Goal: Task Accomplishment & Management: Manage account settings

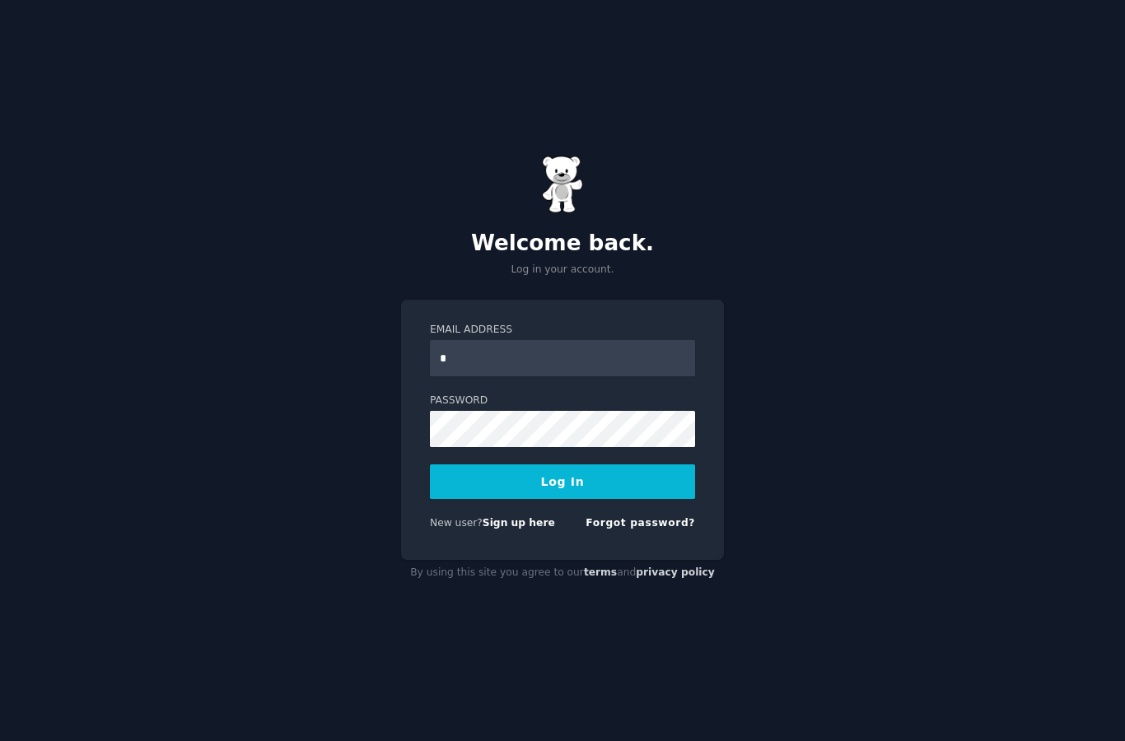
click at [683, 376] on input "*" at bounding box center [562, 358] width 265 height 36
type input "*"
click at [804, 201] on div "Welcome back. Log in your account. Email Address * Password Log In New user? Si…" at bounding box center [562, 370] width 1125 height 741
click at [663, 347] on input "*" at bounding box center [562, 358] width 265 height 36
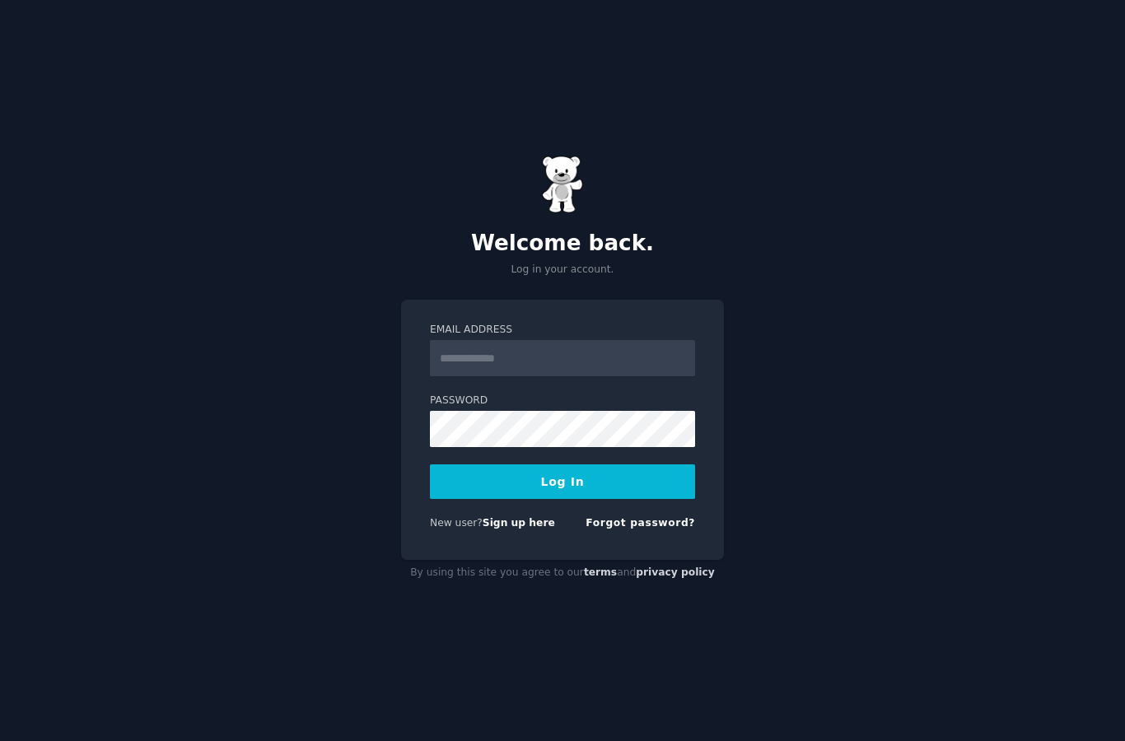
click at [767, 580] on div "Welcome back. Log in your account. Email Address Password Log In New user? Sign…" at bounding box center [562, 370] width 1125 height 741
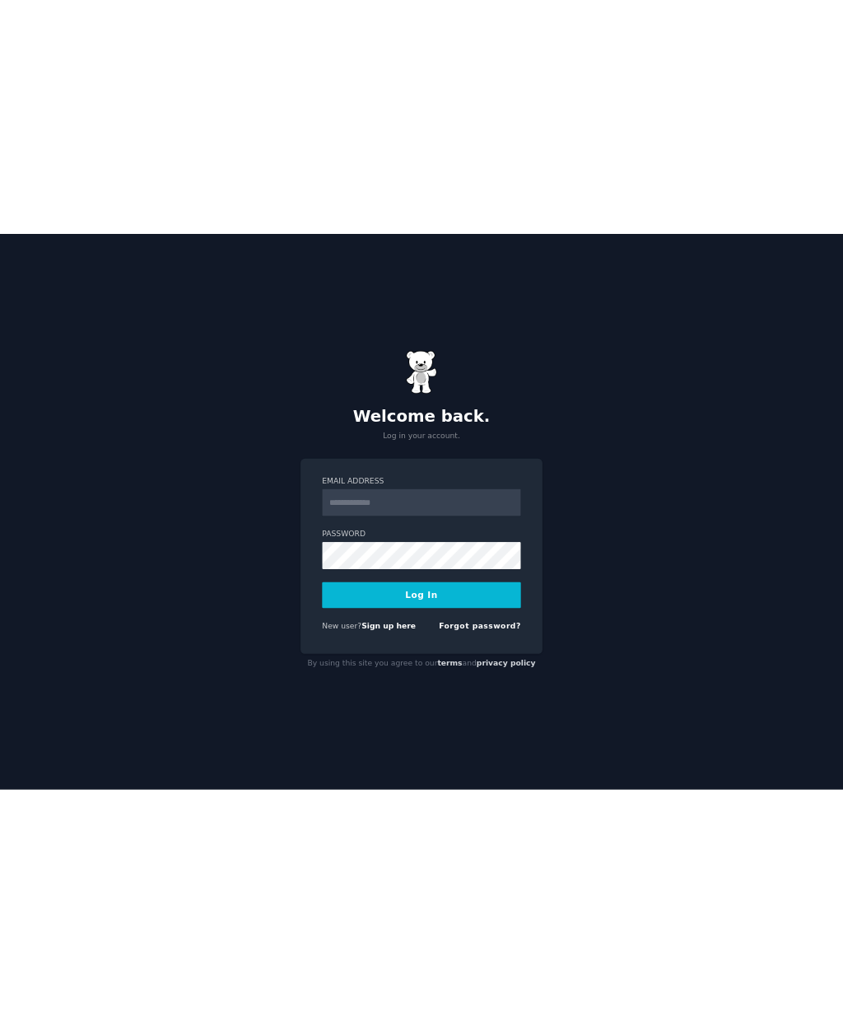
scroll to position [66, 0]
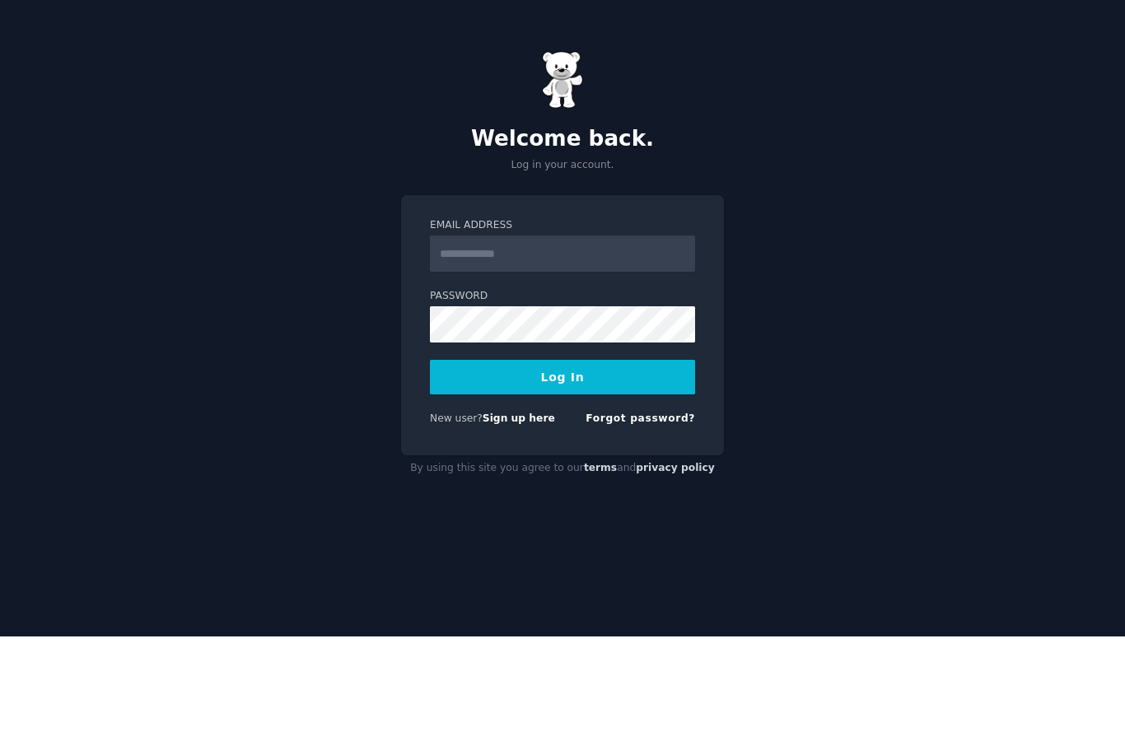
click at [683, 517] on link "Forgot password?" at bounding box center [641, 523] width 110 height 12
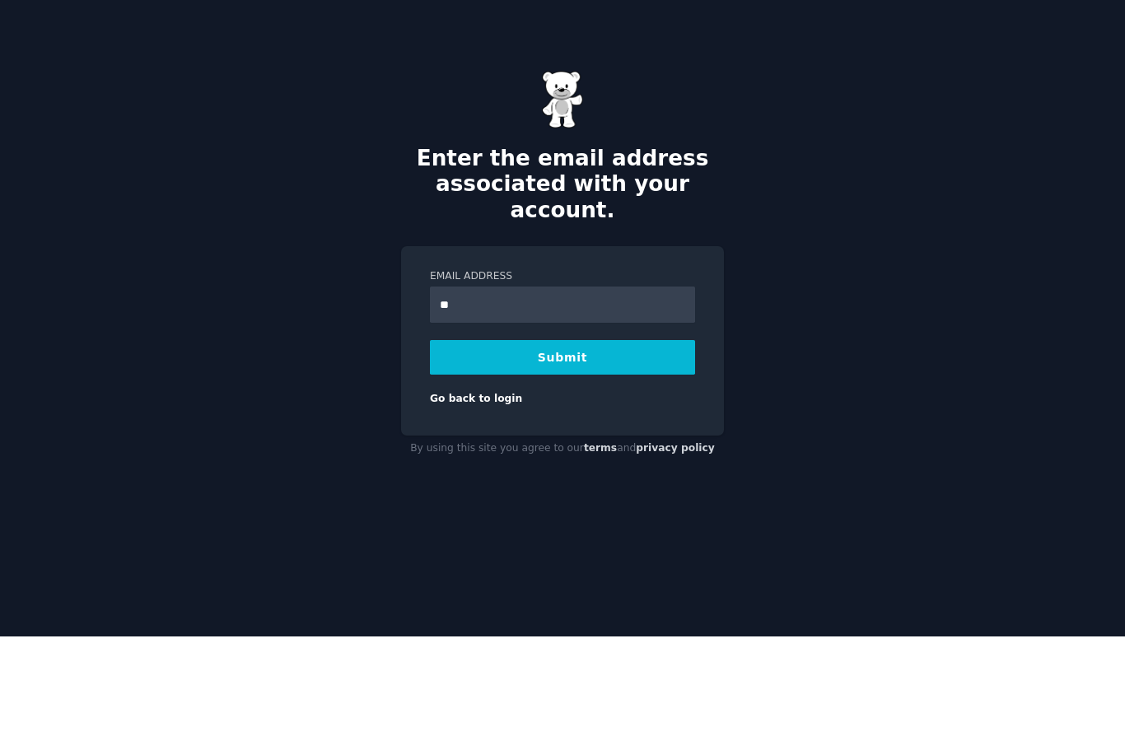
type input "**********"
click at [572, 445] on button "Submit" at bounding box center [562, 462] width 265 height 35
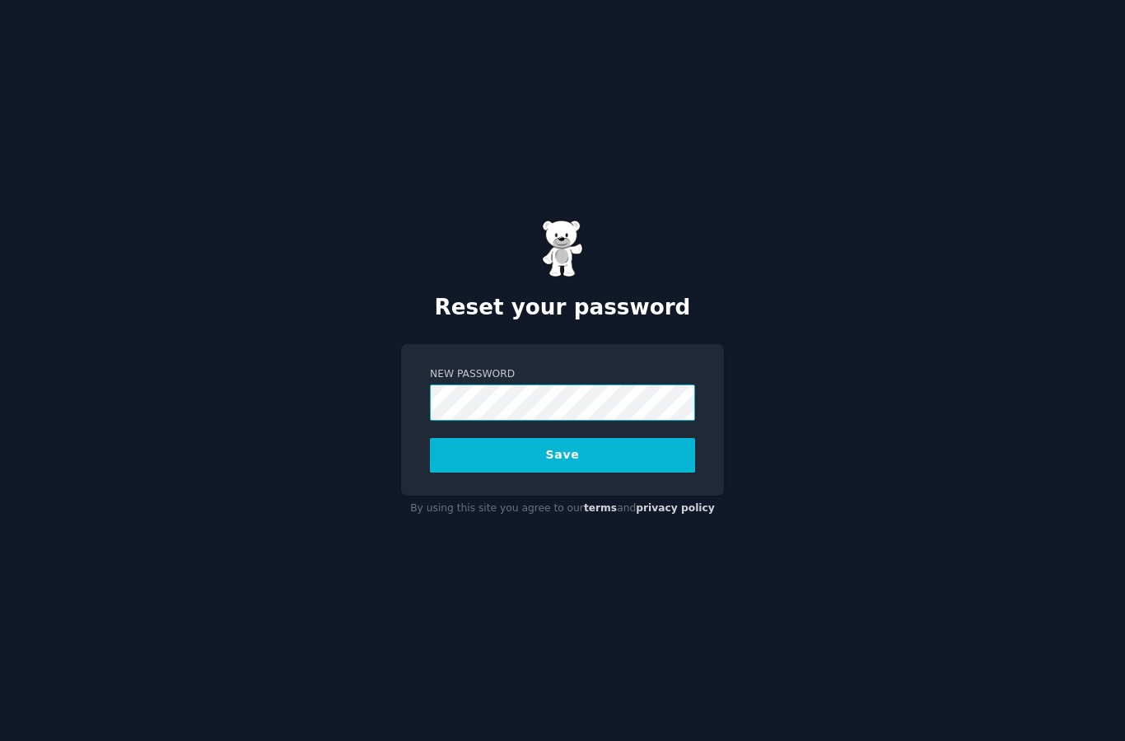
click at [562, 473] on button "Save" at bounding box center [562, 455] width 265 height 35
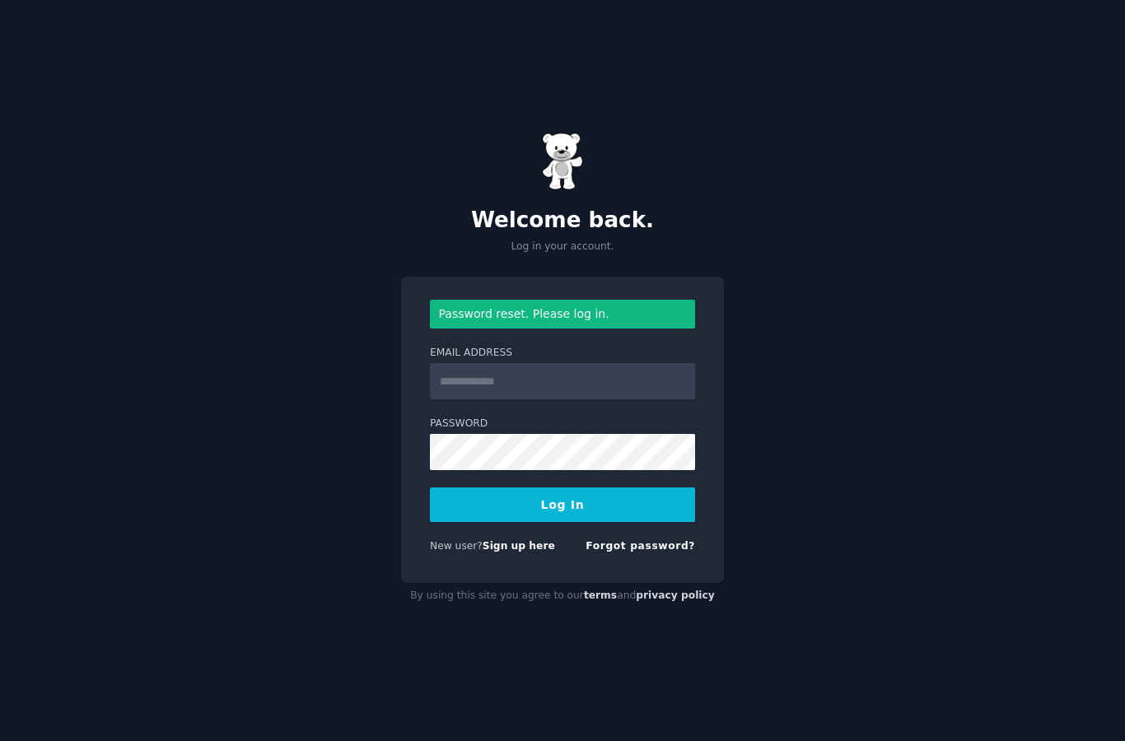
click at [637, 399] on input "Email Address" at bounding box center [562, 381] width 265 height 36
click at [828, 258] on div "Welcome back. Log in your account. Password reset. Please log in. Email Address…" at bounding box center [562, 370] width 1125 height 741
click at [660, 399] on input "Email Address" at bounding box center [562, 381] width 265 height 36
type input "**********"
click at [642, 522] on button "Log In" at bounding box center [562, 505] width 265 height 35
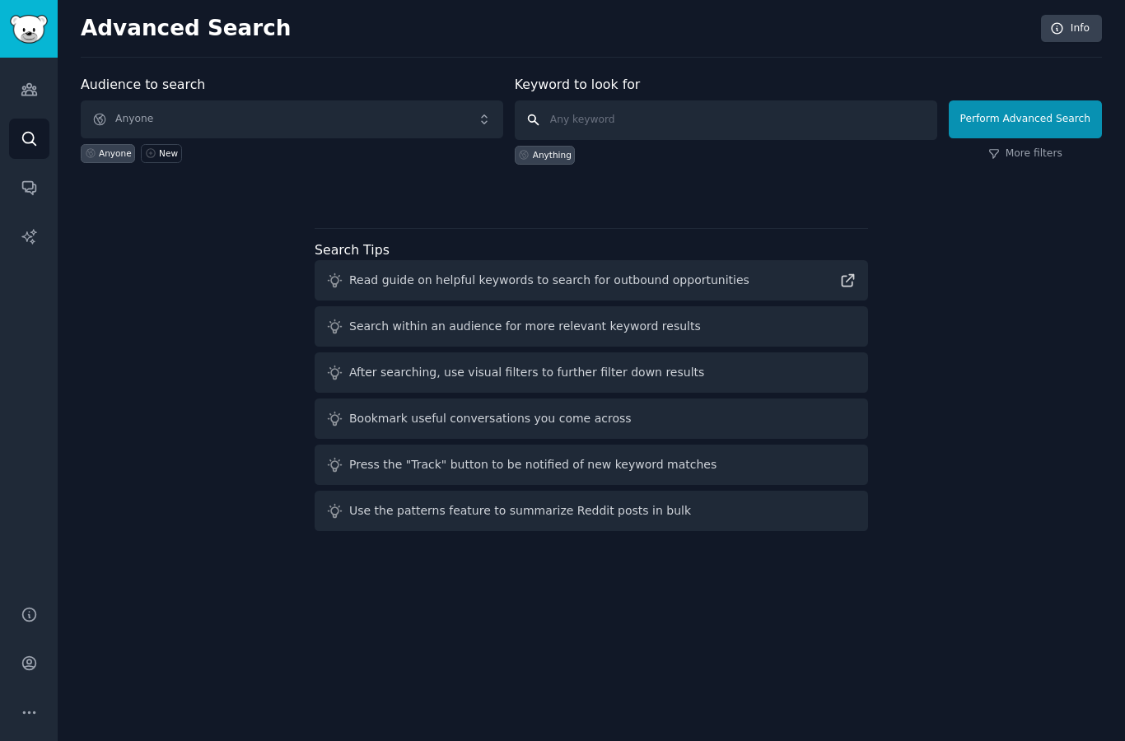
click at [599, 117] on input "text" at bounding box center [726, 120] width 422 height 40
click at [585, 120] on input "text" at bounding box center [726, 120] width 422 height 40
paste input "Nicotinamide Adenine Dinucleotide (NAD)"
type input "Nicotinamide Adenine Dinucleotide (NAD)"
click at [1049, 100] on button "Perform Advanced Search" at bounding box center [1025, 119] width 153 height 38
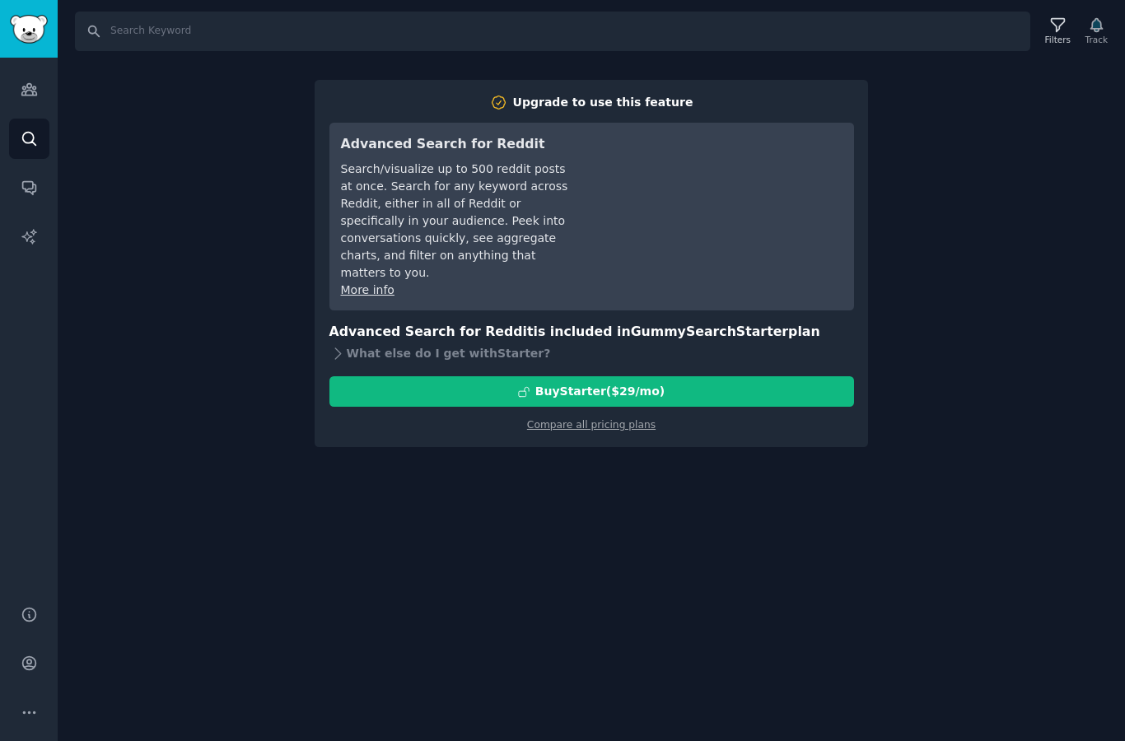
click at [502, 559] on div "Search Filters Track Upgrade to use this feature Advanced Search for Reddit Sea…" at bounding box center [591, 370] width 1067 height 741
click at [444, 531] on div "Search Filters Track Upgrade to use this feature Advanced Search for Reddit Sea…" at bounding box center [591, 370] width 1067 height 741
click at [443, 510] on div "Search Filters Track Upgrade to use this feature Advanced Search for Reddit Sea…" at bounding box center [591, 370] width 1067 height 741
click at [280, 457] on div "Search Filters Track Upgrade to use this feature Advanced Search for Reddit Sea…" at bounding box center [591, 370] width 1067 height 741
click at [30, 88] on icon "Sidebar" at bounding box center [29, 89] width 17 height 17
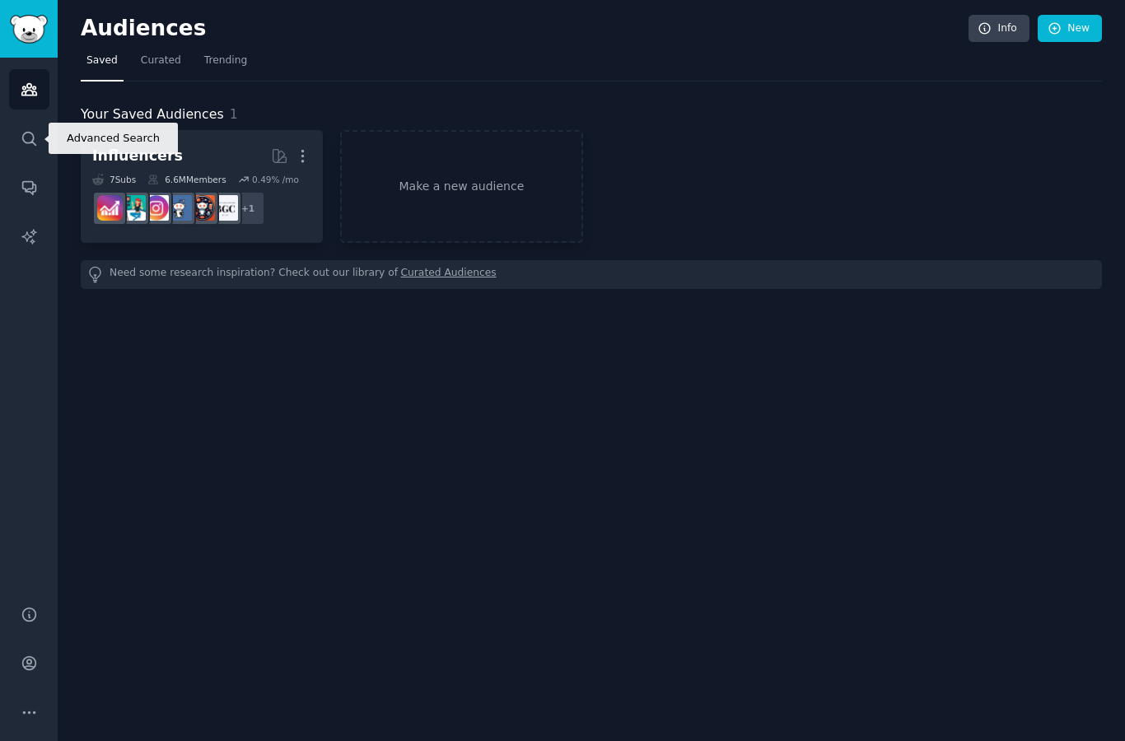
click at [27, 151] on link "Search" at bounding box center [29, 139] width 40 height 40
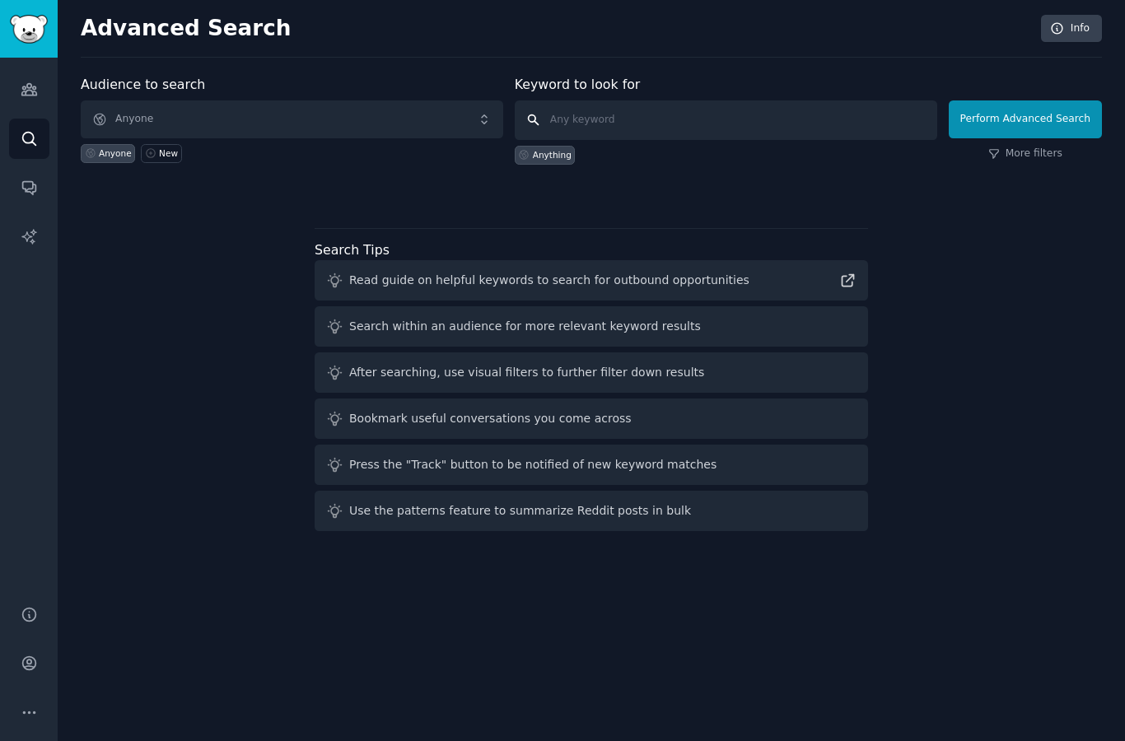
click at [614, 124] on input "text" at bounding box center [726, 120] width 422 height 40
type input "Nad"
click at [1005, 136] on button "Perform Advanced Search" at bounding box center [1025, 119] width 153 height 38
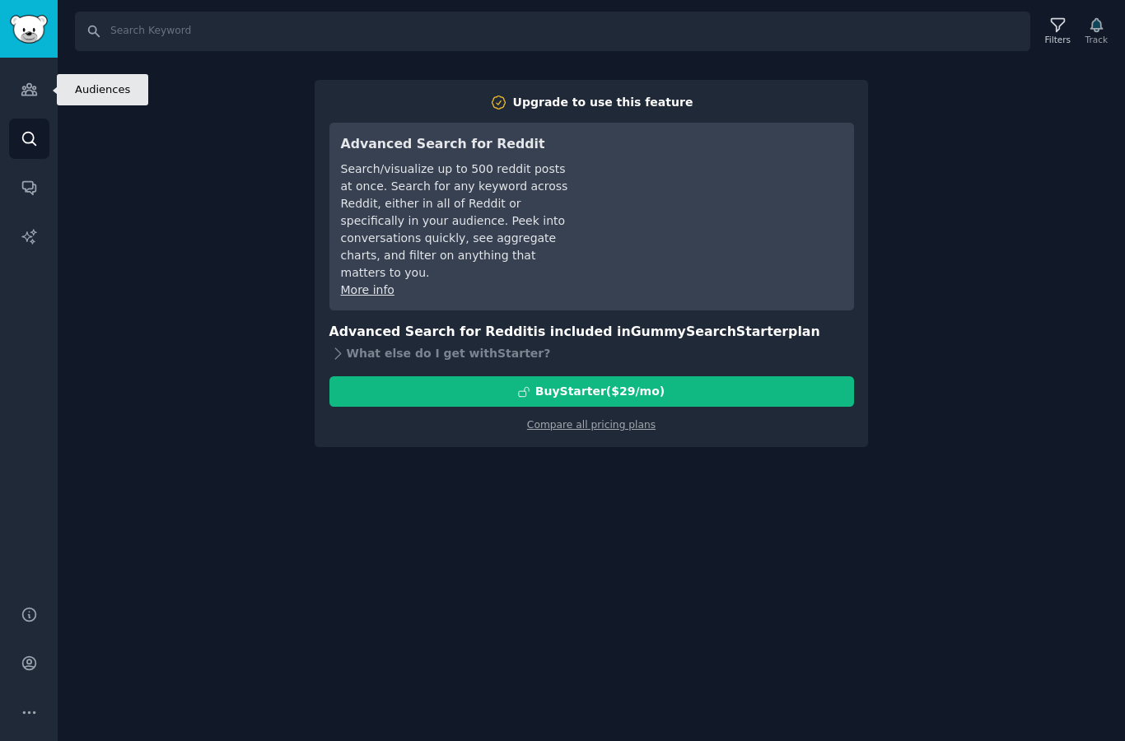
click at [34, 83] on icon "Sidebar" at bounding box center [29, 89] width 17 height 17
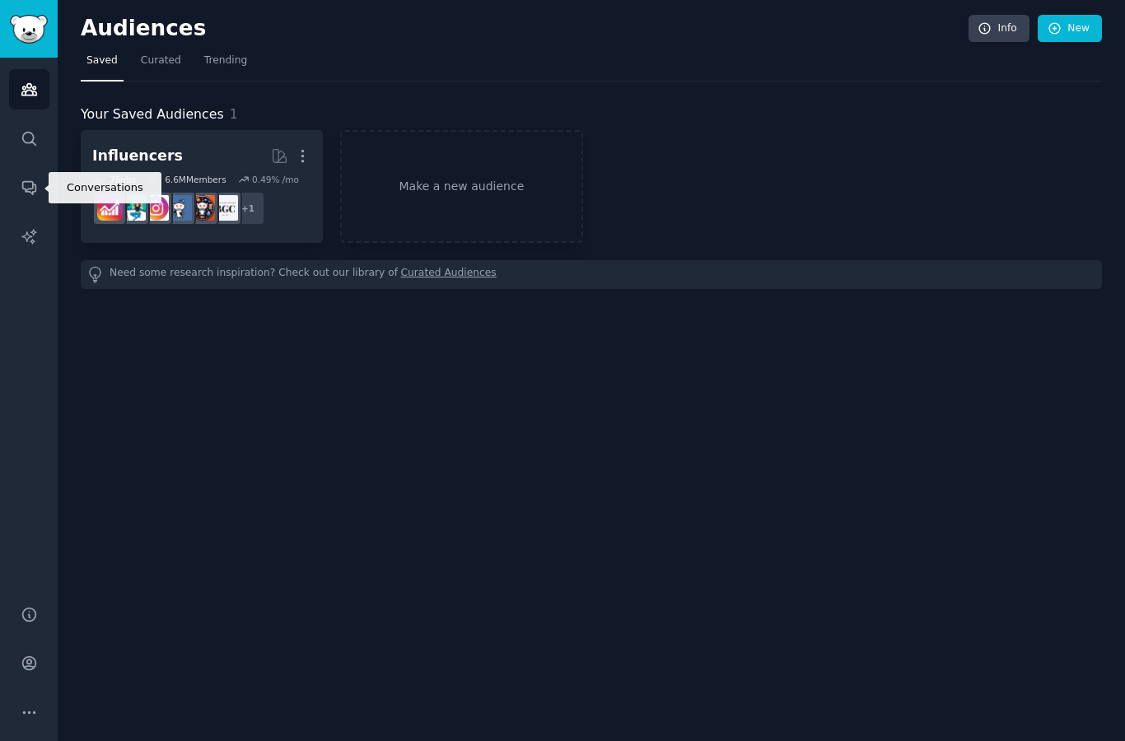
click at [31, 186] on icon "Sidebar" at bounding box center [29, 187] width 17 height 17
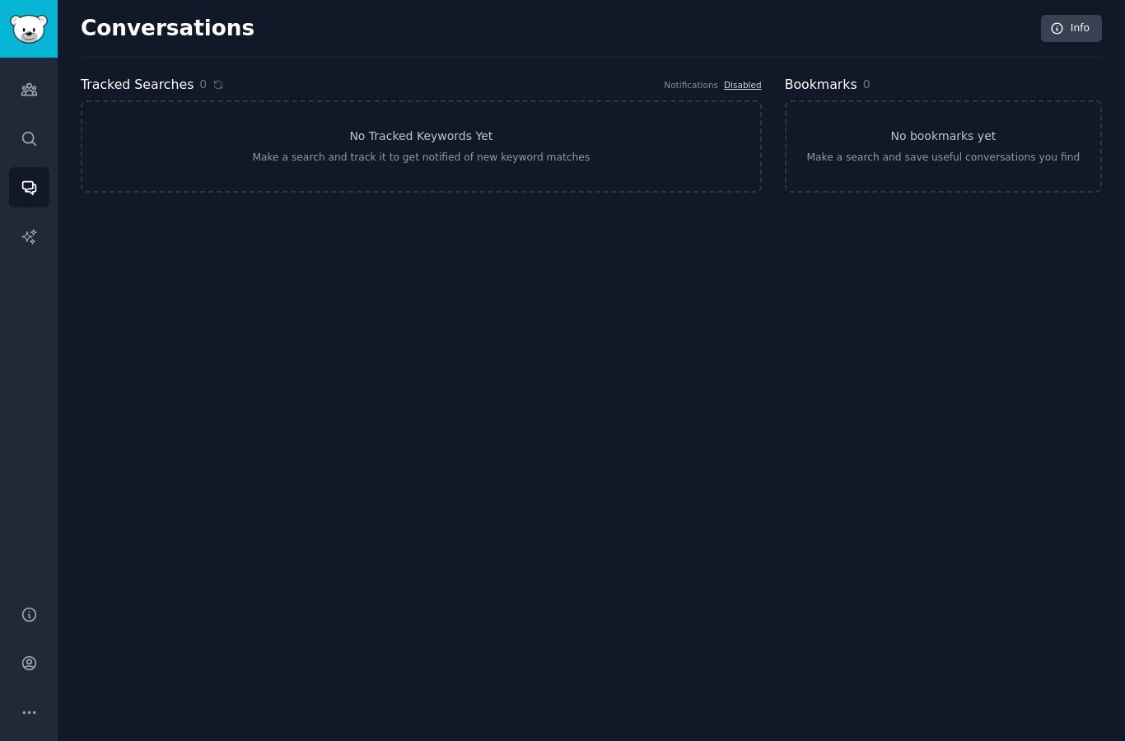
click at [622, 146] on link "No Tracked Keywords Yet Make a search and track it to get notified of new keywo…" at bounding box center [421, 146] width 681 height 92
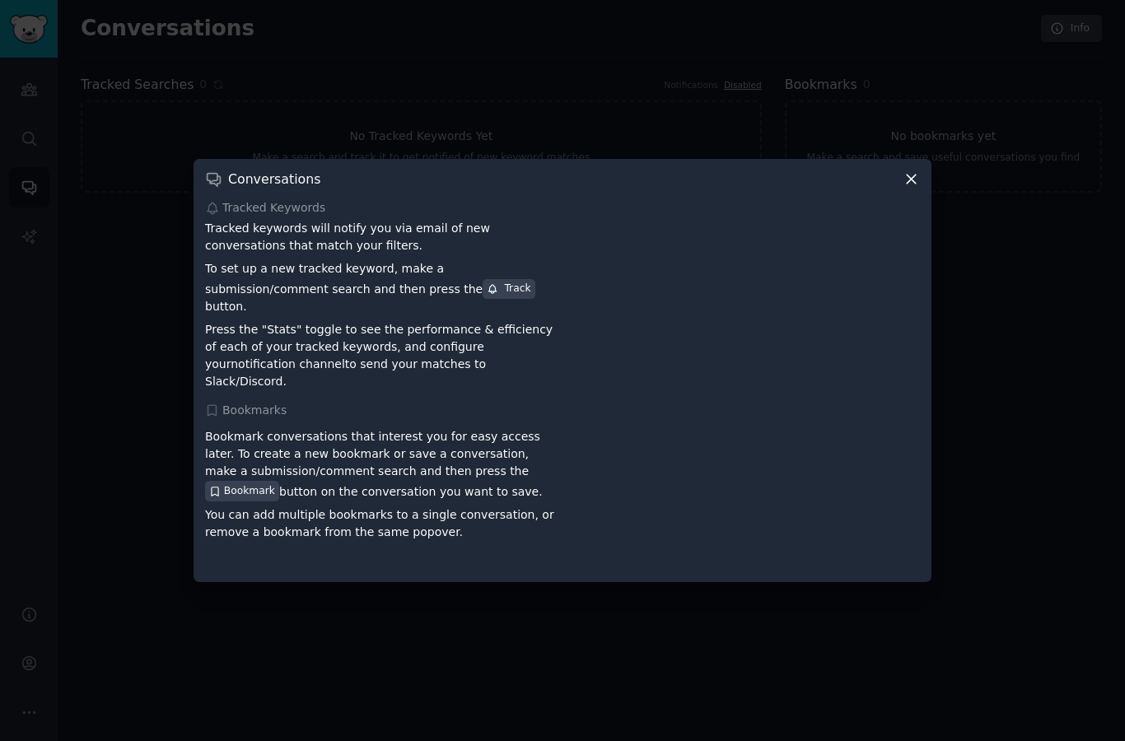
click at [907, 188] on icon at bounding box center [911, 178] width 17 height 17
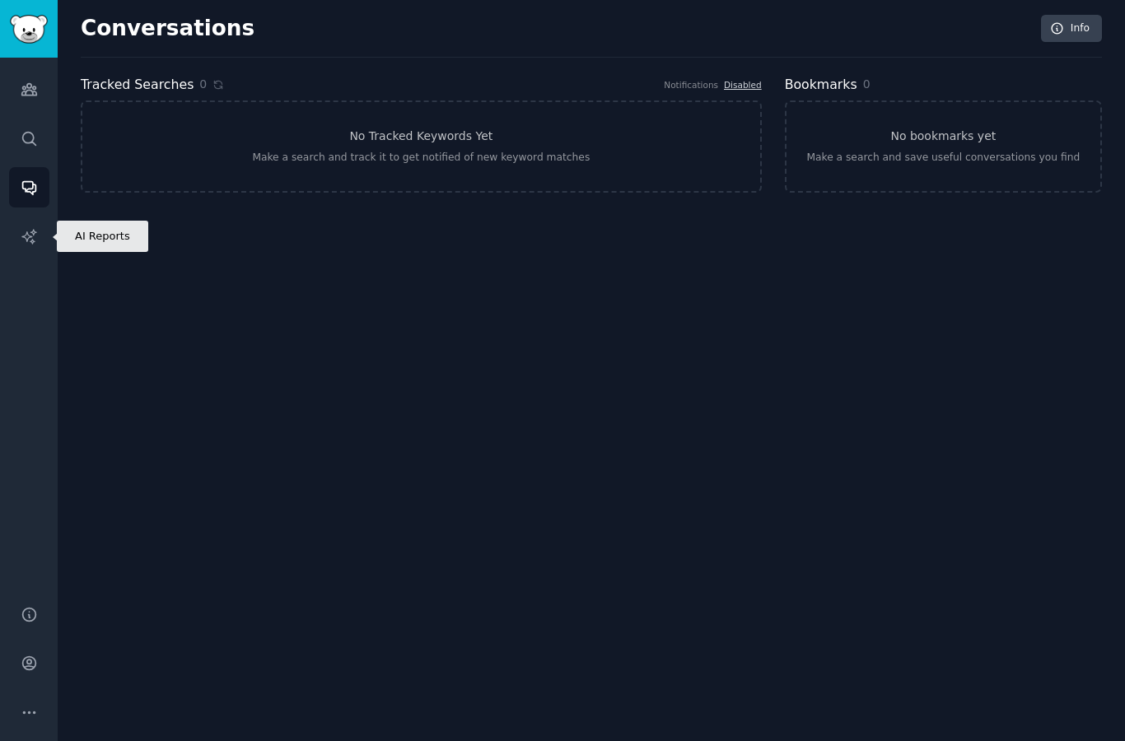
click at [29, 240] on icon "Sidebar" at bounding box center [29, 236] width 17 height 17
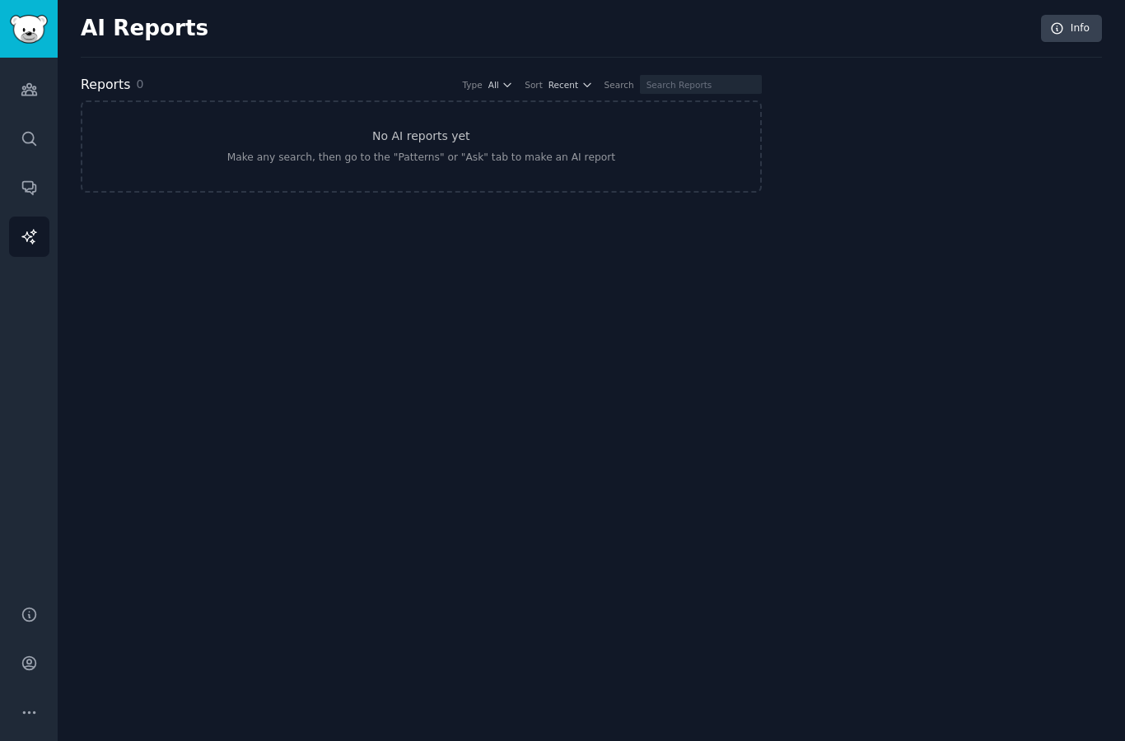
click at [26, 31] on img "Sidebar" at bounding box center [29, 29] width 38 height 29
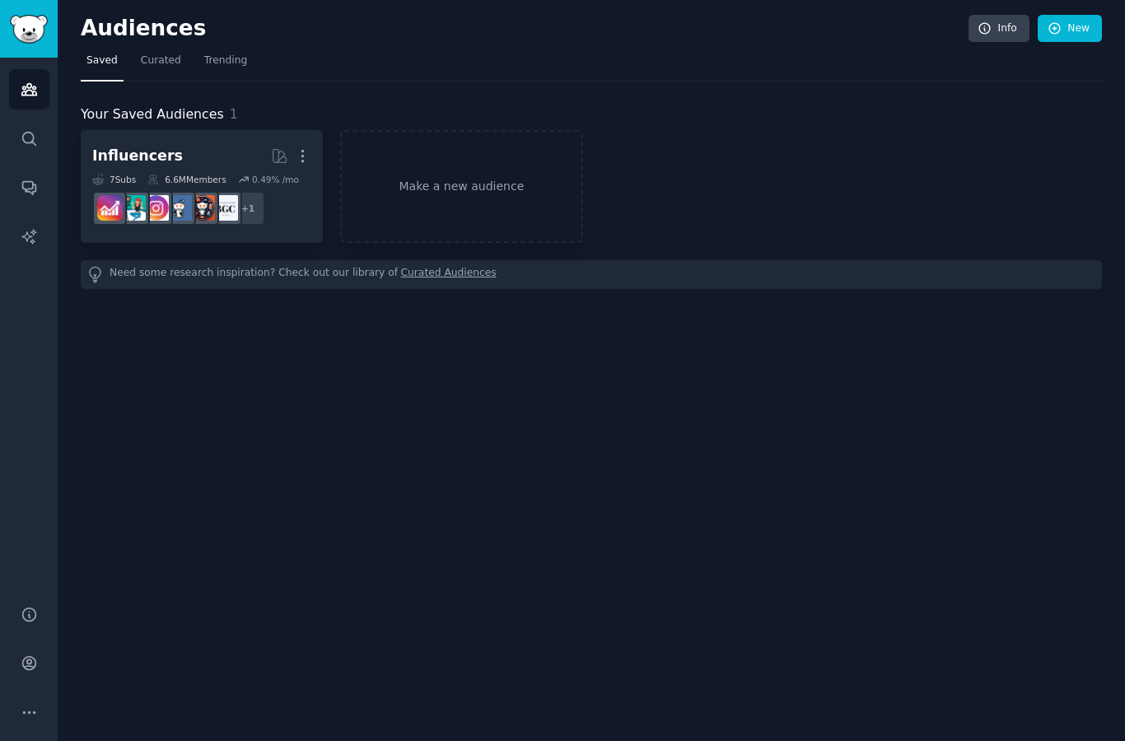
click at [119, 165] on div "Influencers" at bounding box center [137, 156] width 91 height 21
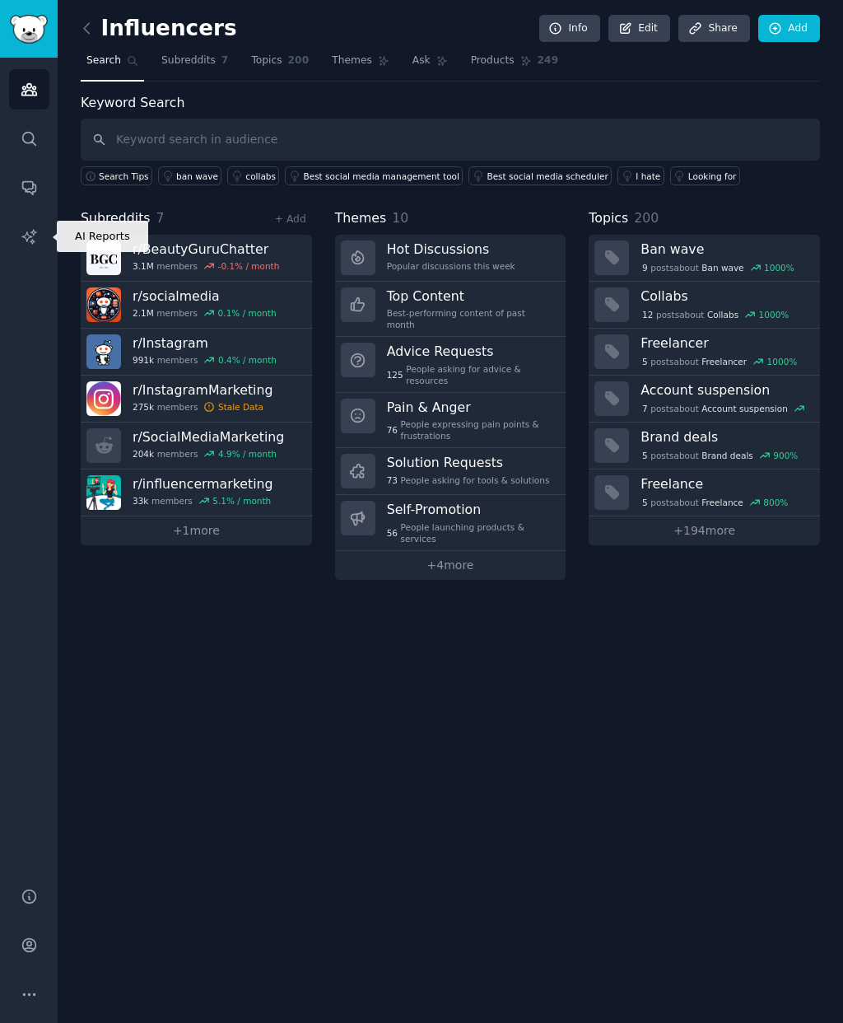
click at [34, 245] on link "AI Reports" at bounding box center [29, 237] width 40 height 40
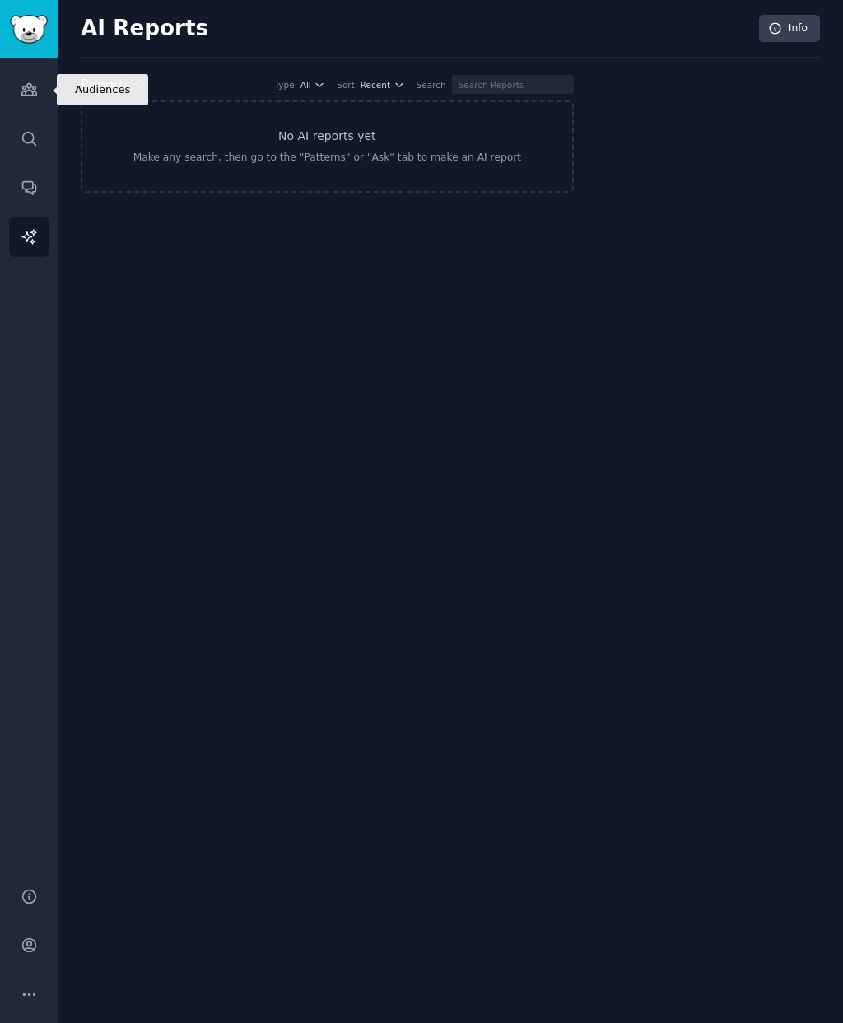
click at [40, 96] on link "Audiences" at bounding box center [29, 89] width 40 height 40
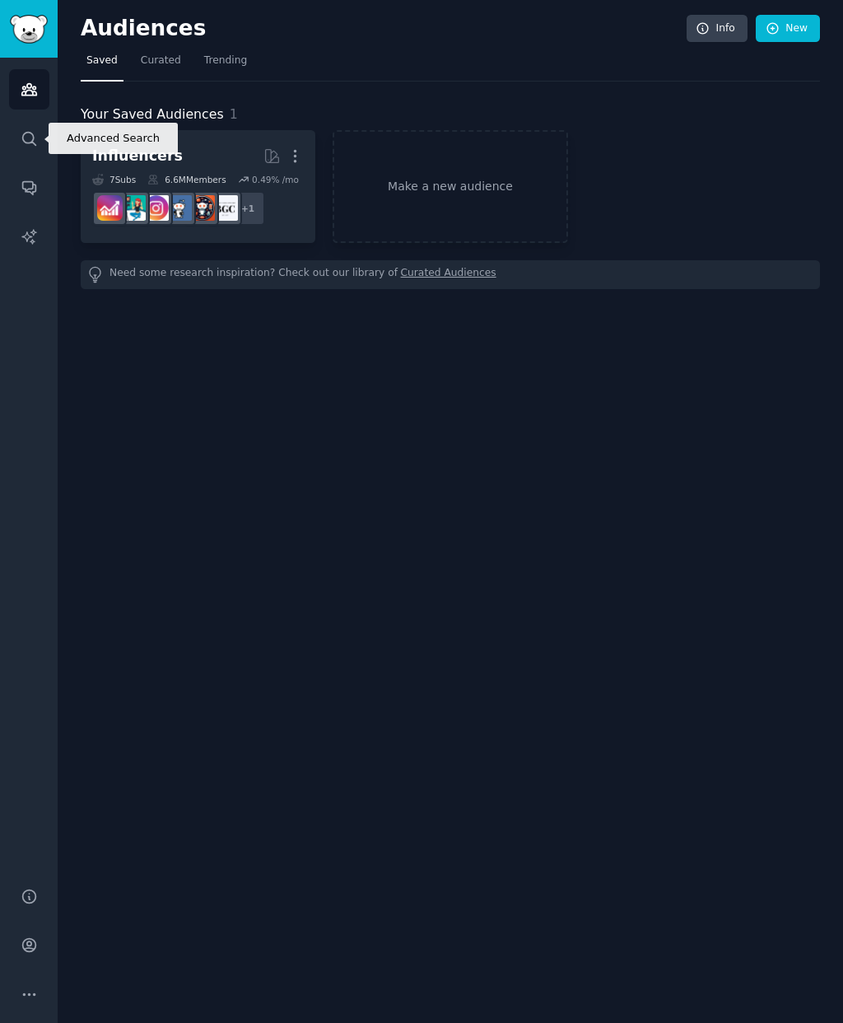
click at [27, 133] on icon "Sidebar" at bounding box center [28, 138] width 13 height 13
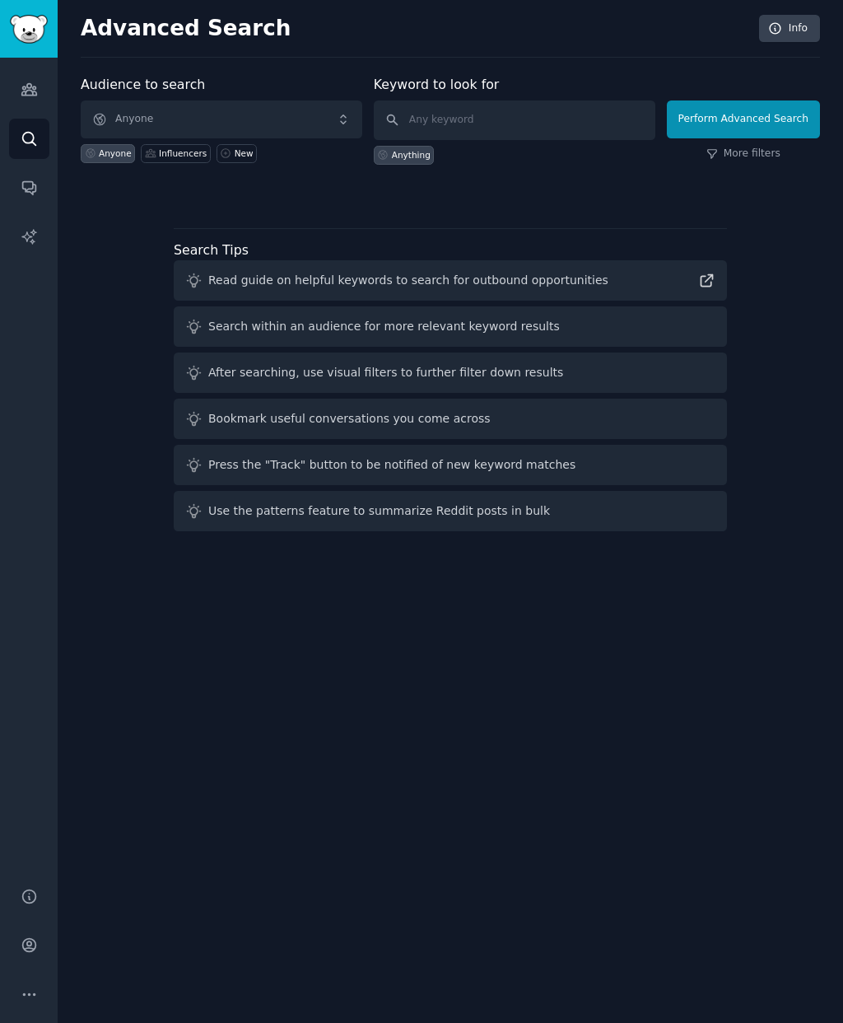
click at [785, 128] on button "Perform Advanced Search" at bounding box center [743, 119] width 153 height 38
click at [28, 96] on icon "Sidebar" at bounding box center [28, 90] width 15 height 12
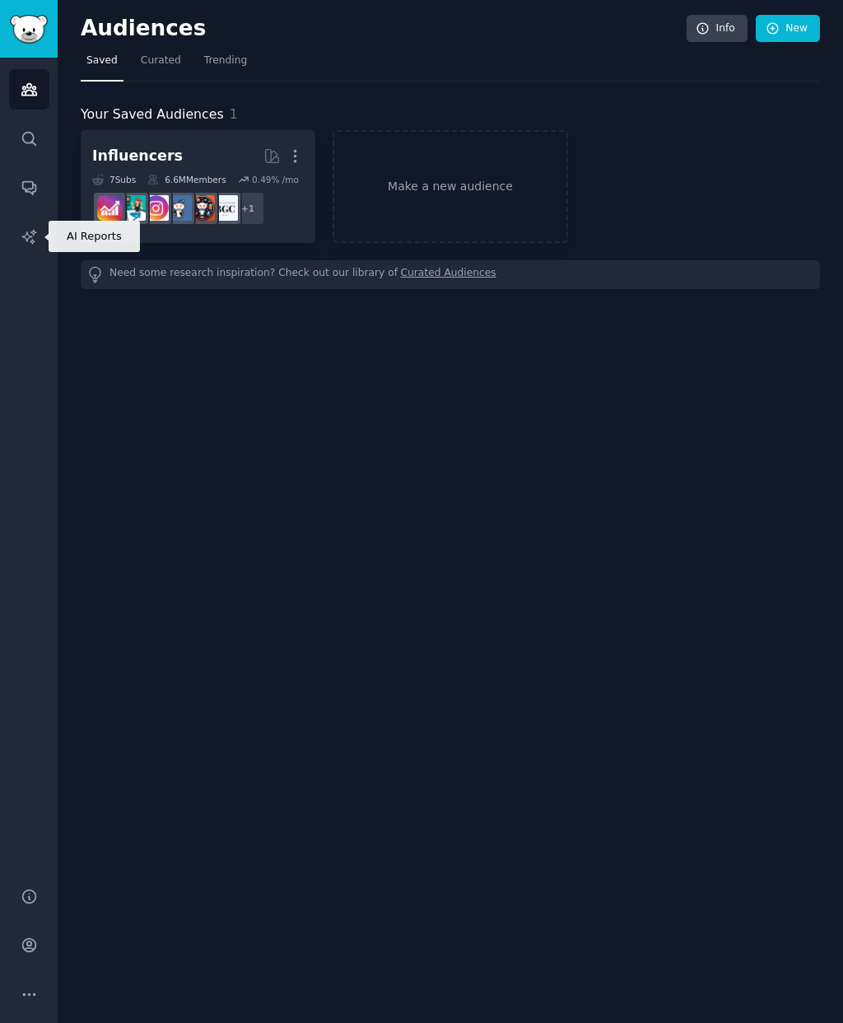
click at [43, 240] on link "AI Reports" at bounding box center [29, 237] width 40 height 40
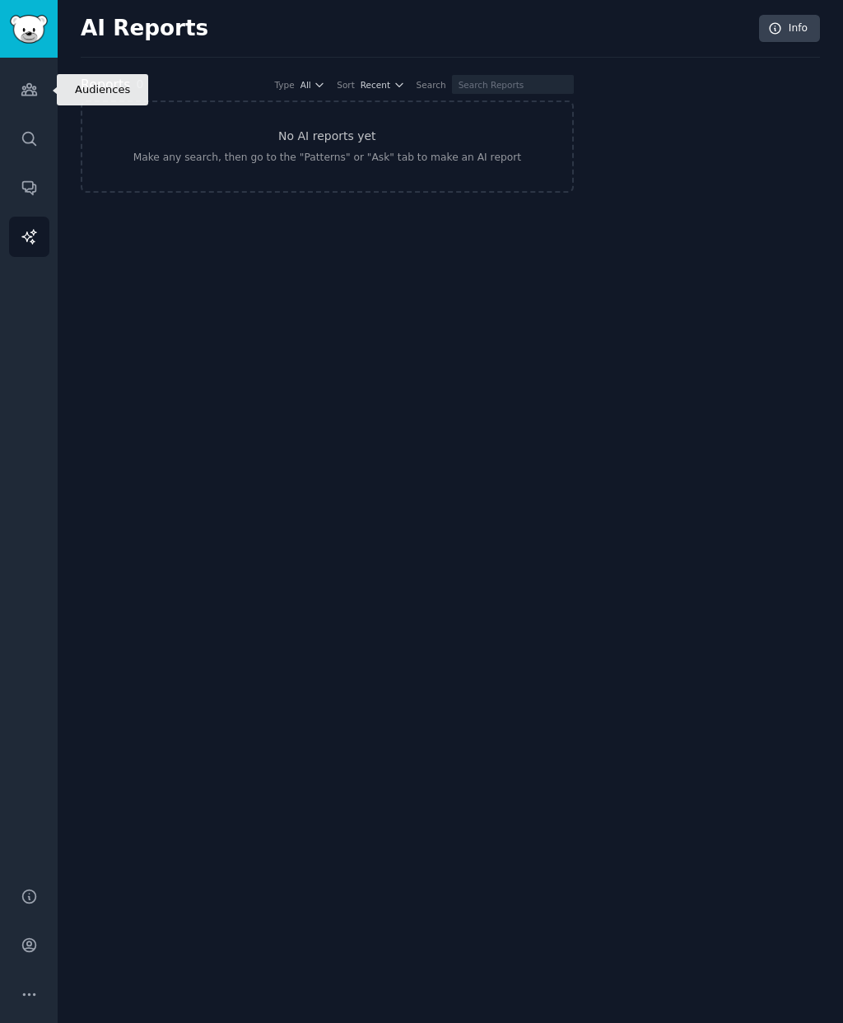
click at [33, 86] on icon "Sidebar" at bounding box center [28, 90] width 15 height 12
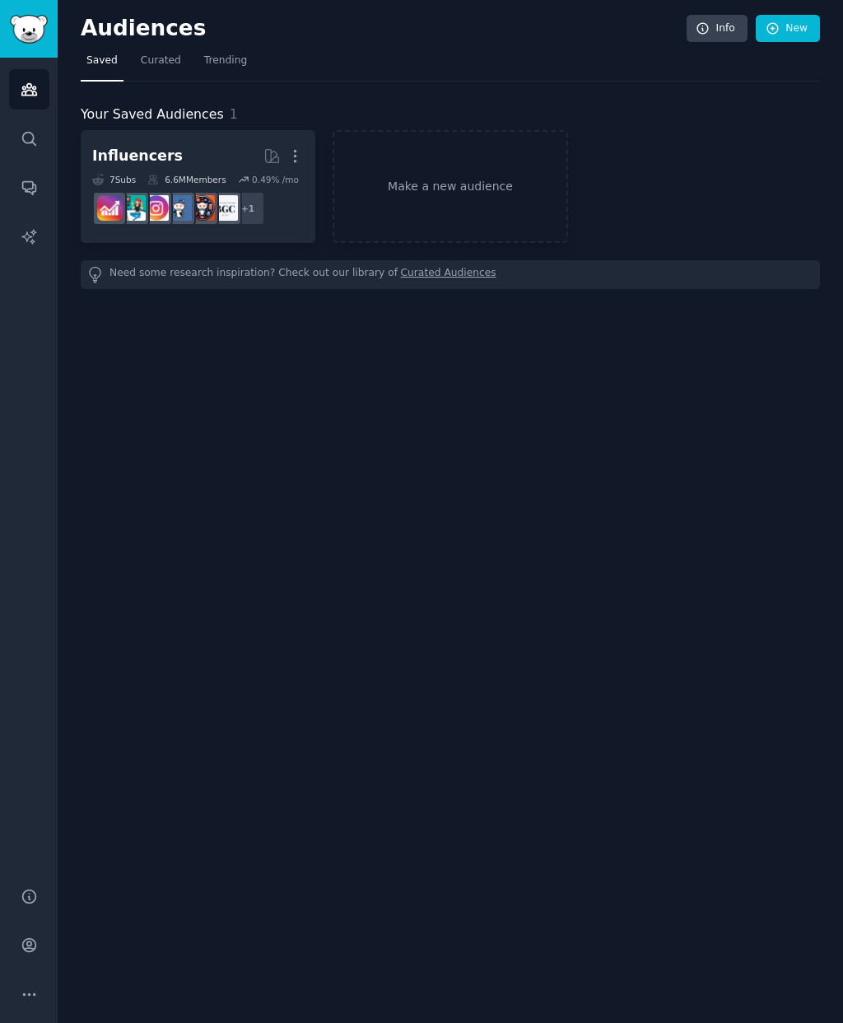
click at [22, 21] on img "Sidebar" at bounding box center [29, 29] width 38 height 29
click at [34, 740] on icon "Sidebar" at bounding box center [28, 945] width 13 height 13
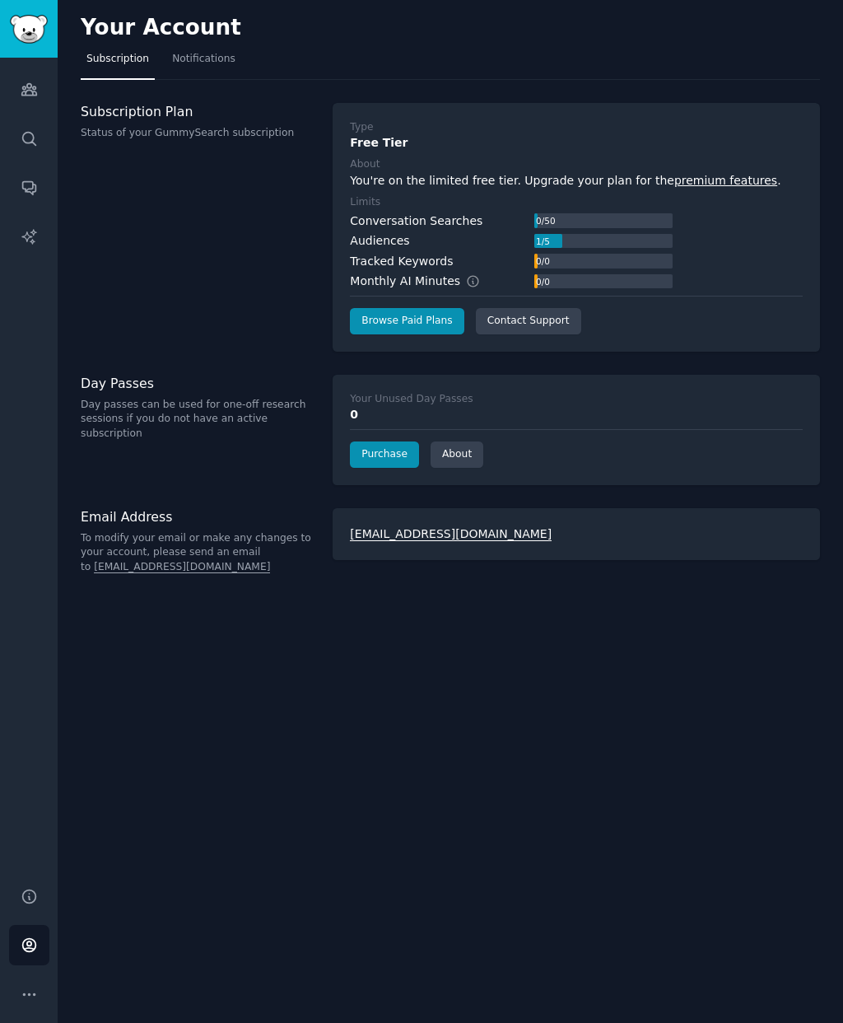
click at [420, 320] on link "Browse Paid Plans" at bounding box center [407, 321] width 114 height 26
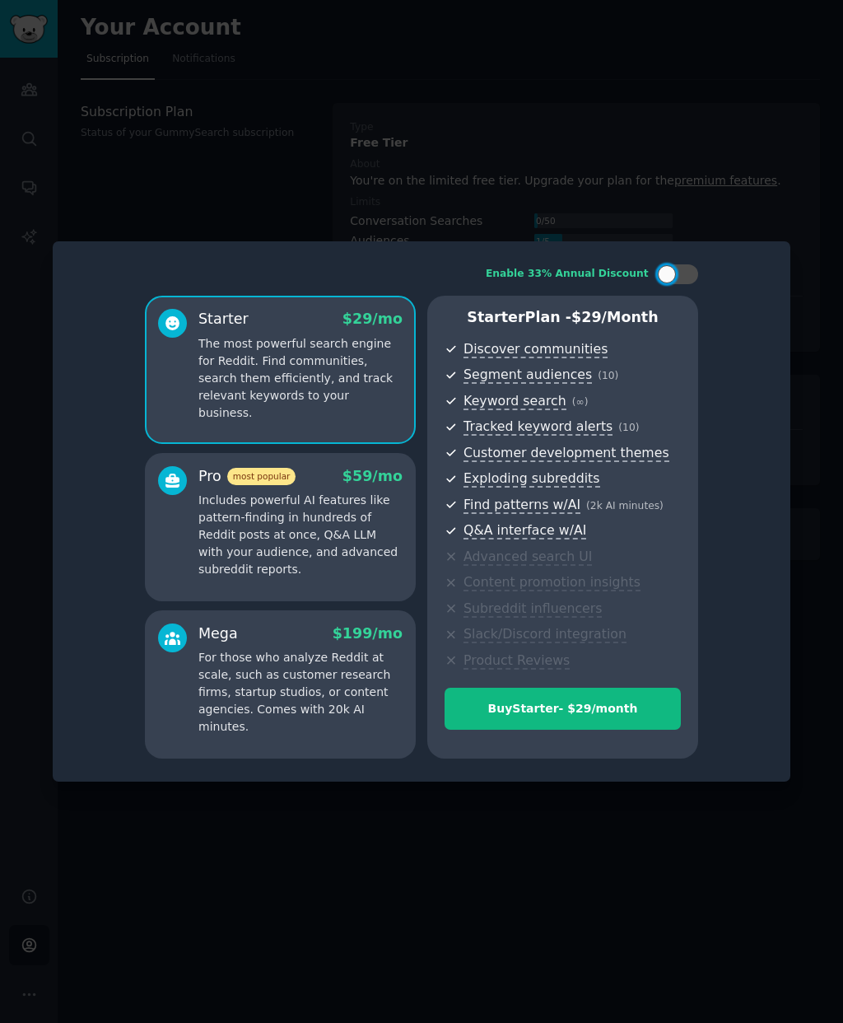
scroll to position [66, 0]
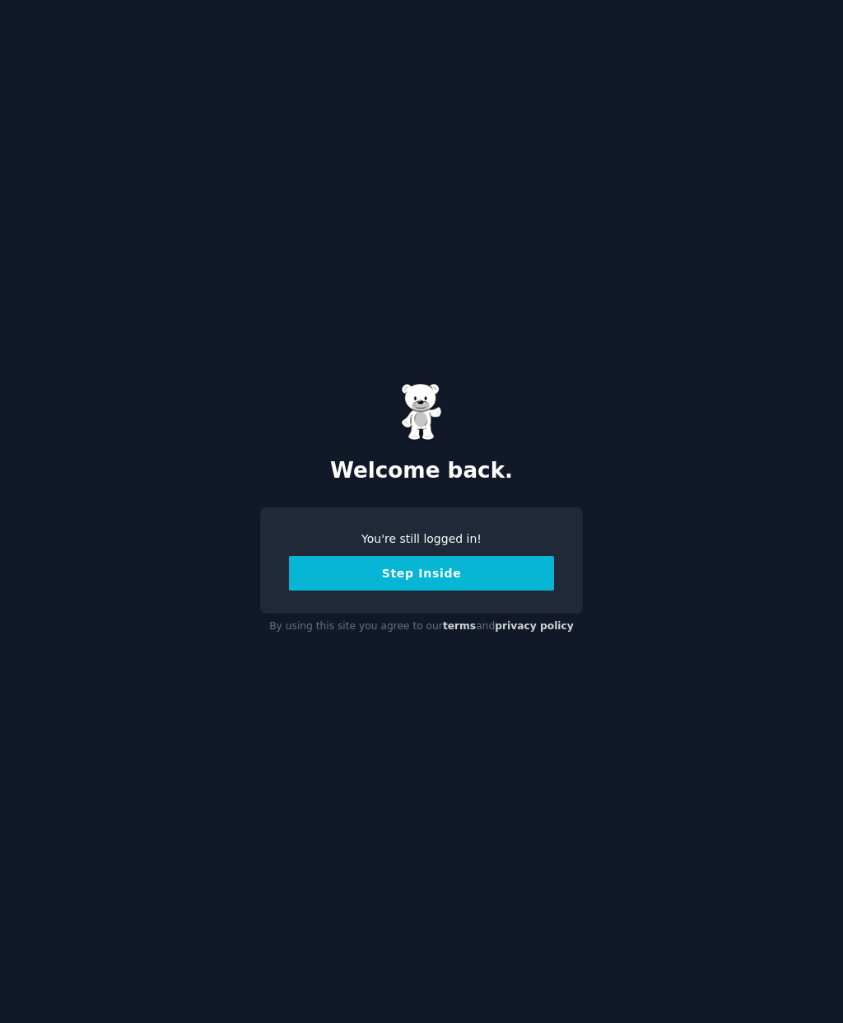
click at [524, 590] on button "Step Inside" at bounding box center [421, 573] width 265 height 35
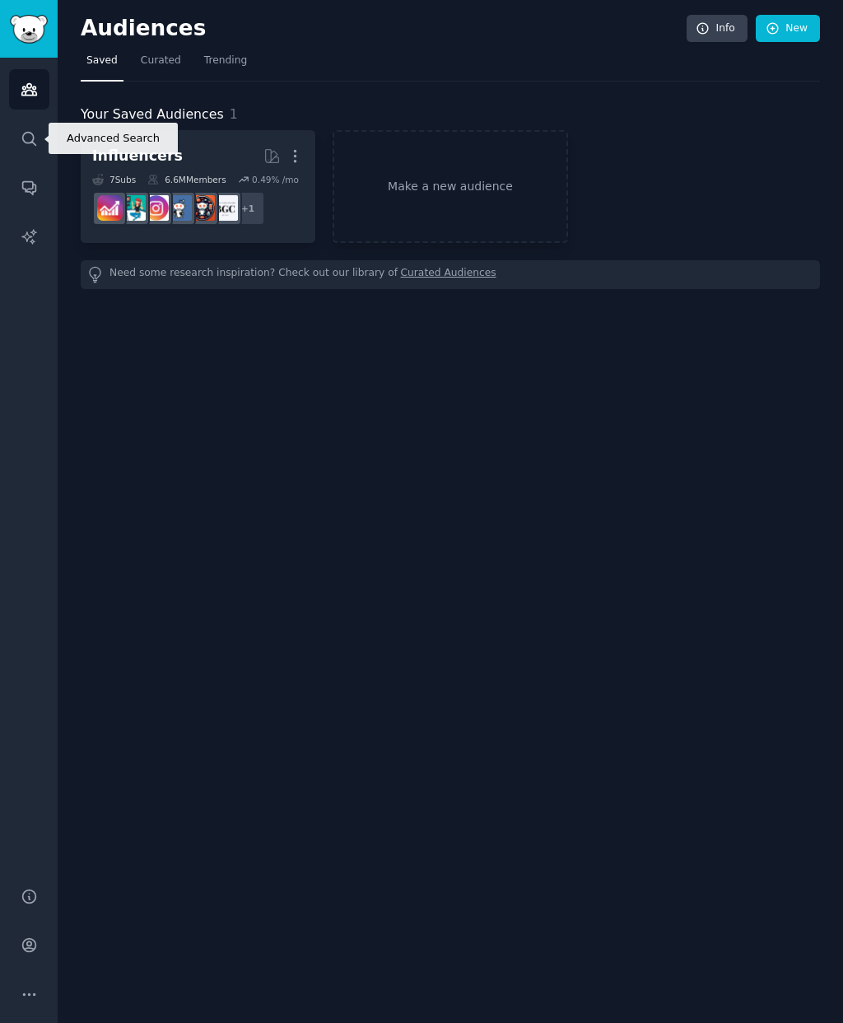
click at [30, 141] on icon "Sidebar" at bounding box center [29, 138] width 17 height 17
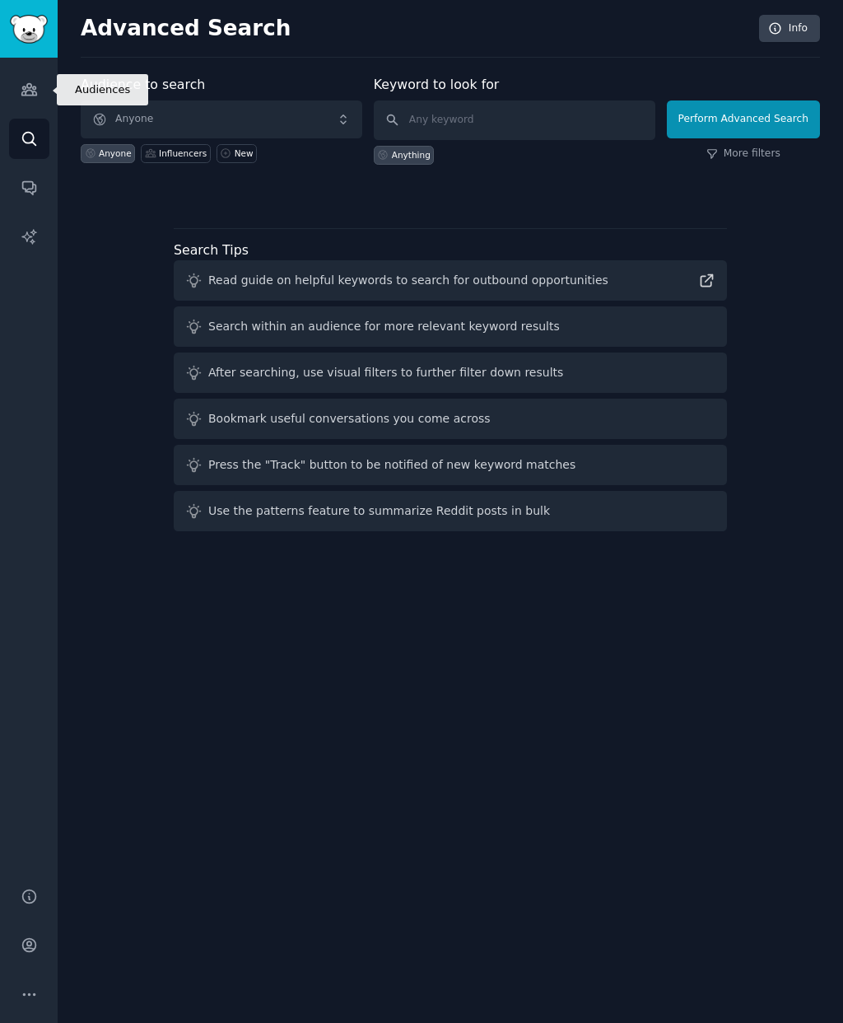
click at [31, 90] on icon "Sidebar" at bounding box center [29, 89] width 17 height 17
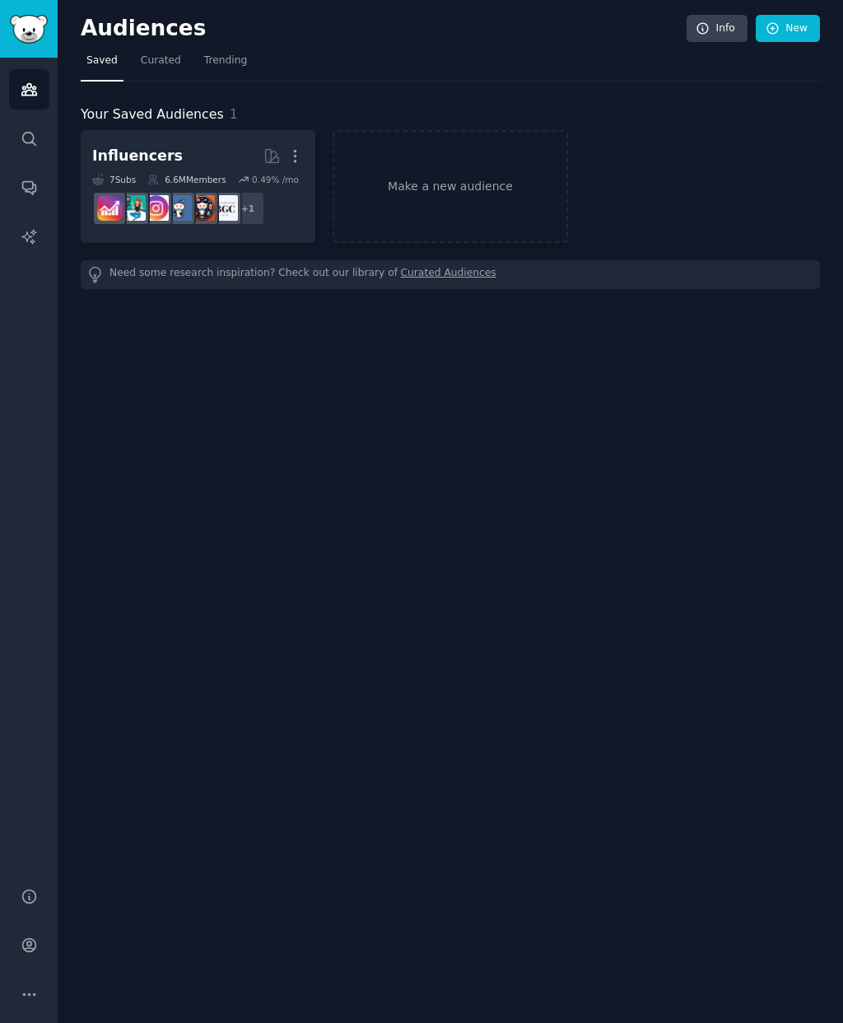
click at [527, 213] on link "Make a new audience" at bounding box center [450, 186] width 235 height 113
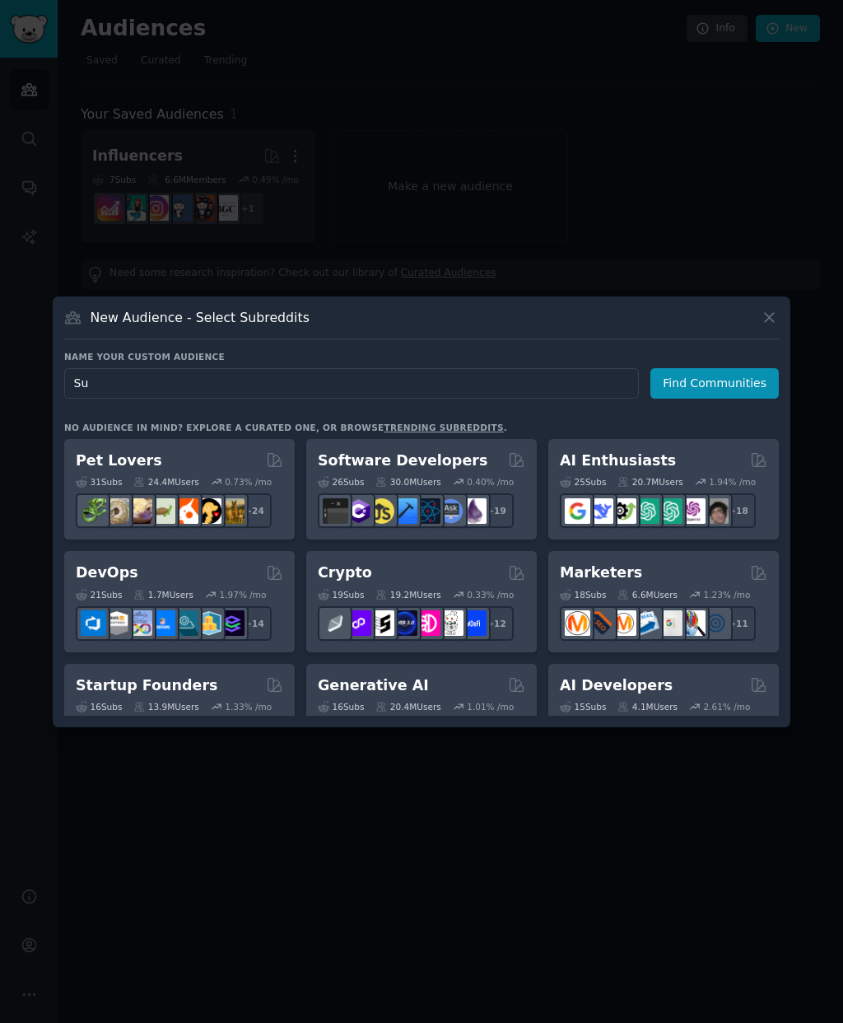
type input "S"
type input "O"
type input "Supplement"
click at [717, 399] on button "Find Communities" at bounding box center [715, 383] width 128 height 30
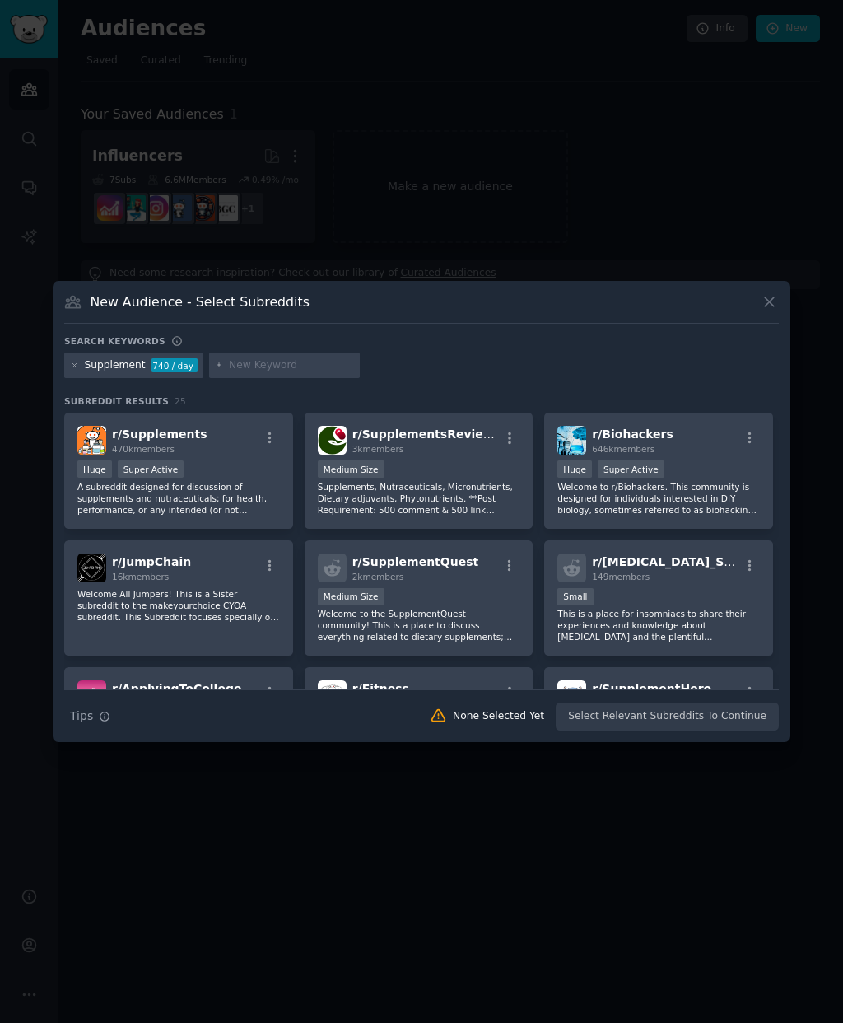
click at [265, 446] on icon "button" at bounding box center [270, 438] width 15 height 15
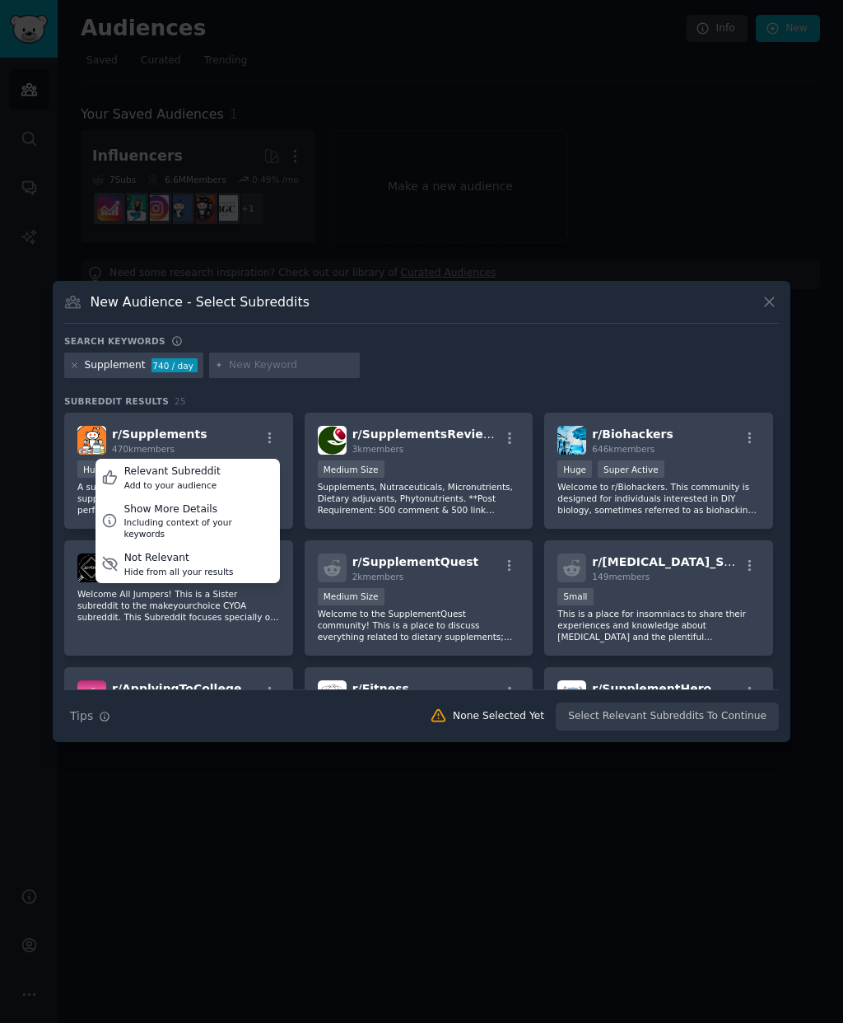
click at [231, 455] on div "r/ Supplements 470k members Relevant Subreddit Add to your audience Show More D…" at bounding box center [178, 440] width 203 height 29
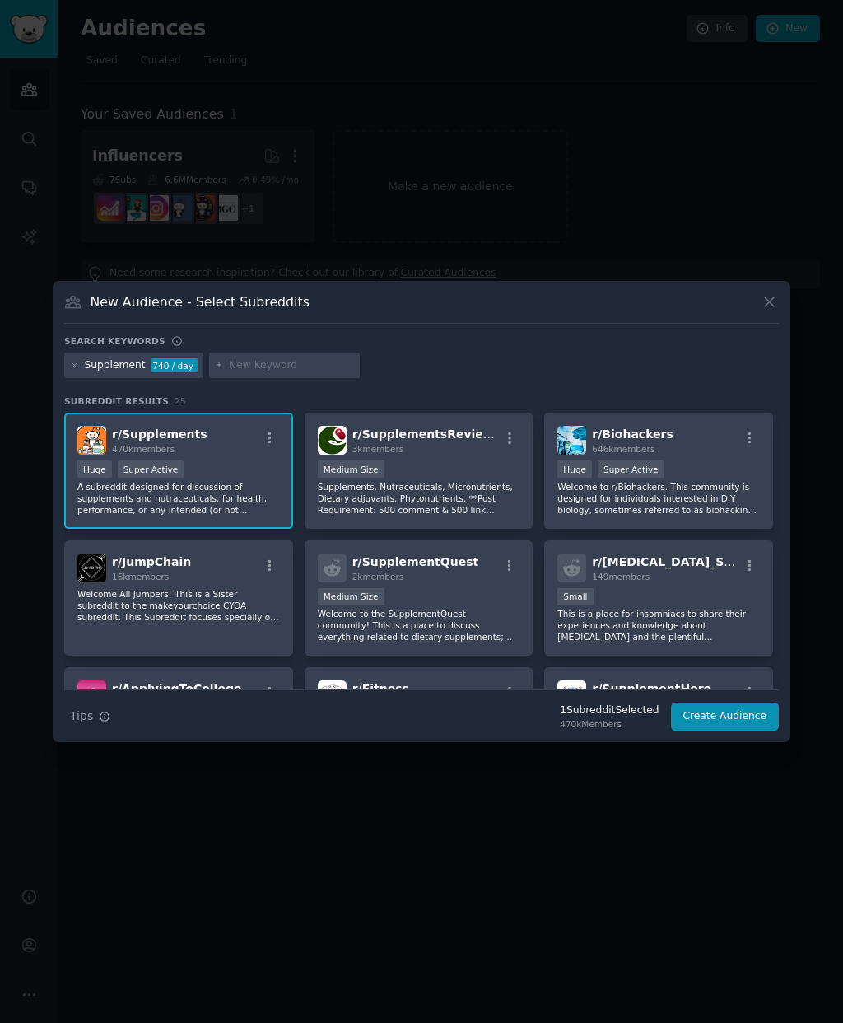
click at [214, 481] on div "Huge Super Active" at bounding box center [178, 470] width 203 height 21
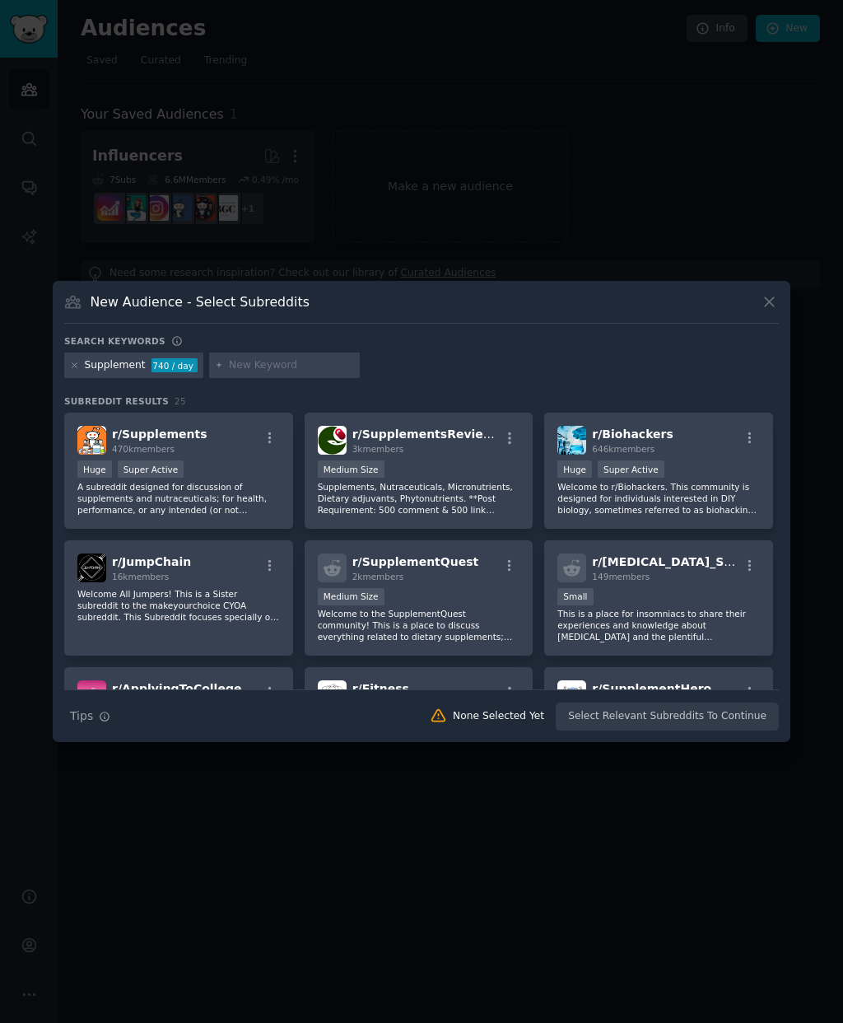
click at [632, 730] on div "Search Tips Tips None Selected Yet Select Relevant Subreddits To Continue" at bounding box center [421, 709] width 715 height 41
click at [641, 730] on div "Search Tips Tips None Selected Yet Select Relevant Subreddits To Continue" at bounding box center [421, 709] width 715 height 41
click at [617, 730] on div "Search Tips Tips None Selected Yet Select Relevant Subreddits To Continue" at bounding box center [421, 709] width 715 height 41
click at [250, 516] on p "A subreddit designed for discussion of supplements and nutraceuticals; for heal…" at bounding box center [178, 498] width 203 height 35
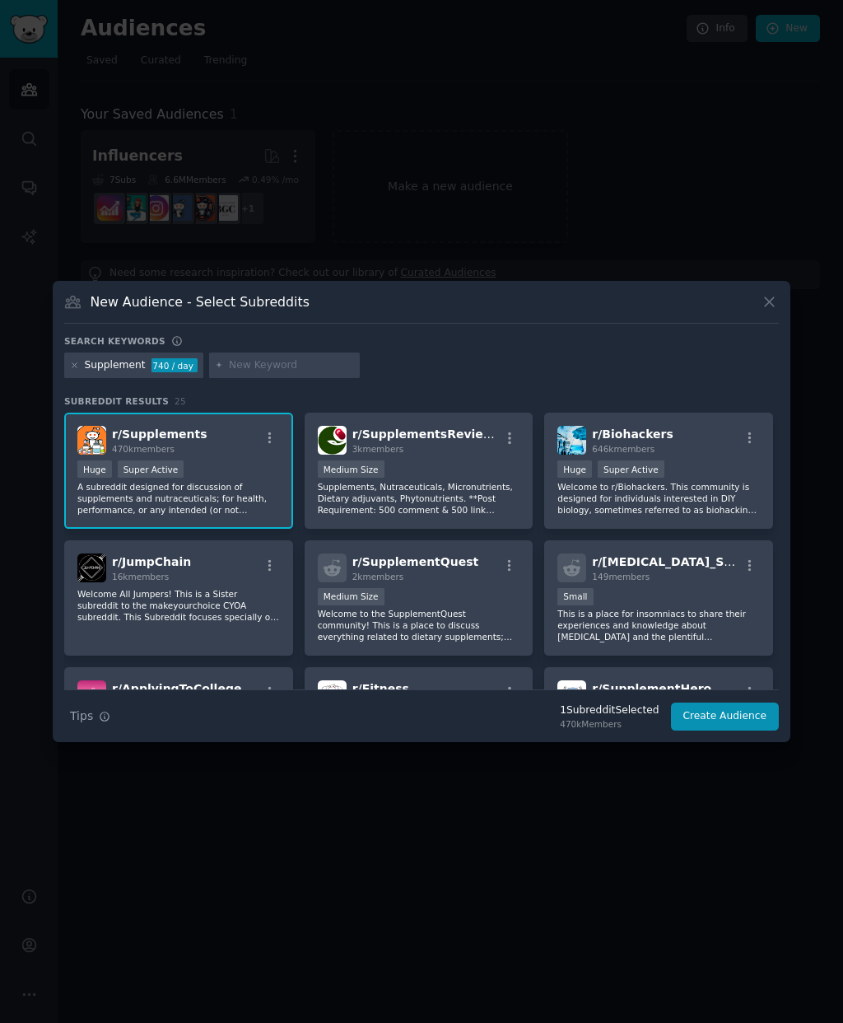
click at [729, 730] on button "Create Audience" at bounding box center [725, 716] width 109 height 28
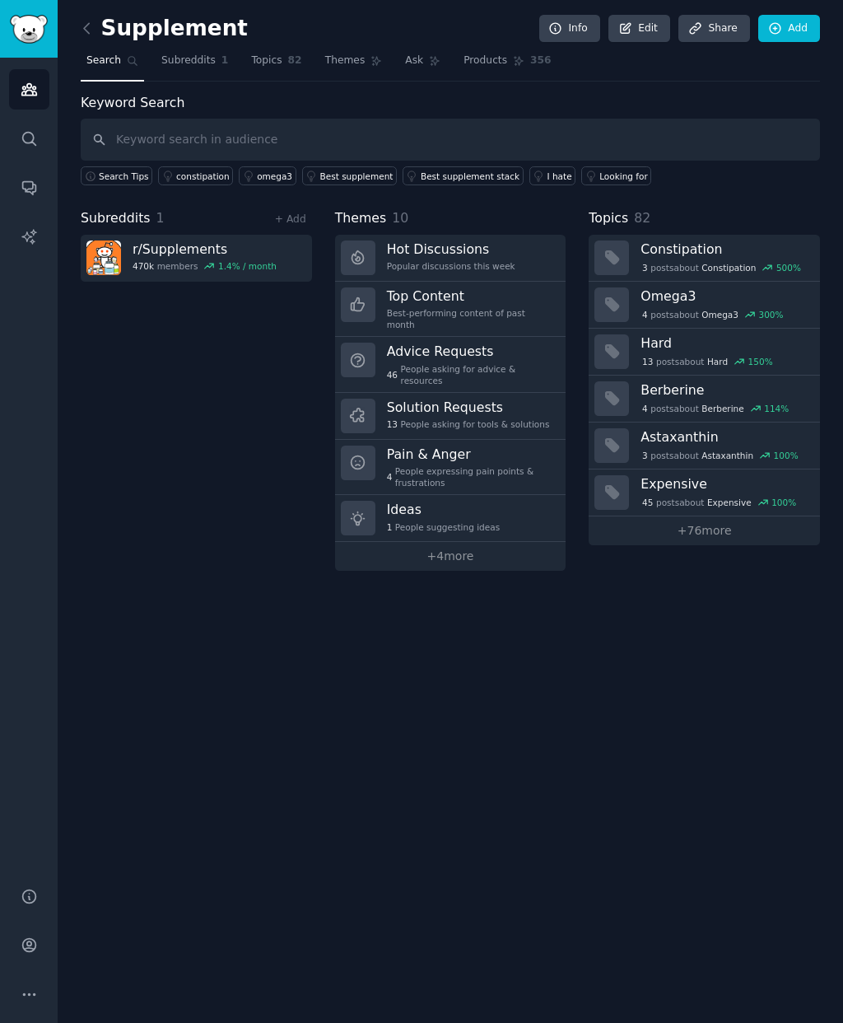
click at [498, 502] on link "Ideas 1 People suggesting ideas" at bounding box center [450, 518] width 231 height 47
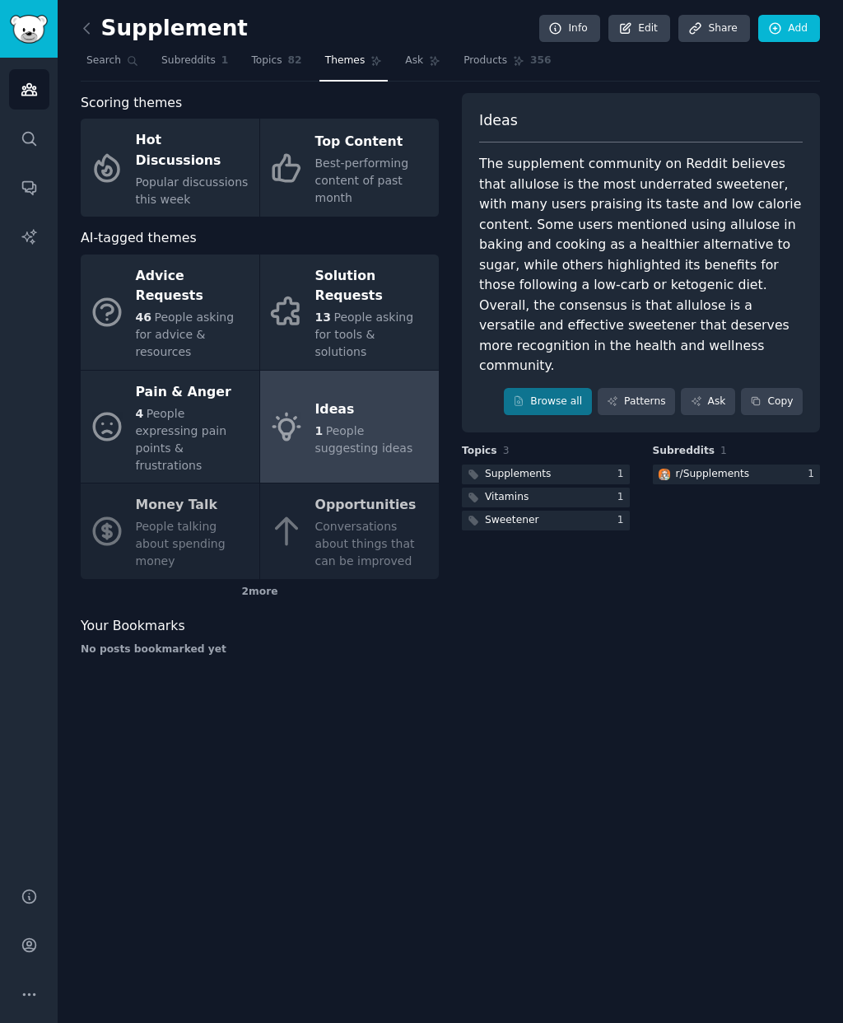
click at [398, 310] on span "People asking for tools & solutions" at bounding box center [364, 334] width 99 height 48
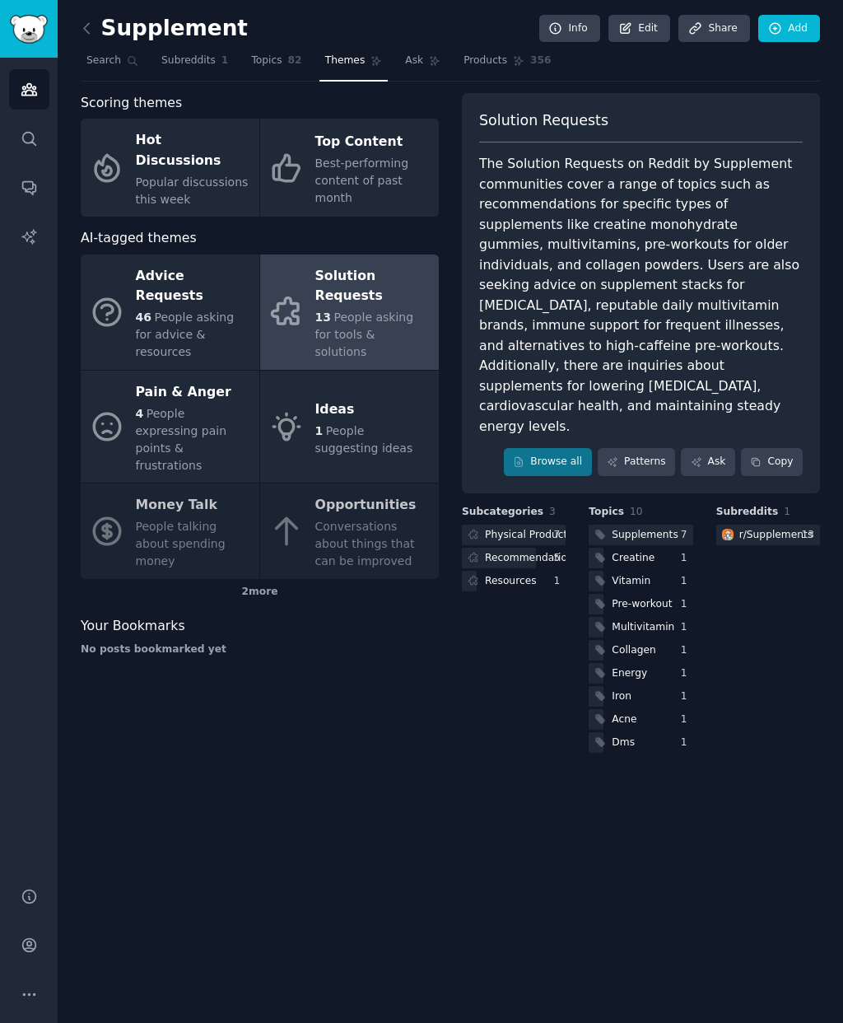
click at [384, 466] on div "Advice Requests 46 People asking for advice & resources Solution Requests 13 Pe…" at bounding box center [260, 416] width 358 height 324
click at [381, 479] on div "Advice Requests 46 People asking for advice & resources Solution Requests 13 Pe…" at bounding box center [260, 416] width 358 height 324
click at [386, 456] on div "Advice Requests 46 People asking for advice & resources Solution Requests 13 Pe…" at bounding box center [260, 416] width 358 height 324
click at [390, 477] on div "Advice Requests 46 People asking for advice & resources Solution Requests 13 Pe…" at bounding box center [260, 416] width 358 height 324
click at [404, 424] on span "People suggesting ideas" at bounding box center [364, 439] width 98 height 30
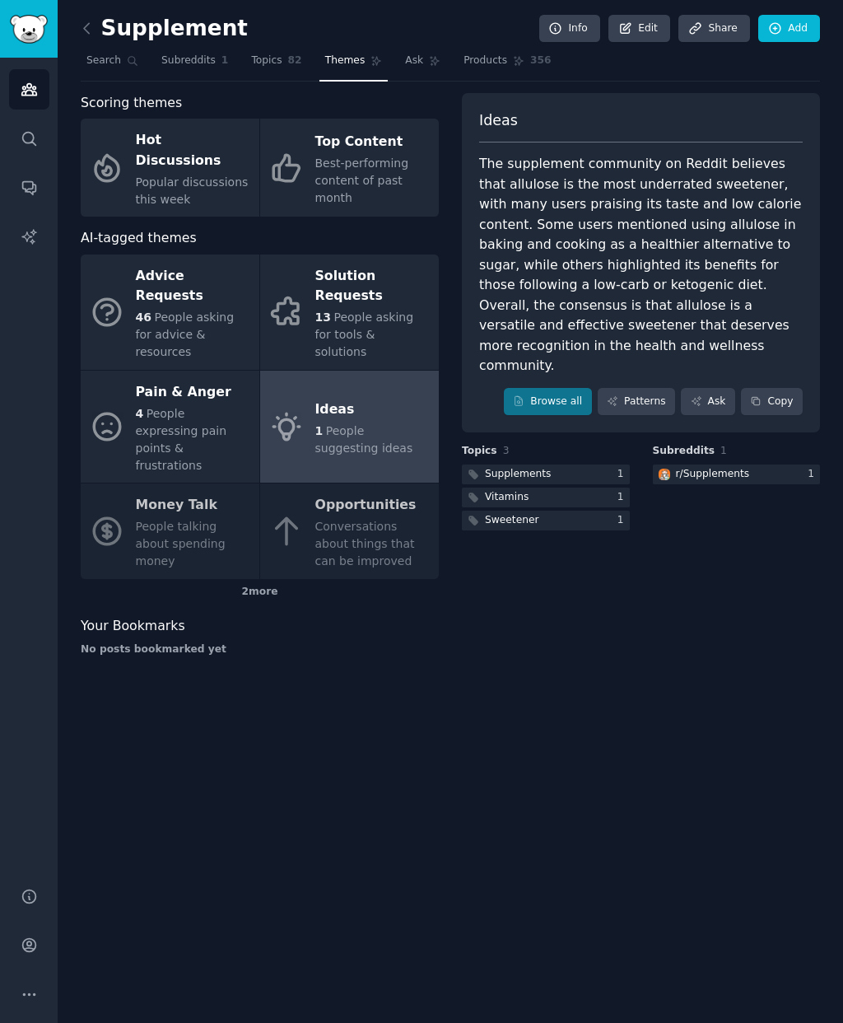
click at [384, 468] on div "Advice Requests 46 People asking for advice & resources Solution Requests 13 Pe…" at bounding box center [260, 416] width 358 height 324
click at [380, 478] on div "Advice Requests 46 People asking for advice & resources Solution Requests 13 Pe…" at bounding box center [260, 416] width 358 height 324
click at [380, 509] on div "Advice Requests 46 People asking for advice & resources Solution Requests 13 Pe…" at bounding box center [260, 416] width 358 height 324
click at [269, 579] on div "2 more" at bounding box center [260, 592] width 358 height 26
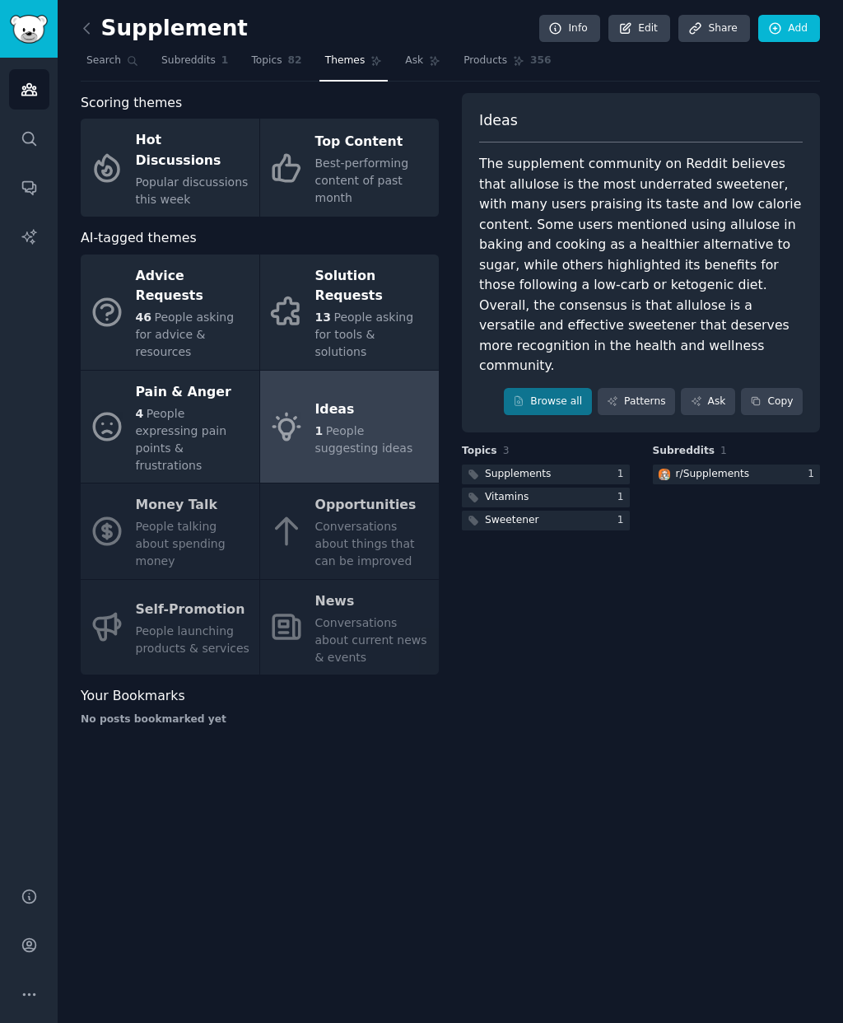
click at [383, 580] on div "Advice Requests 46 People asking for advice & resources Solution Requests 13 Pe…" at bounding box center [260, 464] width 358 height 421
click at [377, 486] on div "Advice Requests 46 People asking for advice & resources Solution Requests 13 Pe…" at bounding box center [260, 464] width 358 height 421
click at [152, 180] on span "Popular discussions this week" at bounding box center [192, 190] width 113 height 30
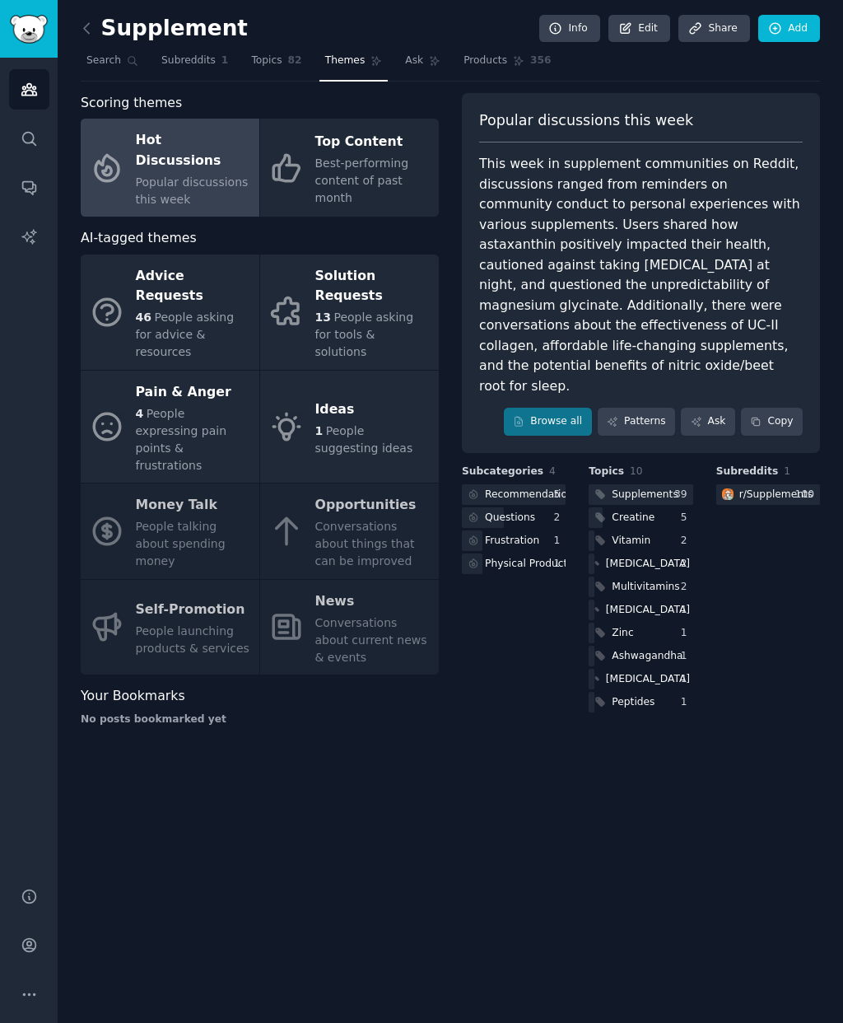
scroll to position [20, 0]
click at [254, 54] on span "Topics" at bounding box center [266, 61] width 30 height 15
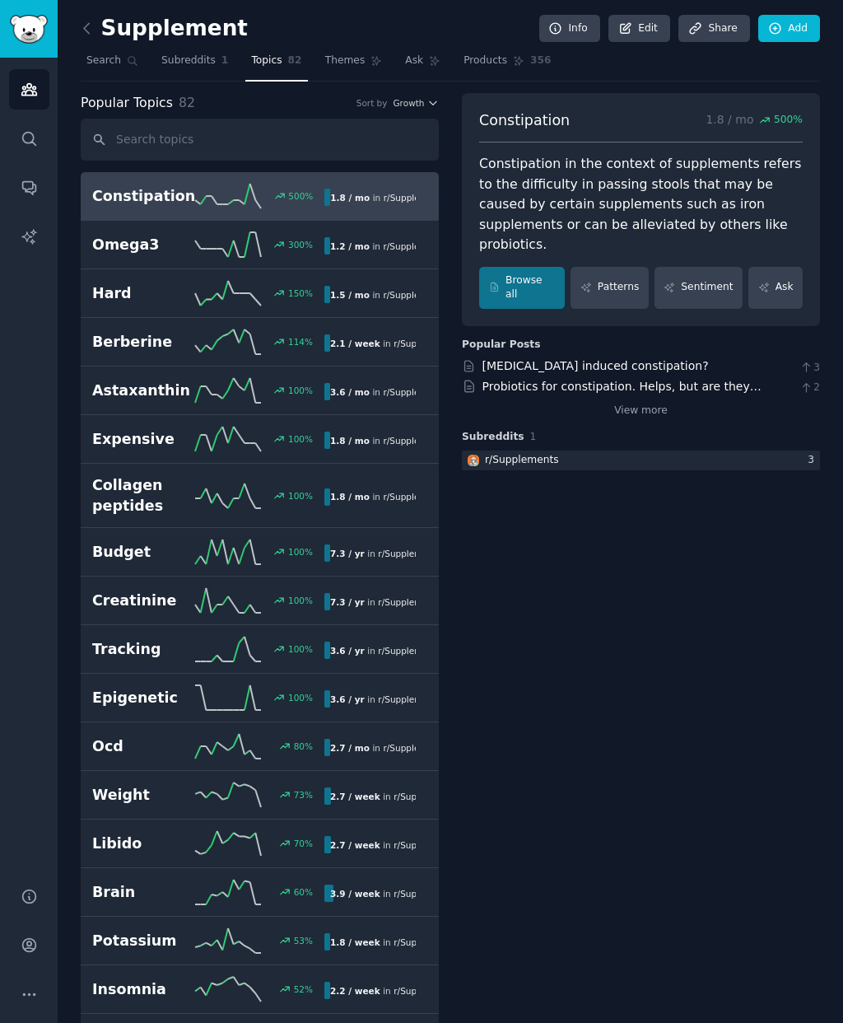
click at [176, 54] on span "Subreddits" at bounding box center [188, 61] width 54 height 15
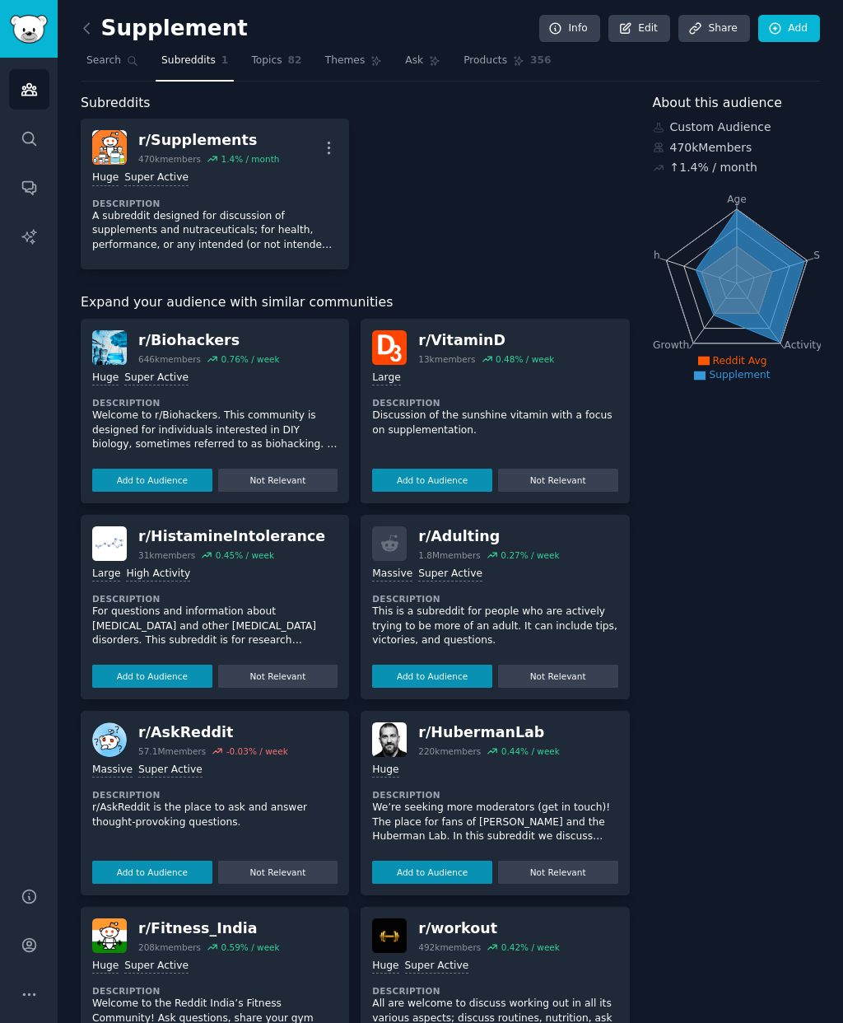
click at [200, 469] on button "Add to Audience" at bounding box center [152, 480] width 120 height 23
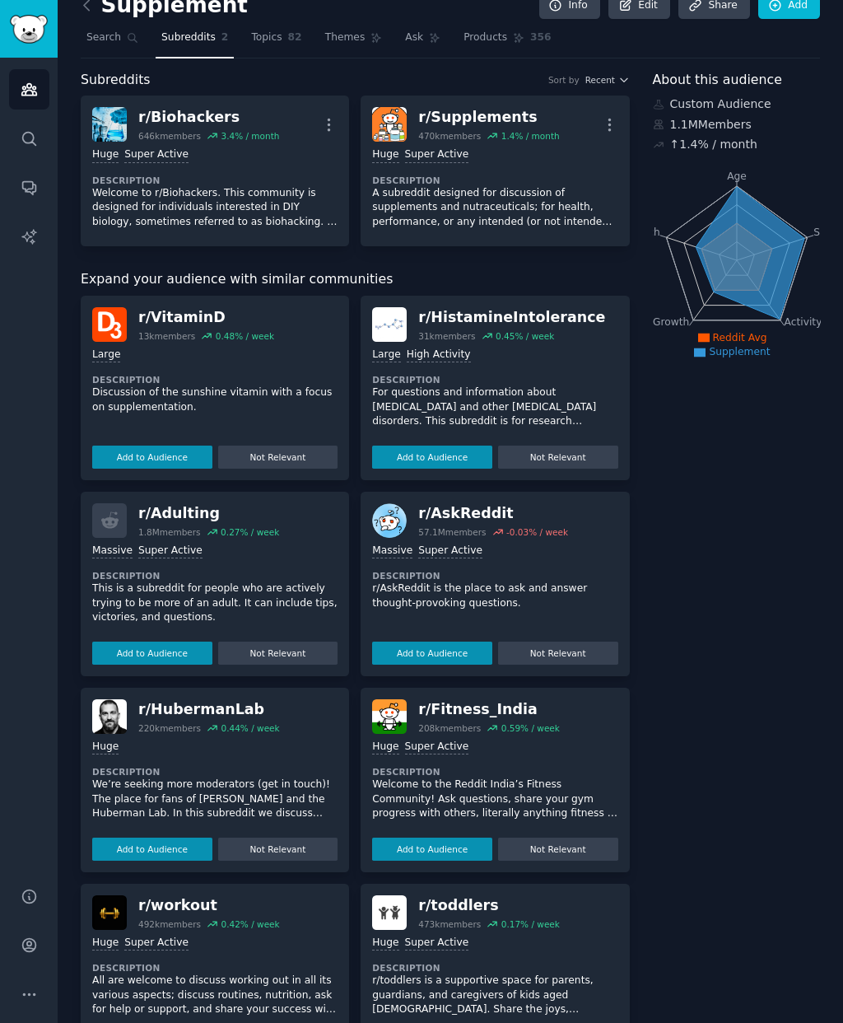
scroll to position [22, 0]
click at [190, 838] on button "Add to Audience" at bounding box center [152, 849] width 120 height 23
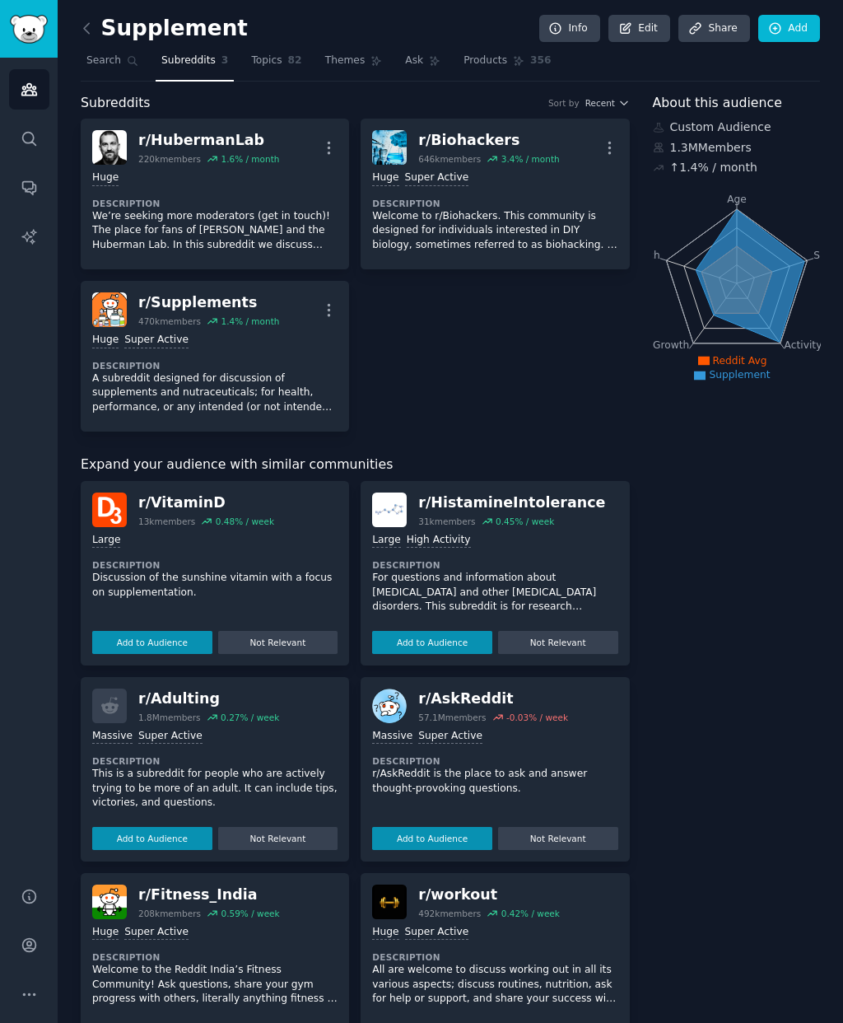
scroll to position [0, 0]
click at [819, 250] on icon "Age Size Activity Growth Reach" at bounding box center [737, 284] width 168 height 208
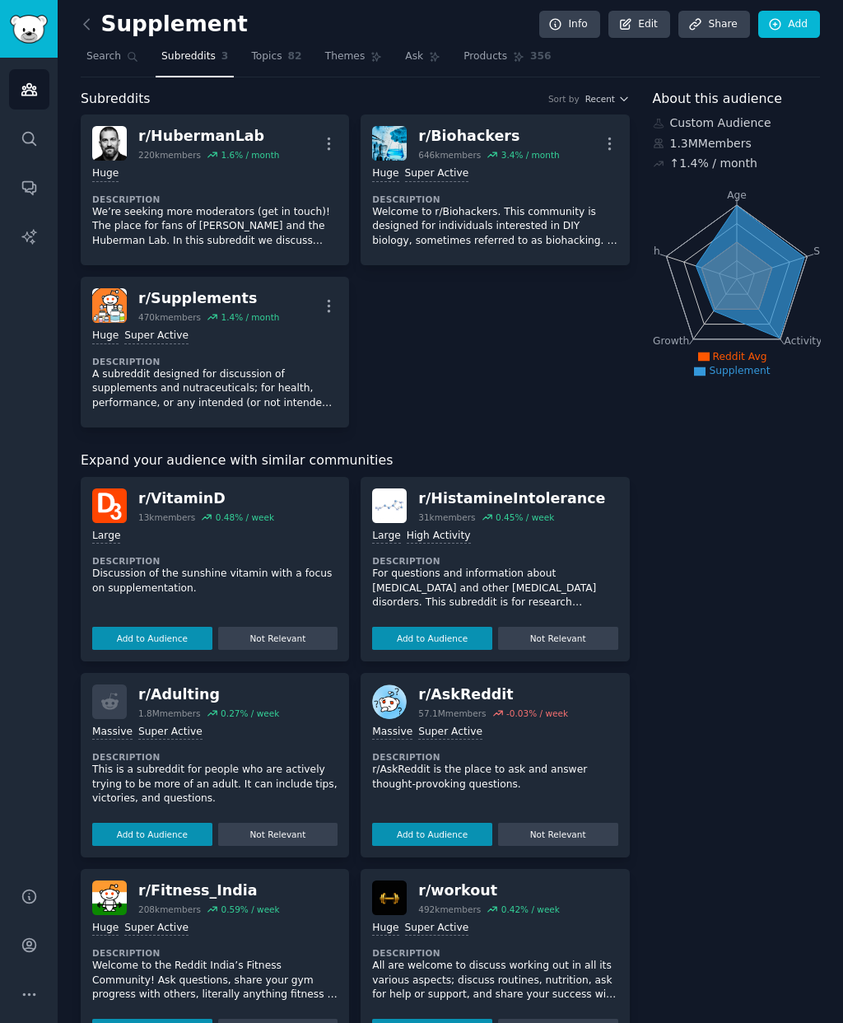
click at [122, 627] on button "Add to Audience" at bounding box center [152, 638] width 120 height 23
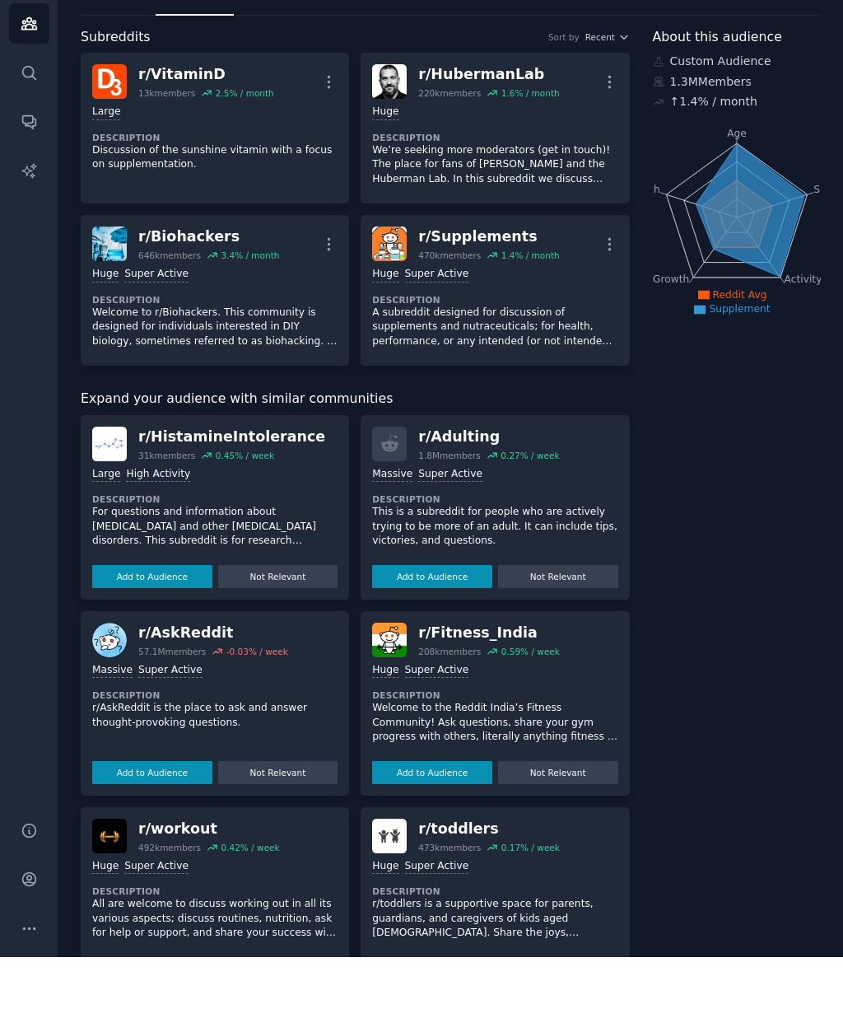
scroll to position [0, 0]
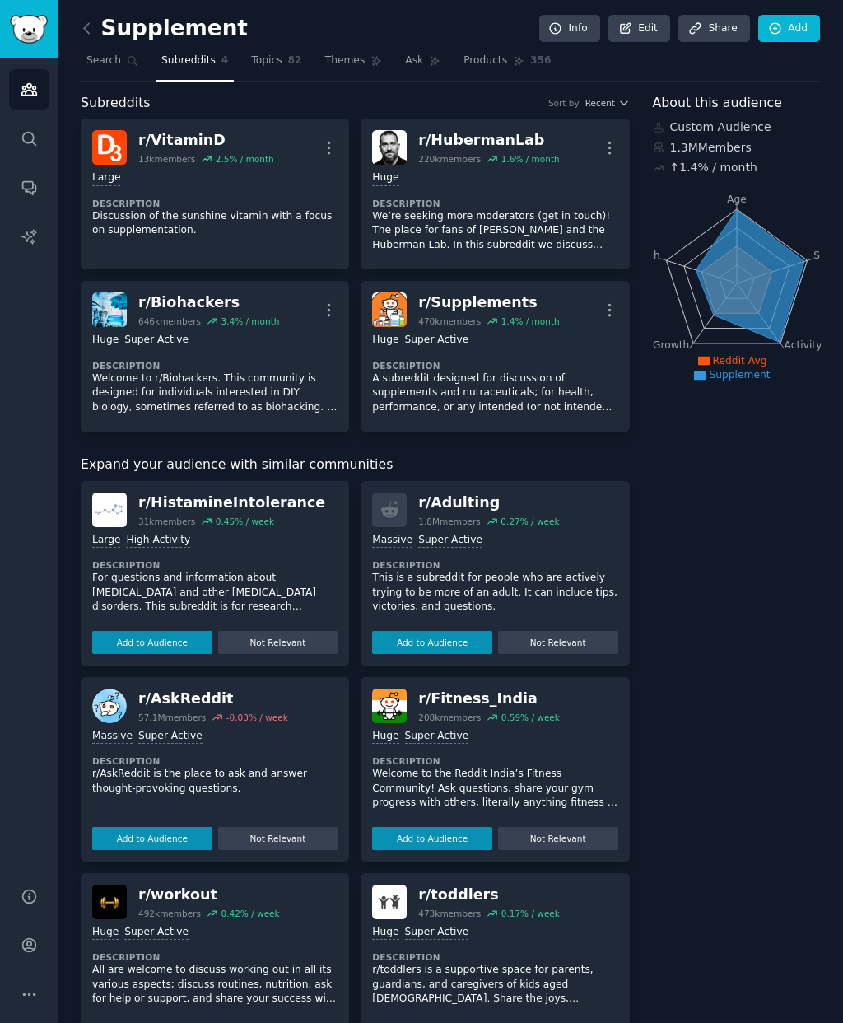
click at [283, 53] on link "Topics 82" at bounding box center [276, 65] width 62 height 34
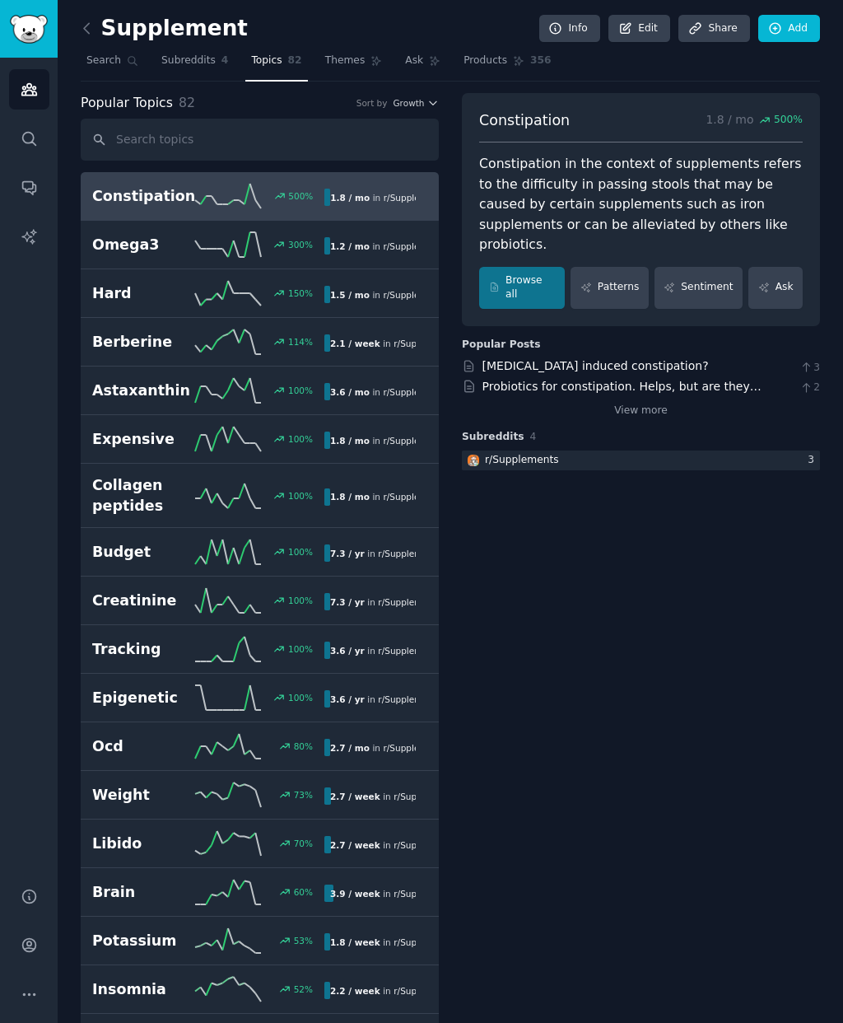
click at [91, 21] on icon at bounding box center [86, 28] width 17 height 17
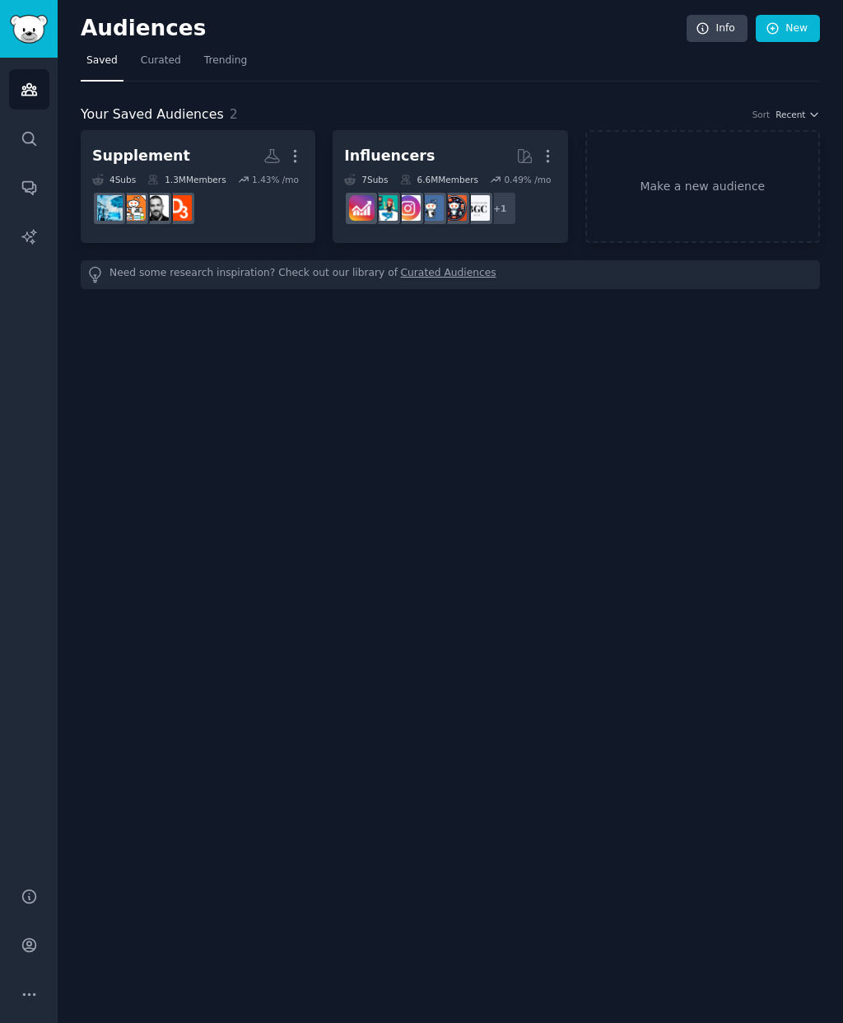
click at [556, 147] on icon "button" at bounding box center [547, 155] width 17 height 17
click at [513, 192] on p "Delete" at bounding box center [503, 190] width 38 height 17
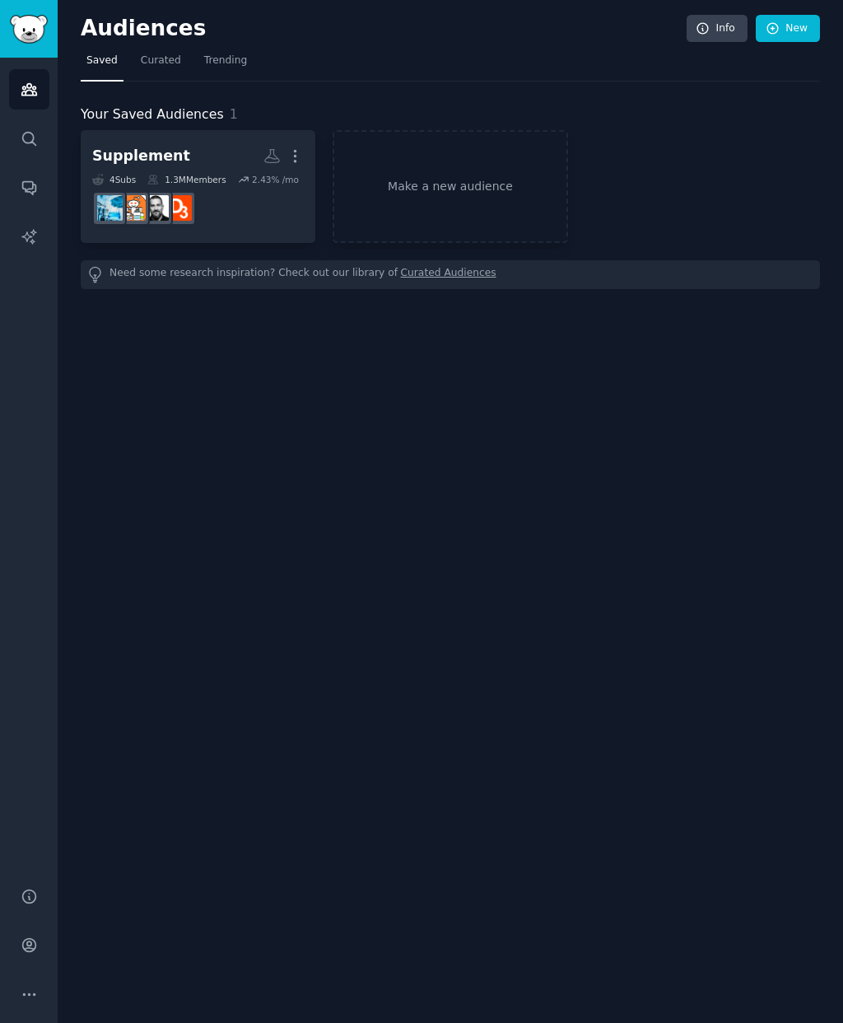
click at [478, 195] on link "Make a new audience" at bounding box center [450, 186] width 235 height 113
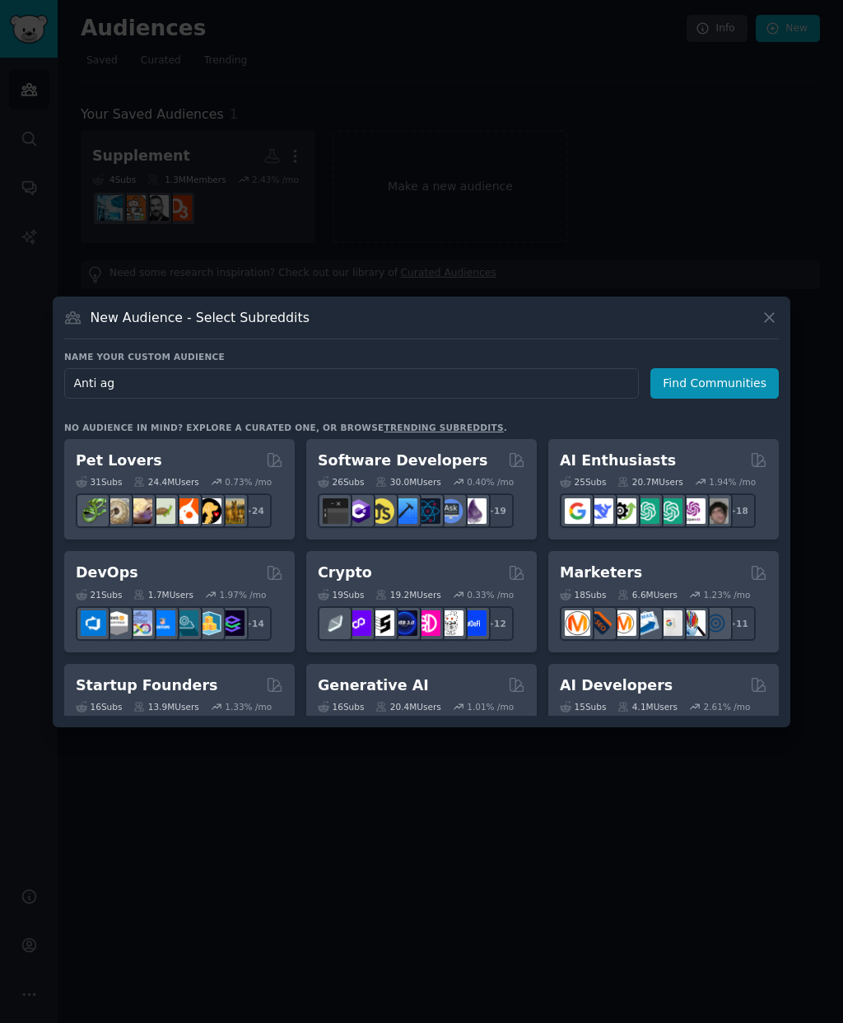
type input "Anti age"
click at [717, 399] on button "Find Communities" at bounding box center [715, 383] width 128 height 30
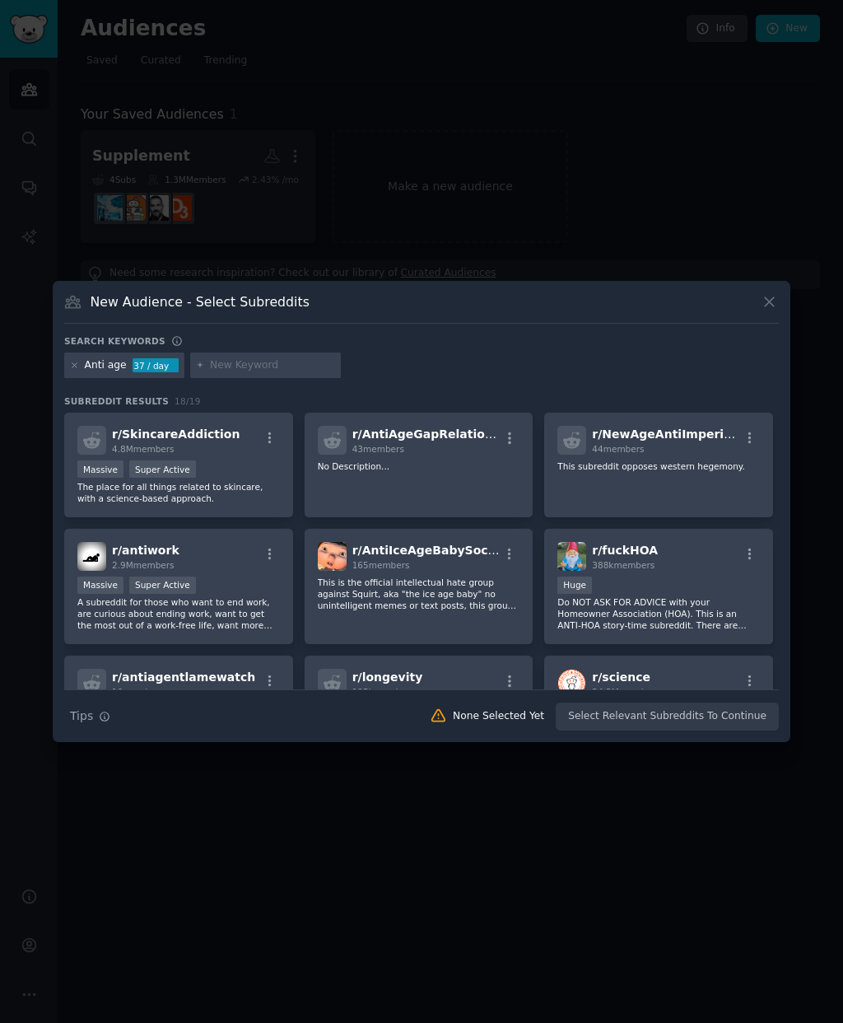
click at [549, 352] on div "Search keywords" at bounding box center [421, 343] width 715 height 17
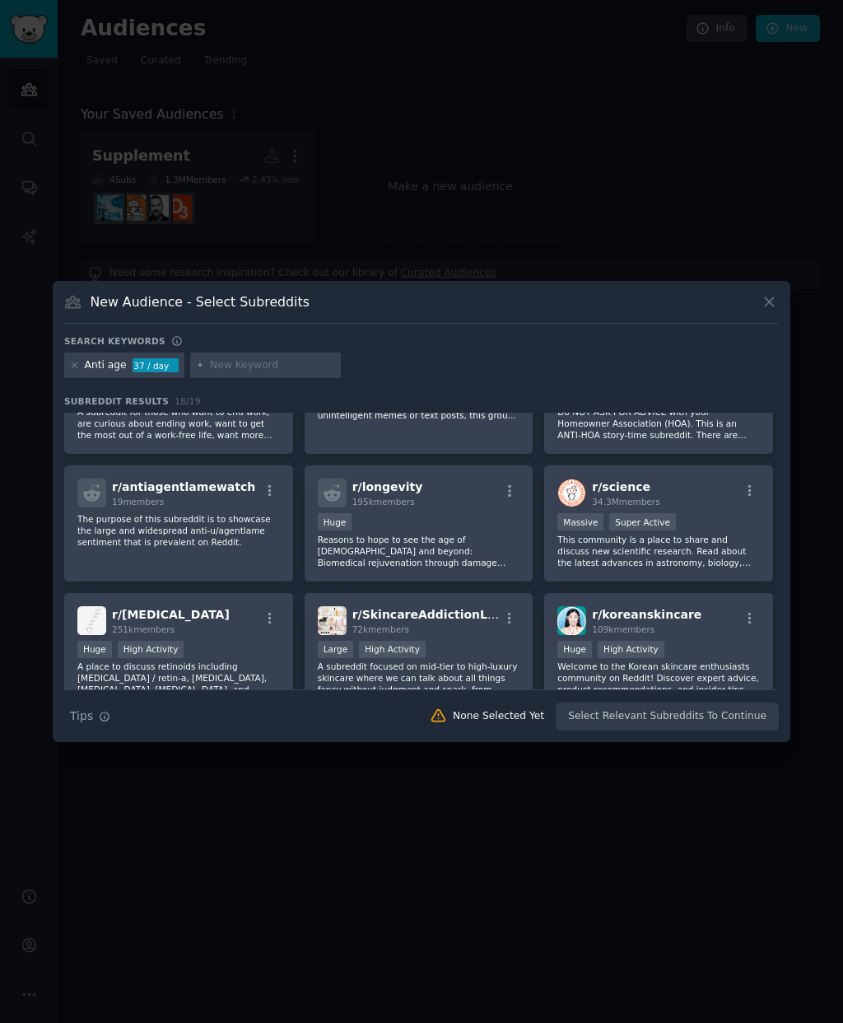
scroll to position [192, 0]
click at [444, 477] on div "r/ longevity 195k members Huge Reasons to hope to see the age of 100 and beyond…" at bounding box center [419, 522] width 229 height 116
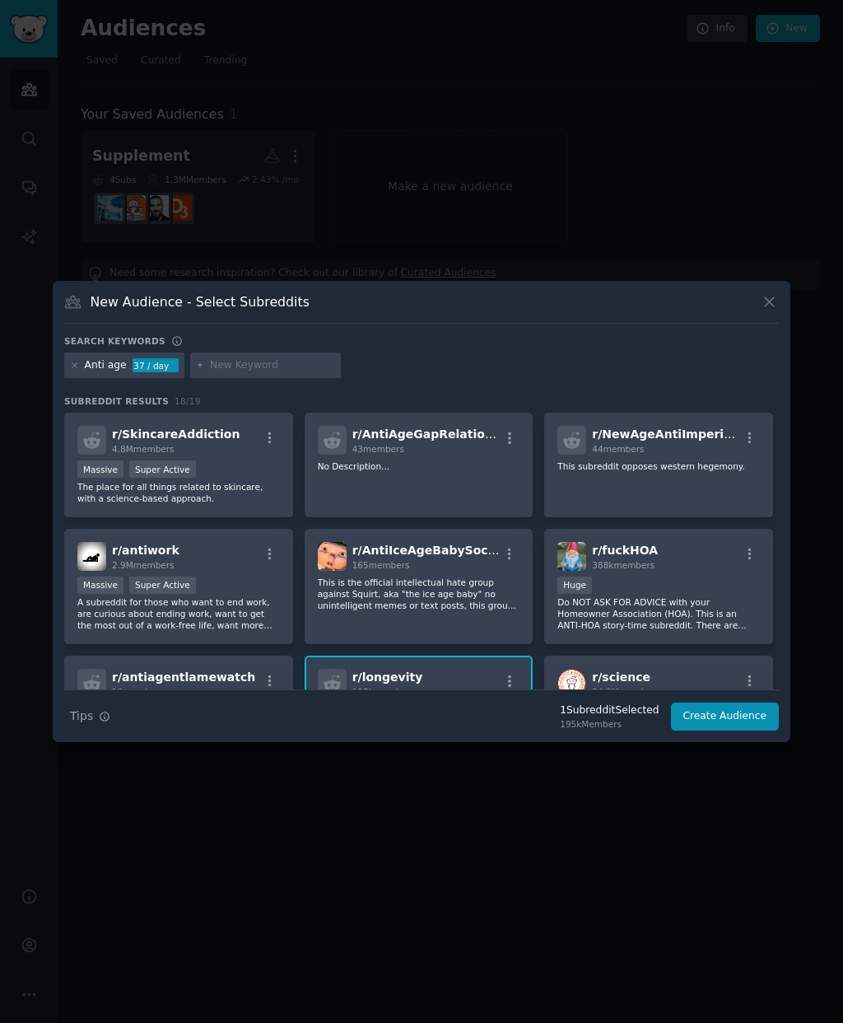
scroll to position [0, 0]
click at [229, 426] on div "r/ SkincareAddiction 4.8M members" at bounding box center [178, 440] width 203 height 29
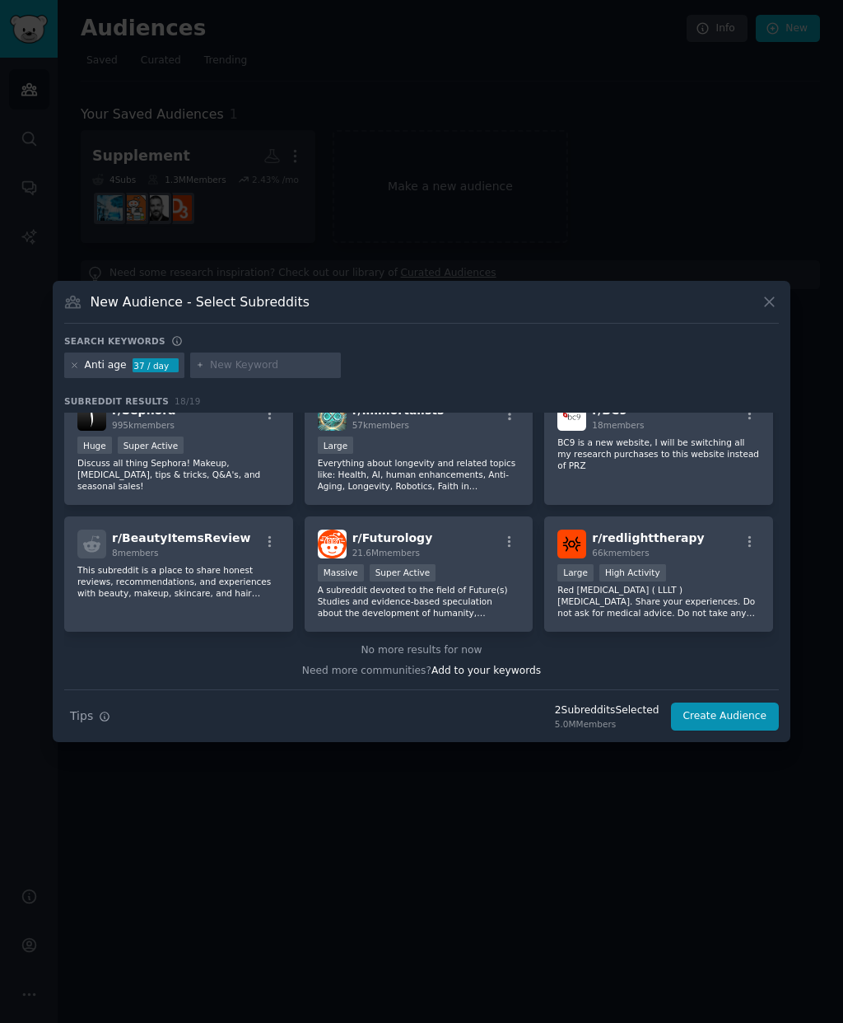
scroll to position [520, 0]
click at [366, 587] on div "r/ Futurology 21.6M members Massive Super Active A subreddit devoted to the fie…" at bounding box center [419, 575] width 229 height 116
click at [681, 702] on button "Create Audience" at bounding box center [725, 716] width 109 height 28
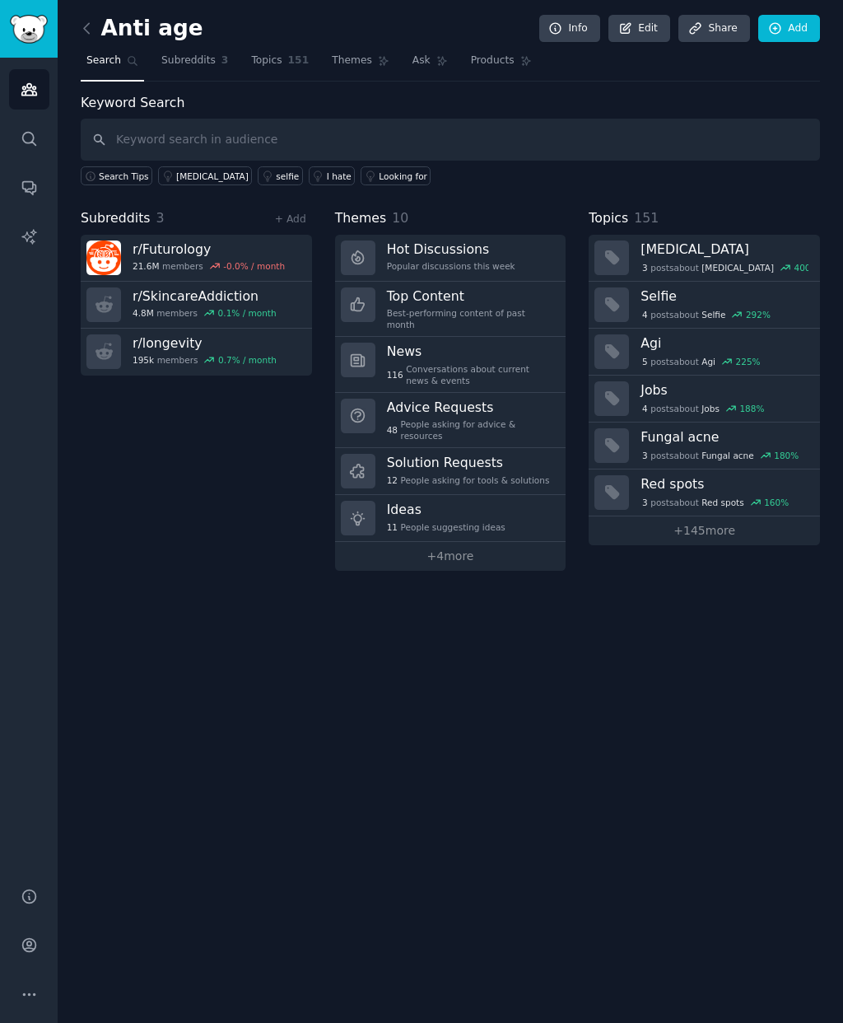
click at [181, 67] on span "Subreddits" at bounding box center [188, 61] width 54 height 15
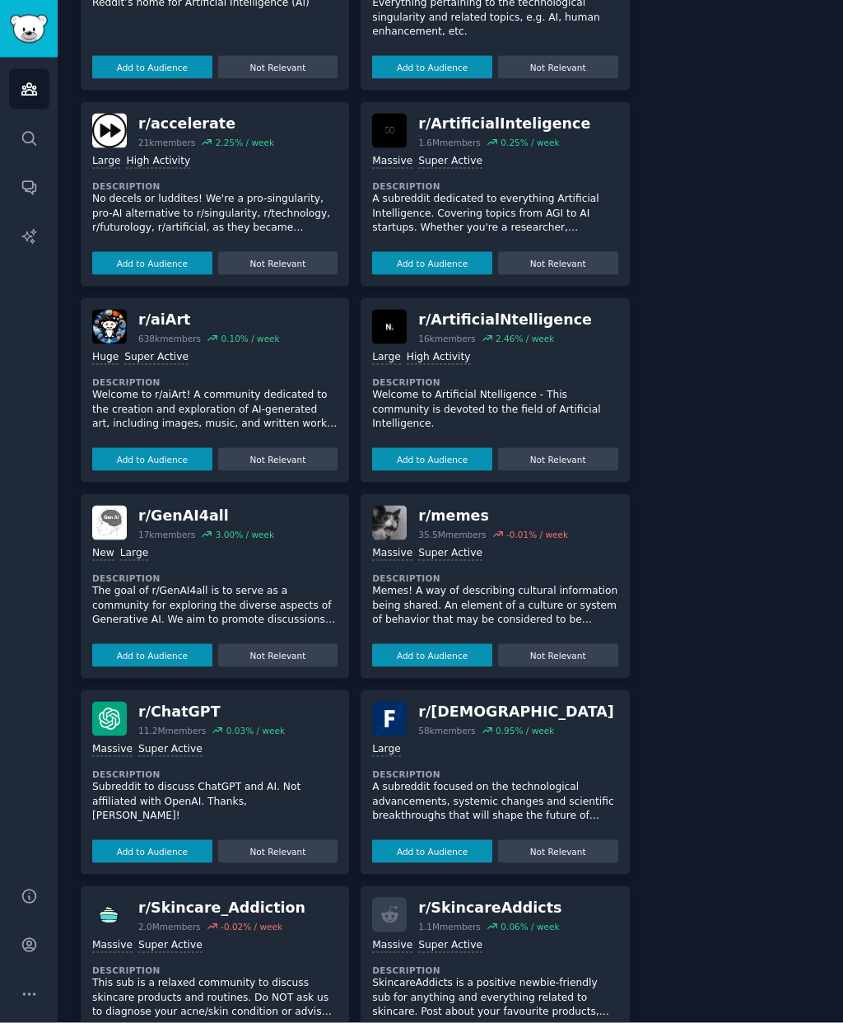
scroll to position [66, 0]
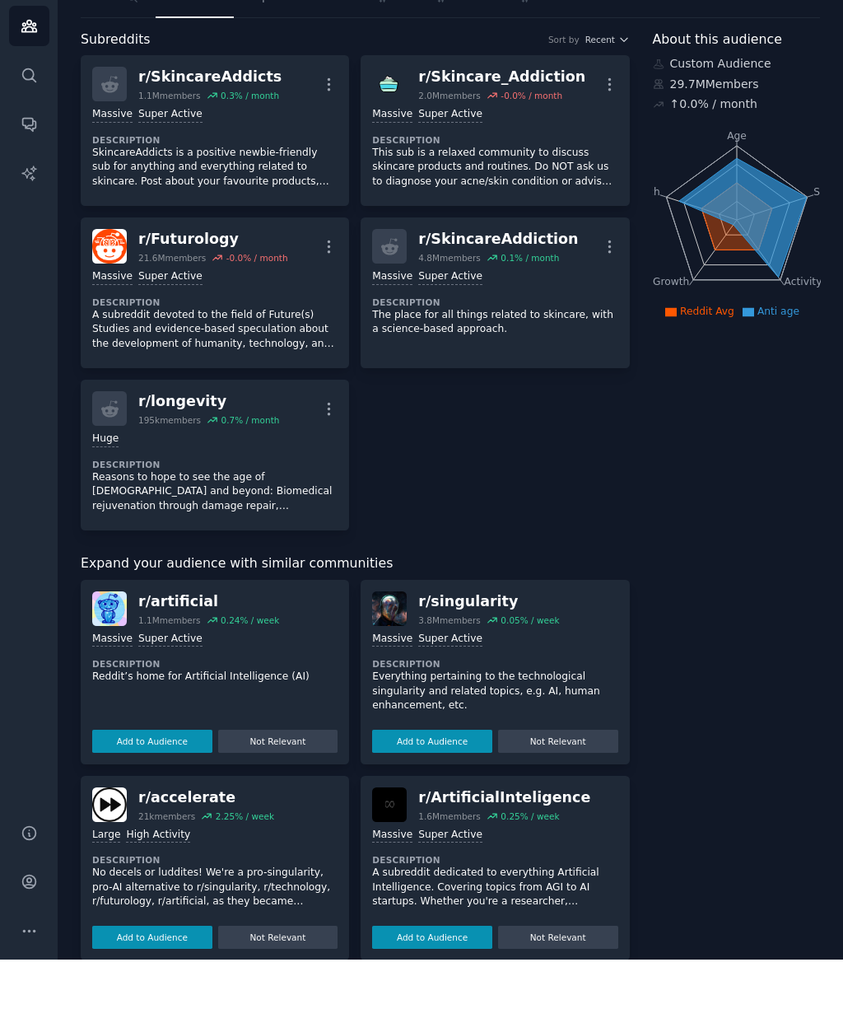
scroll to position [0, 0]
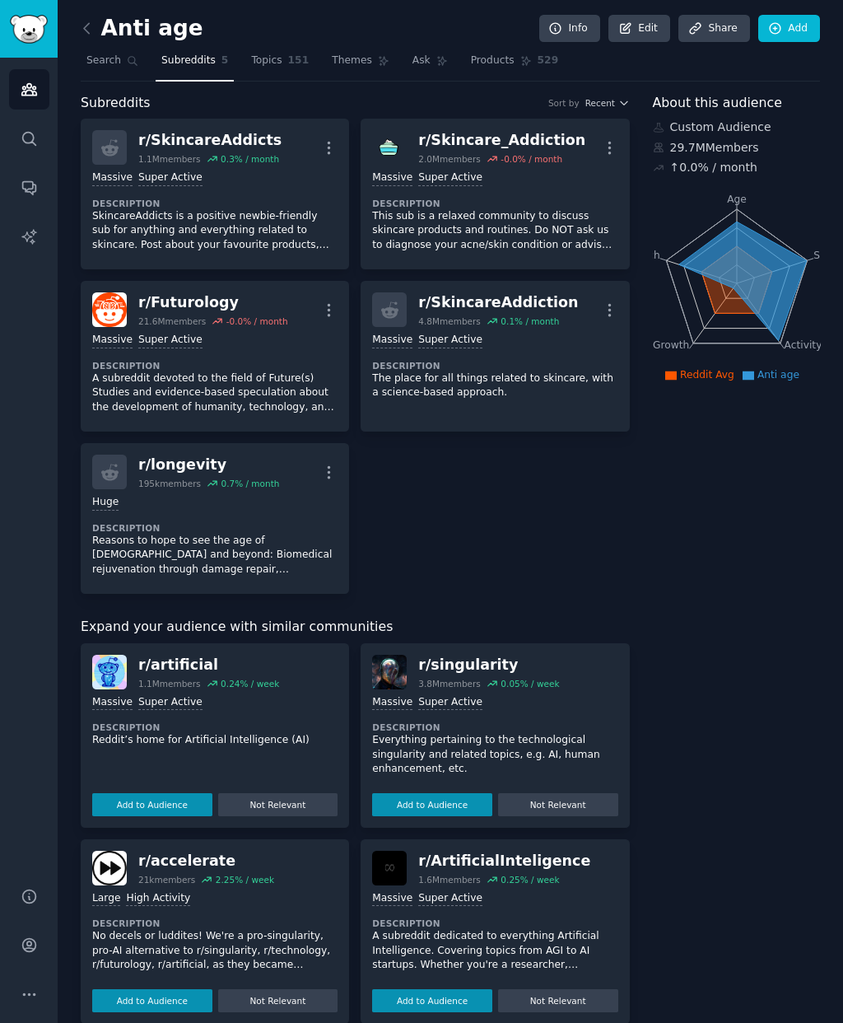
click at [272, 53] on link "Topics 151" at bounding box center [279, 65] width 69 height 34
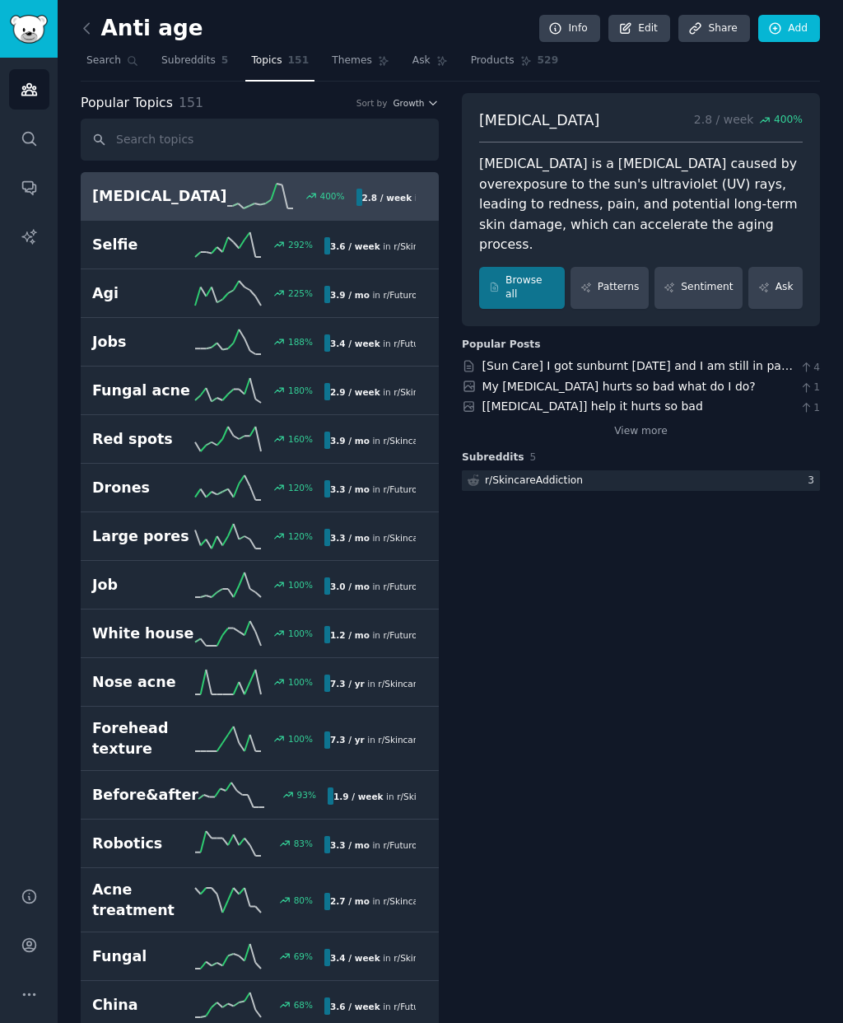
click at [354, 63] on span "Themes" at bounding box center [352, 61] width 40 height 15
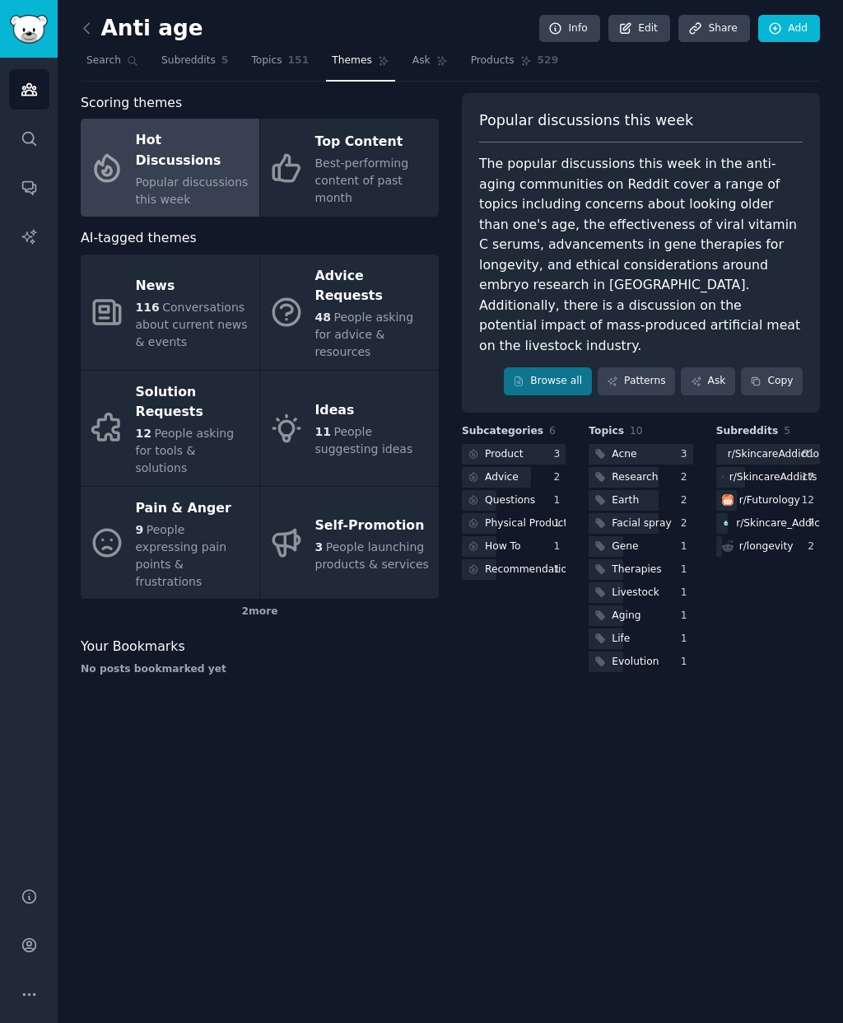
click at [87, 20] on icon at bounding box center [86, 28] width 17 height 17
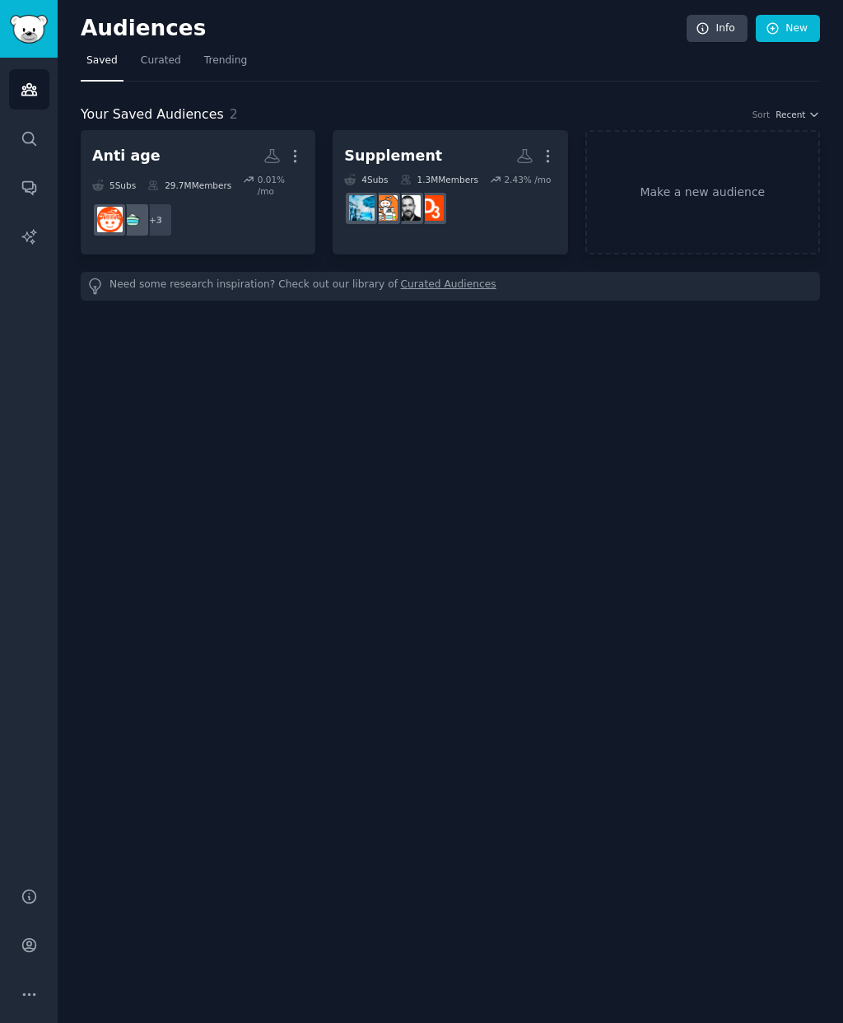
click at [148, 54] on span "Curated" at bounding box center [161, 61] width 40 height 15
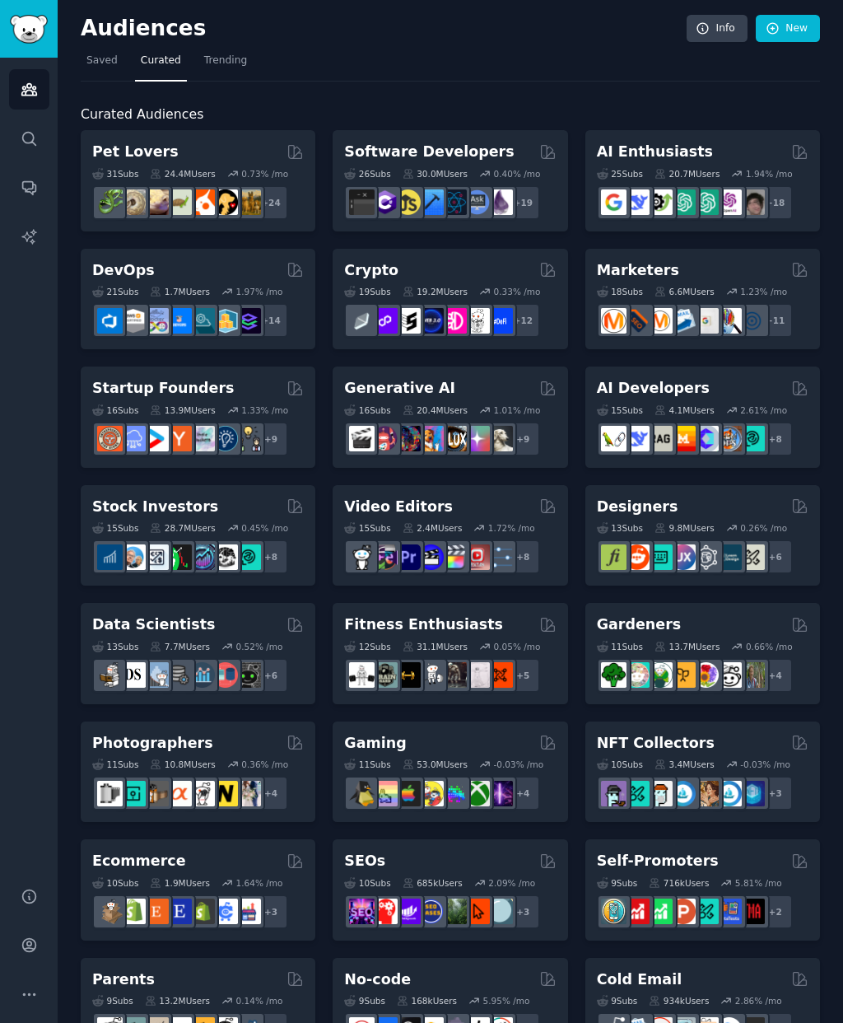
click at [199, 862] on div "Ecommerce" at bounding box center [198, 861] width 212 height 21
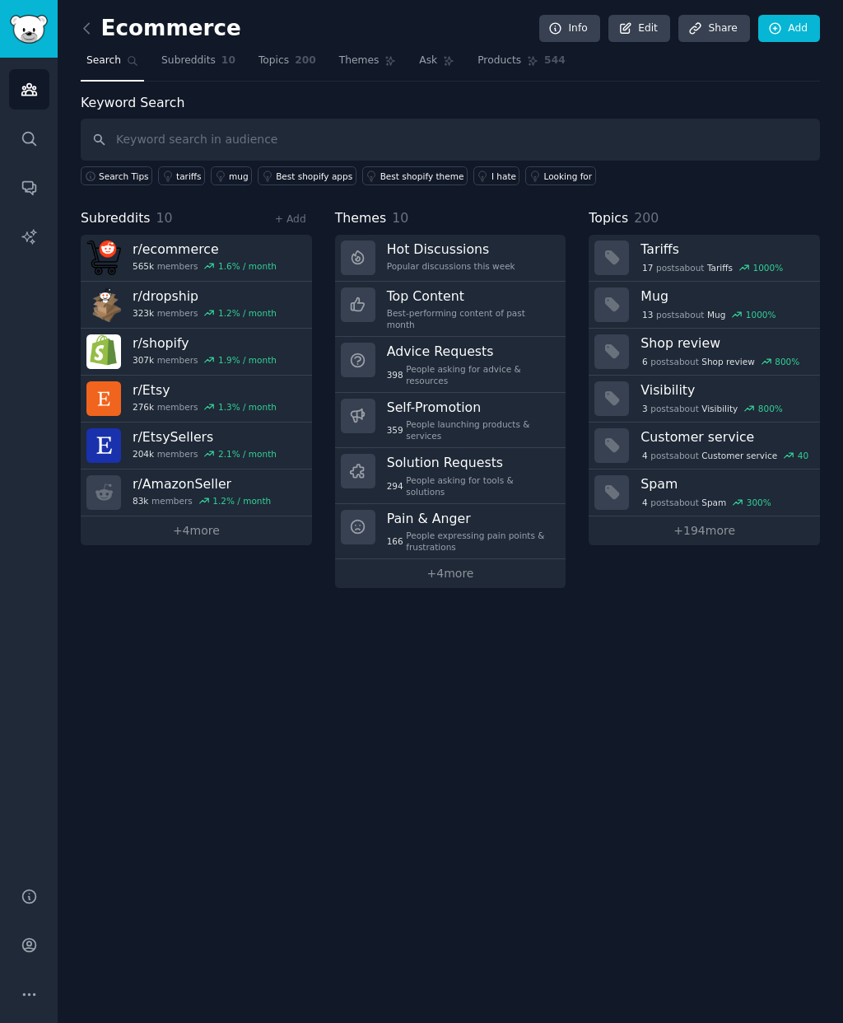
click at [90, 20] on icon at bounding box center [86, 28] width 17 height 17
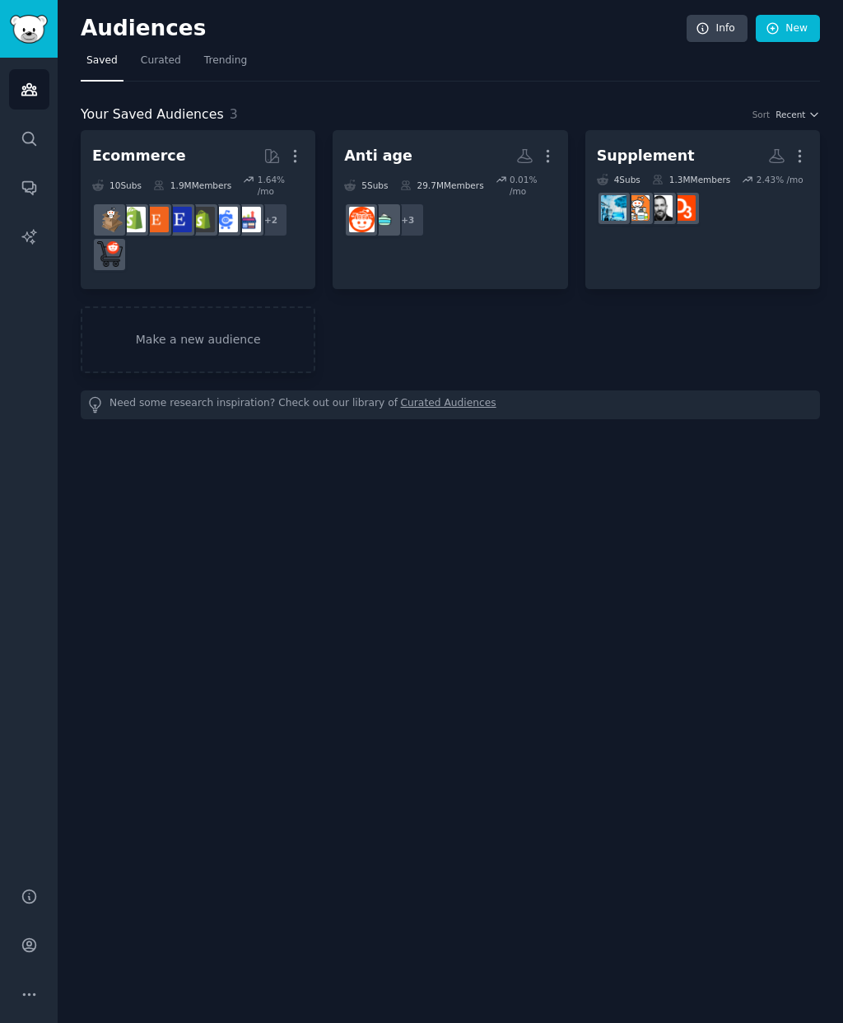
click at [131, 329] on link "Make a new audience" at bounding box center [198, 339] width 235 height 67
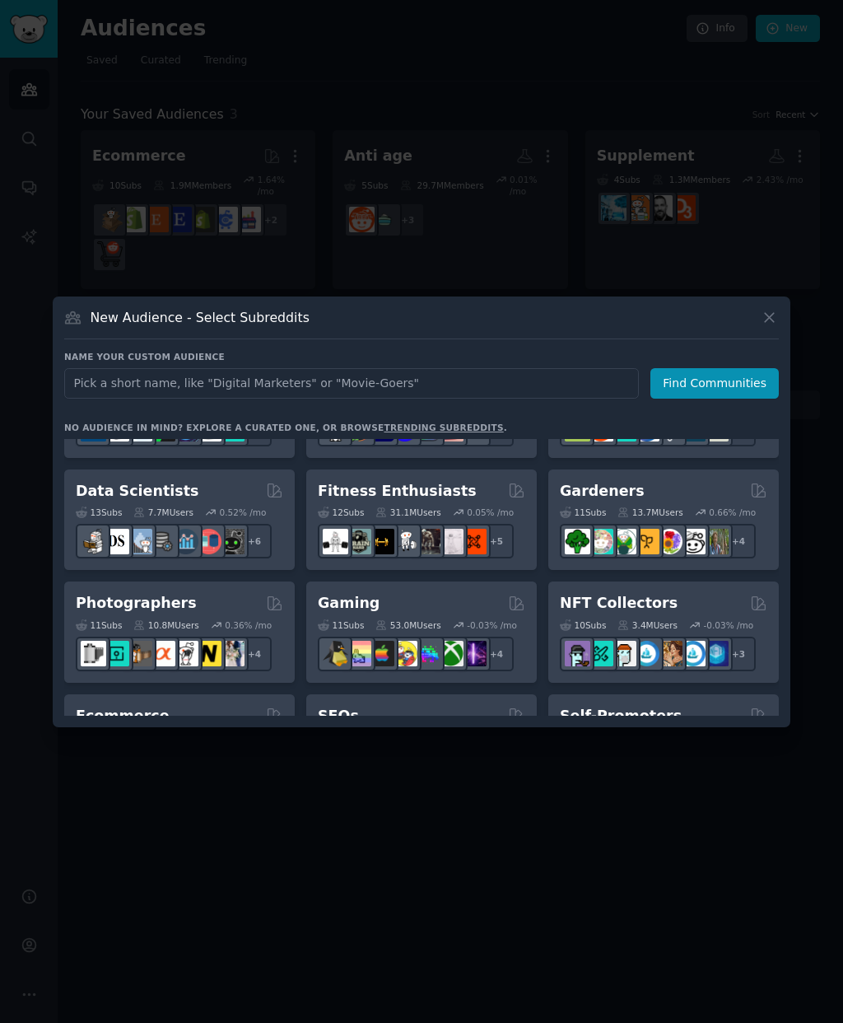
scroll to position [444, 0]
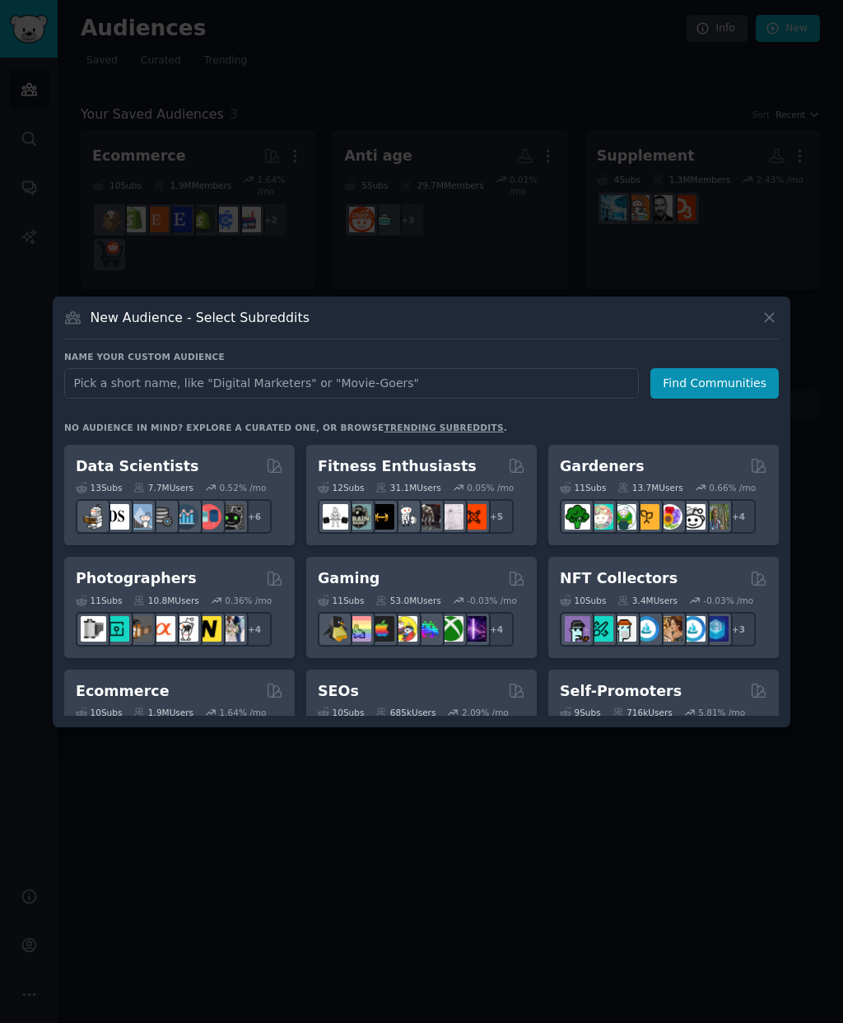
click at [147, 821] on div at bounding box center [421, 511] width 843 height 1023
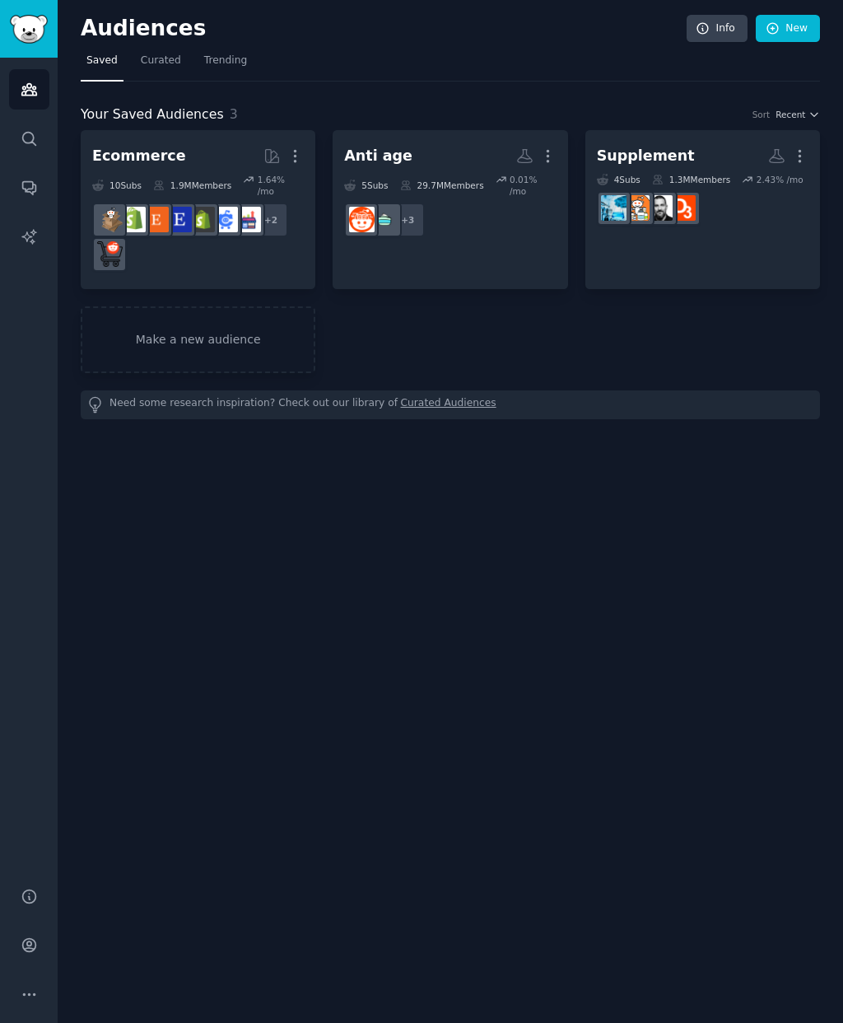
click at [156, 334] on link "Make a new audience" at bounding box center [198, 339] width 235 height 67
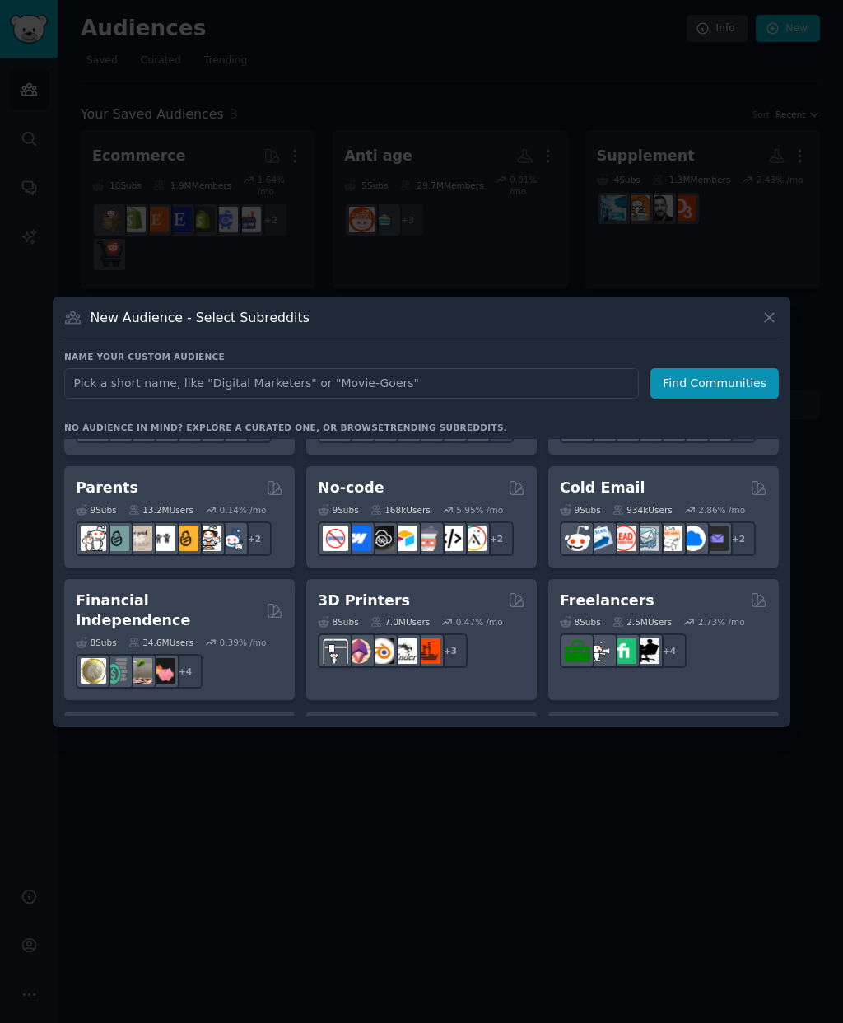
scroll to position [746, 0]
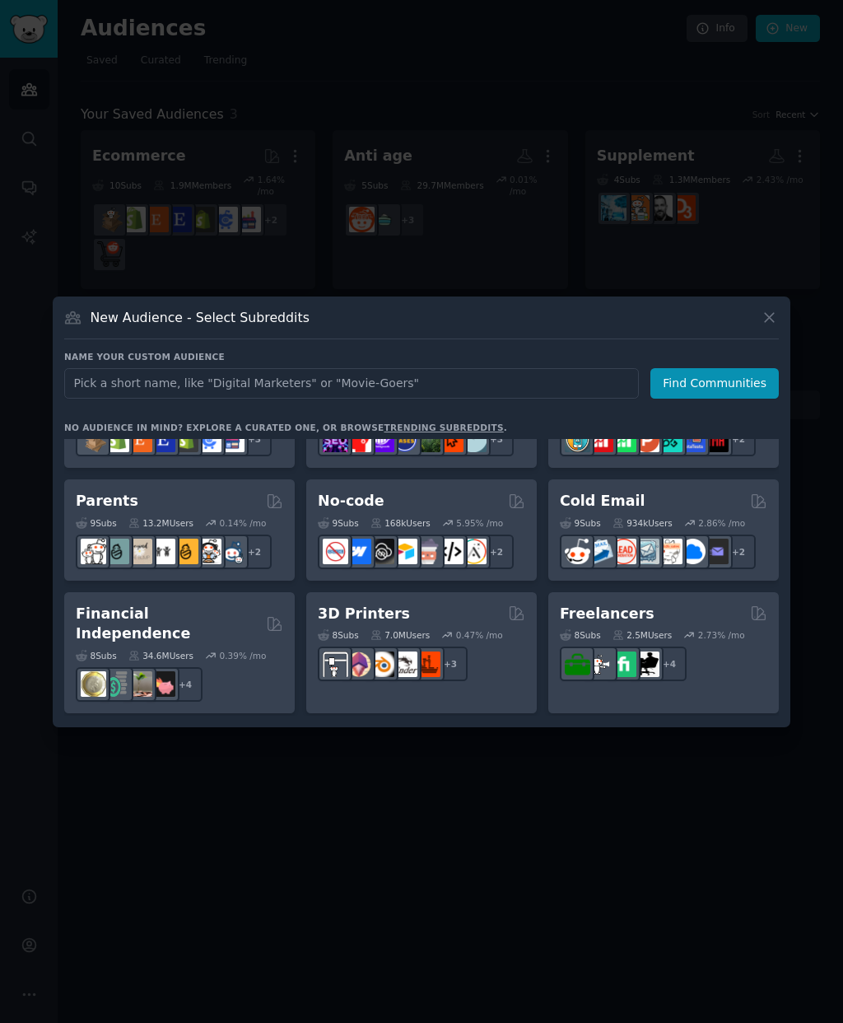
click at [606, 511] on h2 "Cold Email" at bounding box center [602, 501] width 85 height 21
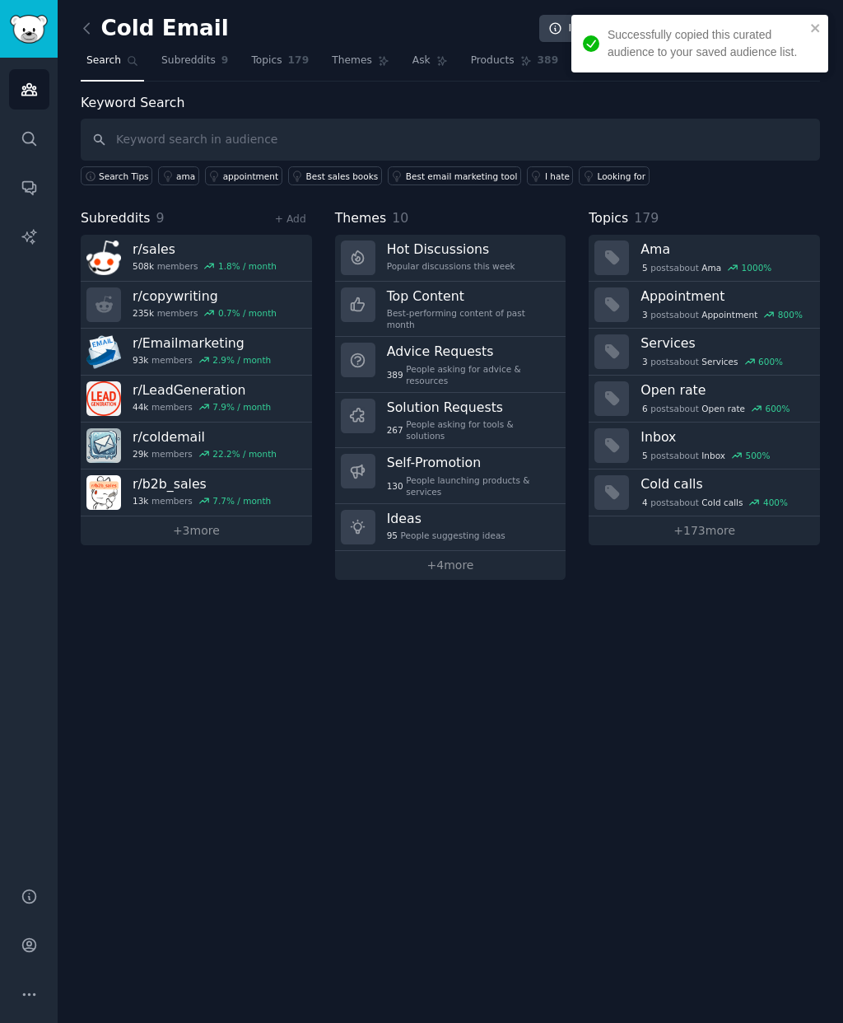
click at [90, 26] on icon at bounding box center [86, 28] width 17 height 17
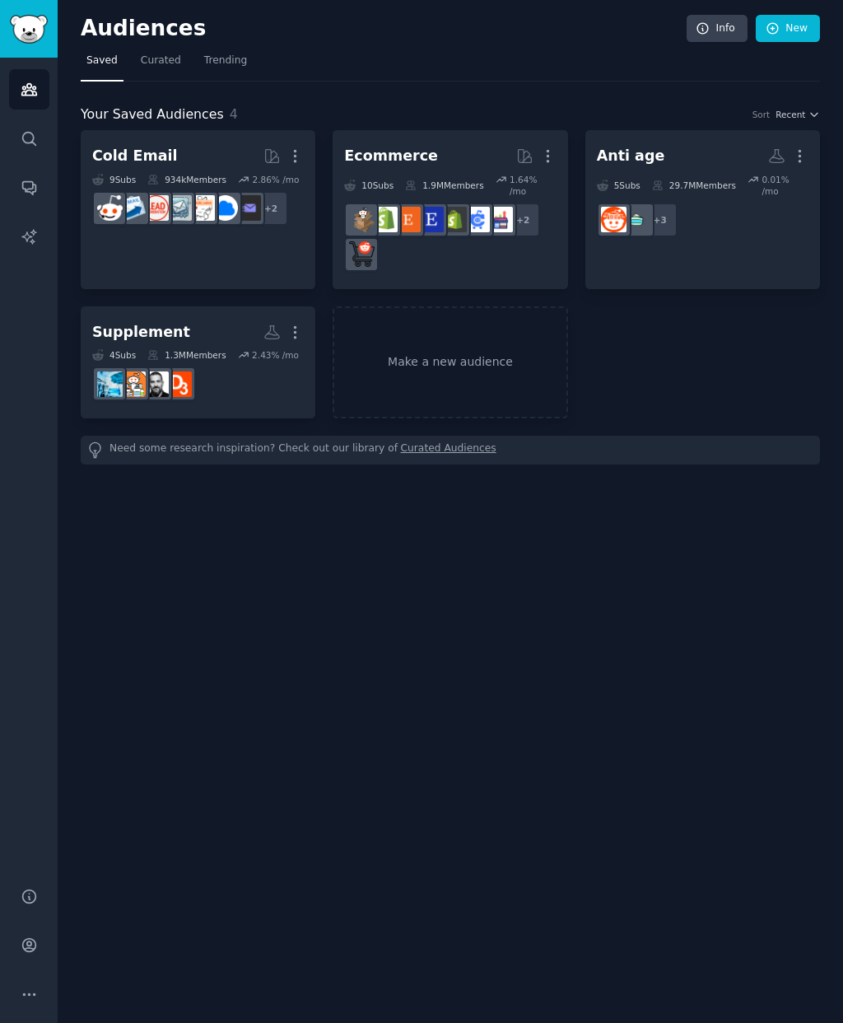
click at [435, 348] on link "Make a new audience" at bounding box center [450, 362] width 235 height 113
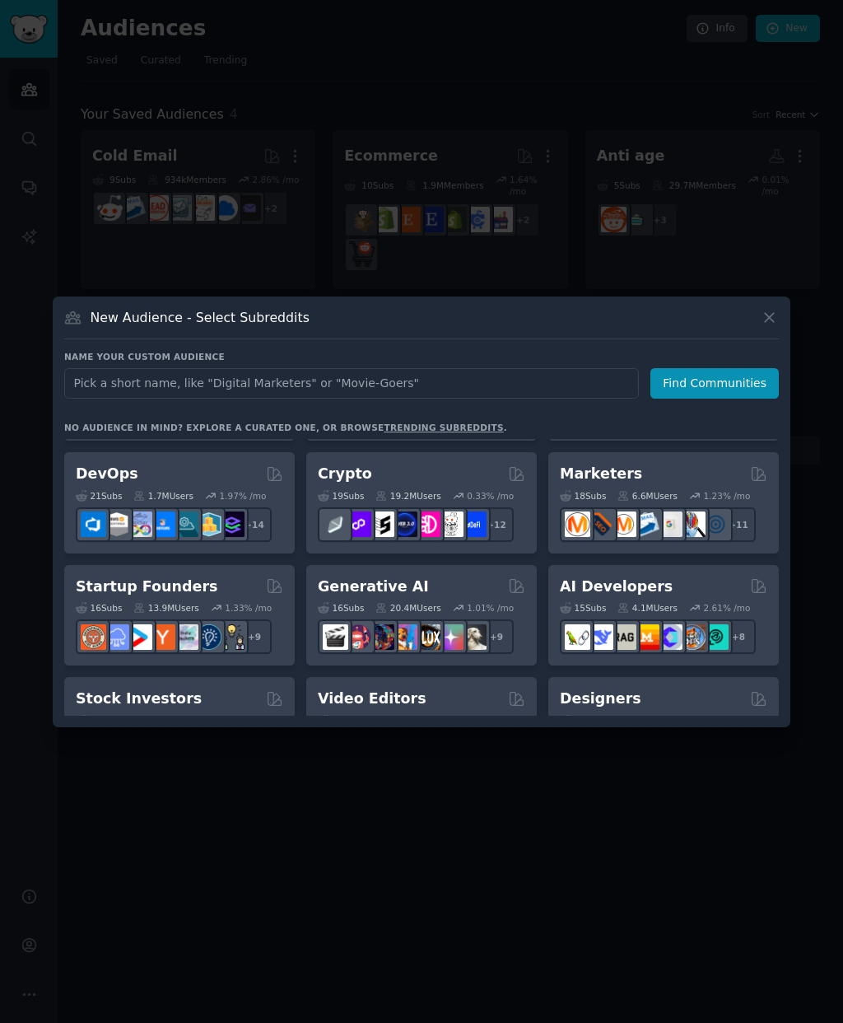
scroll to position [100, 0]
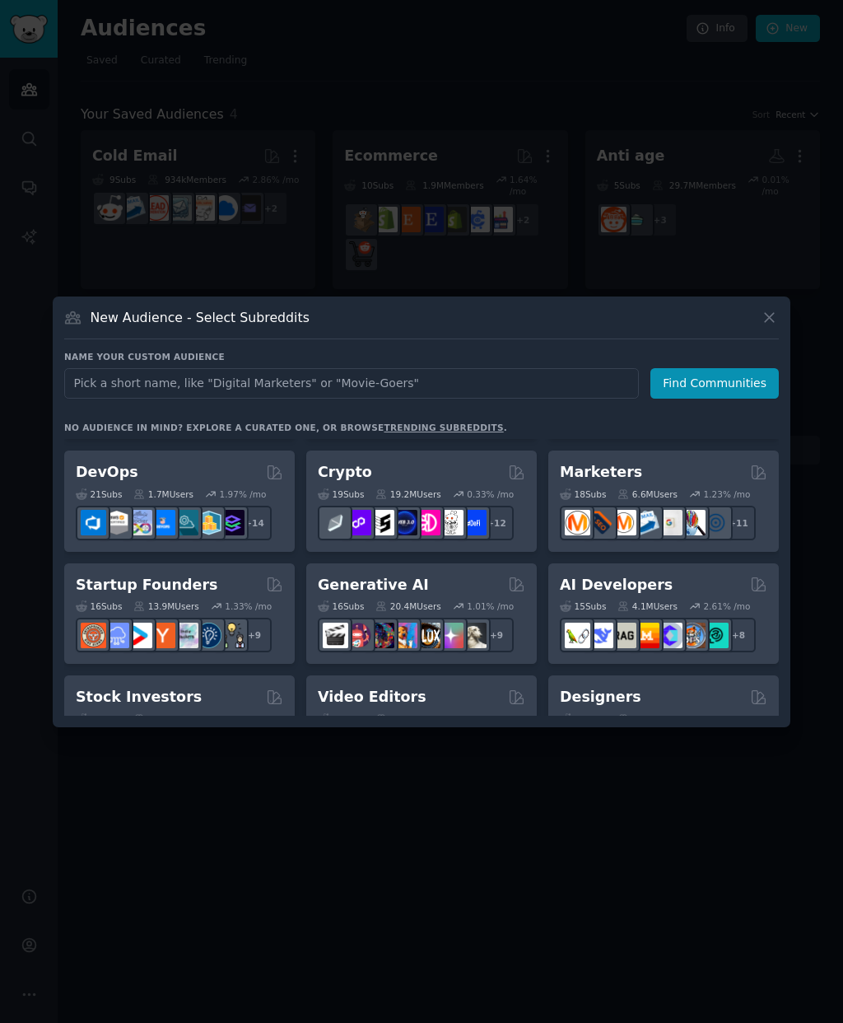
click at [598, 500] on div "18 Sub s" at bounding box center [583, 494] width 46 height 12
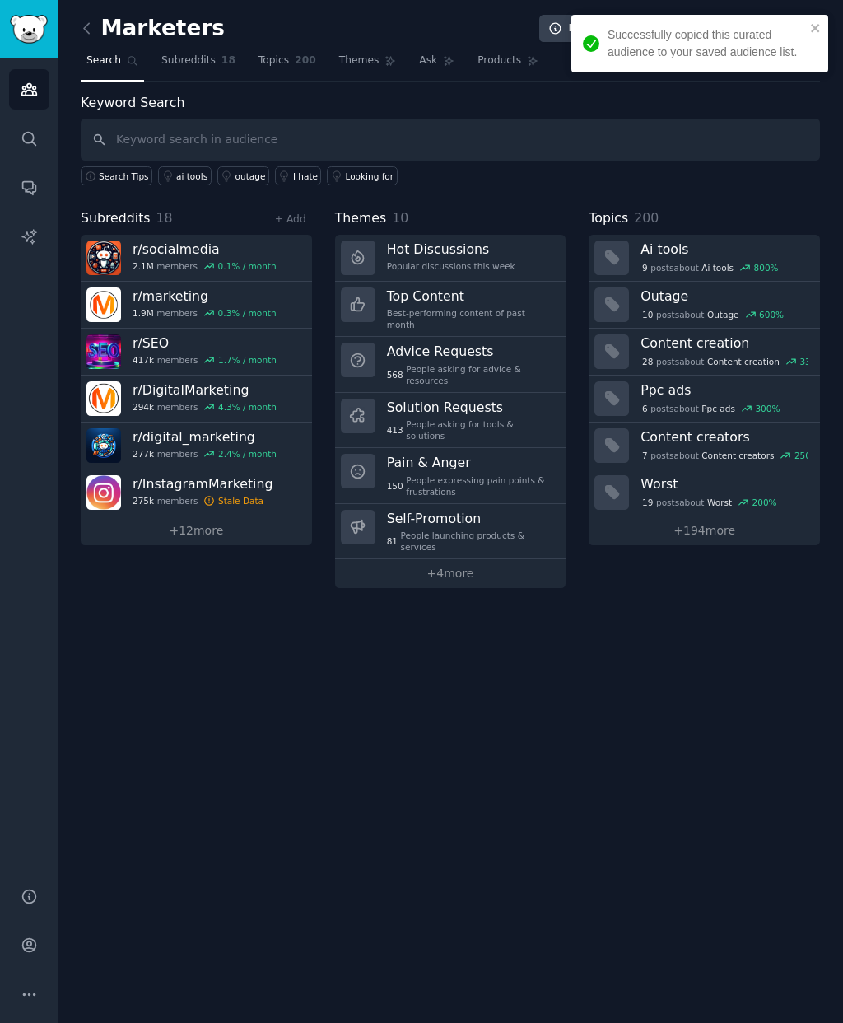
click at [111, 16] on h2 "Marketers" at bounding box center [153, 29] width 144 height 26
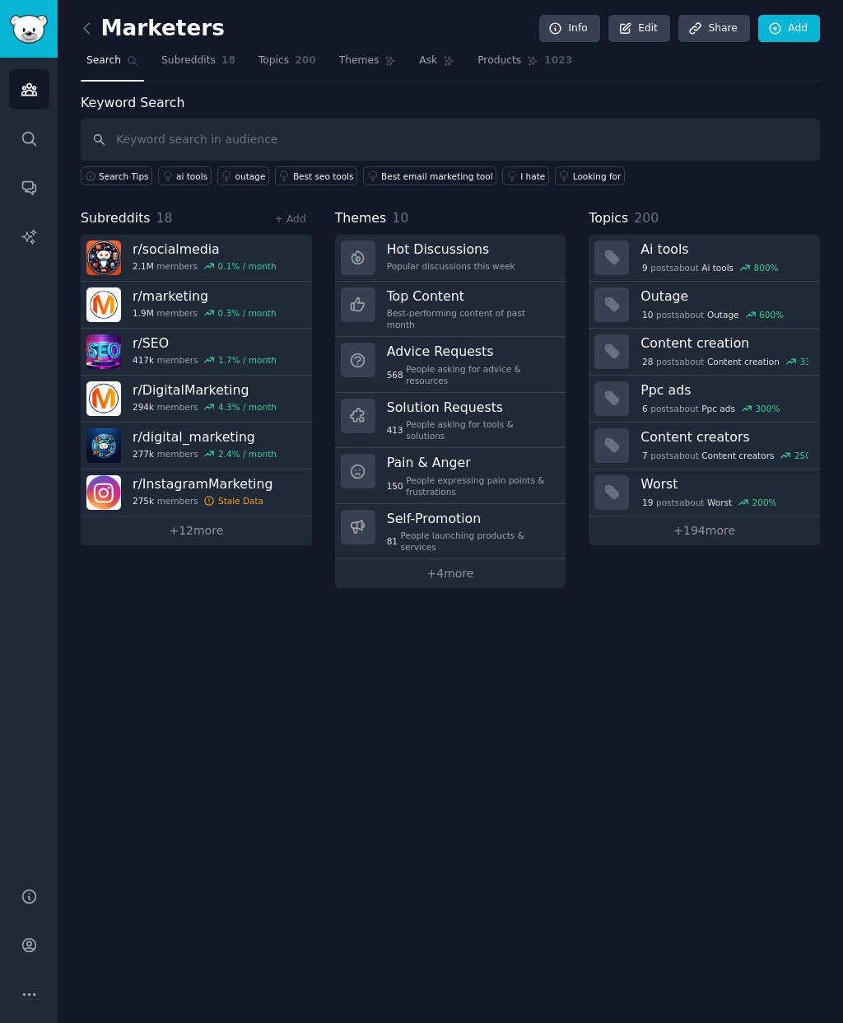
click at [86, 18] on link at bounding box center [91, 29] width 21 height 26
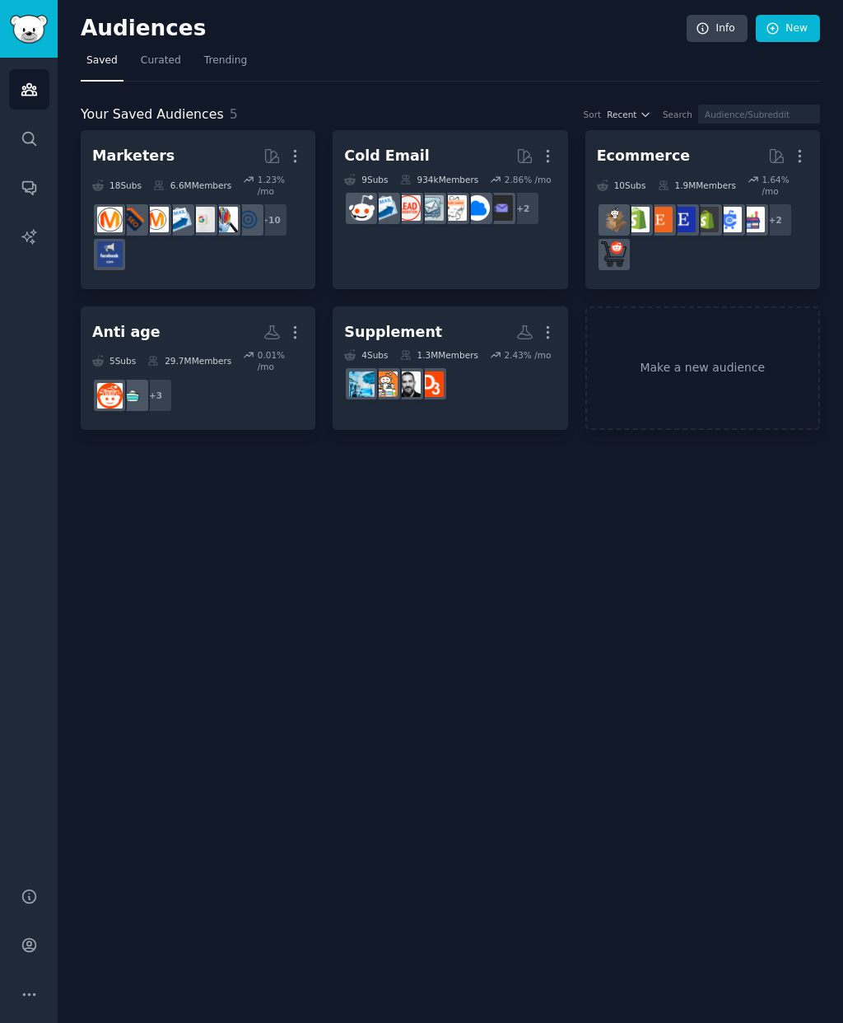
click at [642, 366] on link "Make a new audience" at bounding box center [703, 368] width 235 height 124
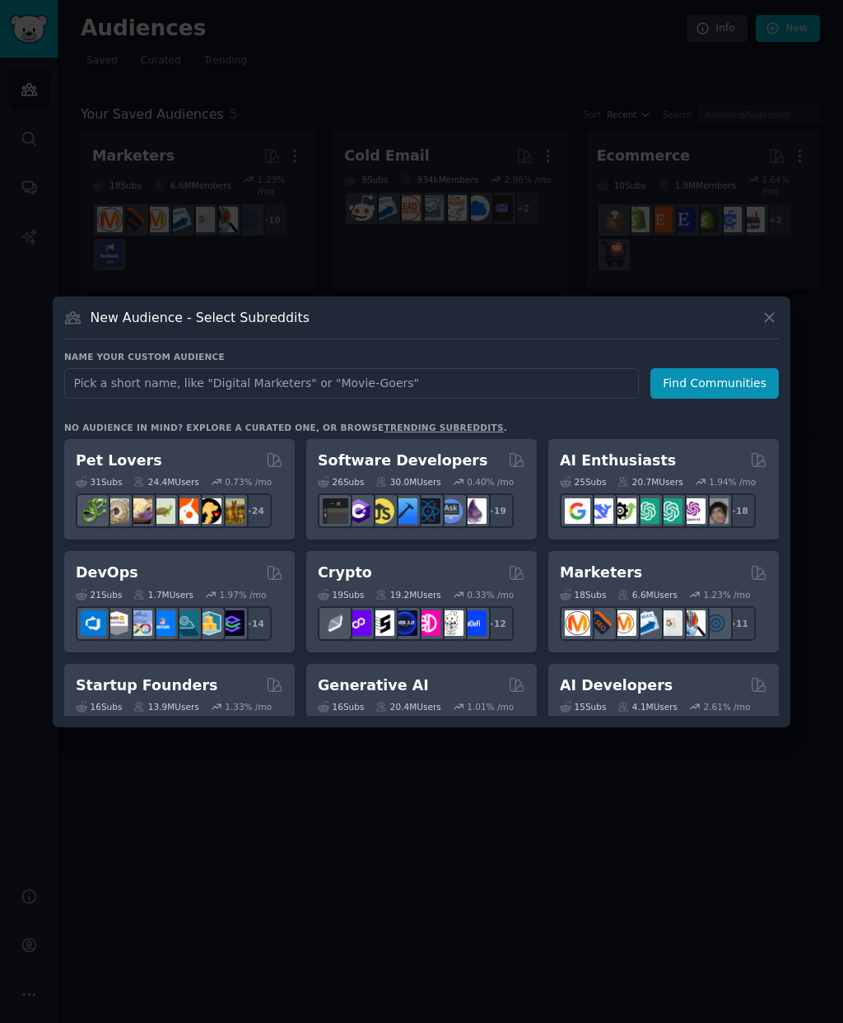
click at [105, 471] on h2 "Pet Lovers" at bounding box center [119, 460] width 86 height 21
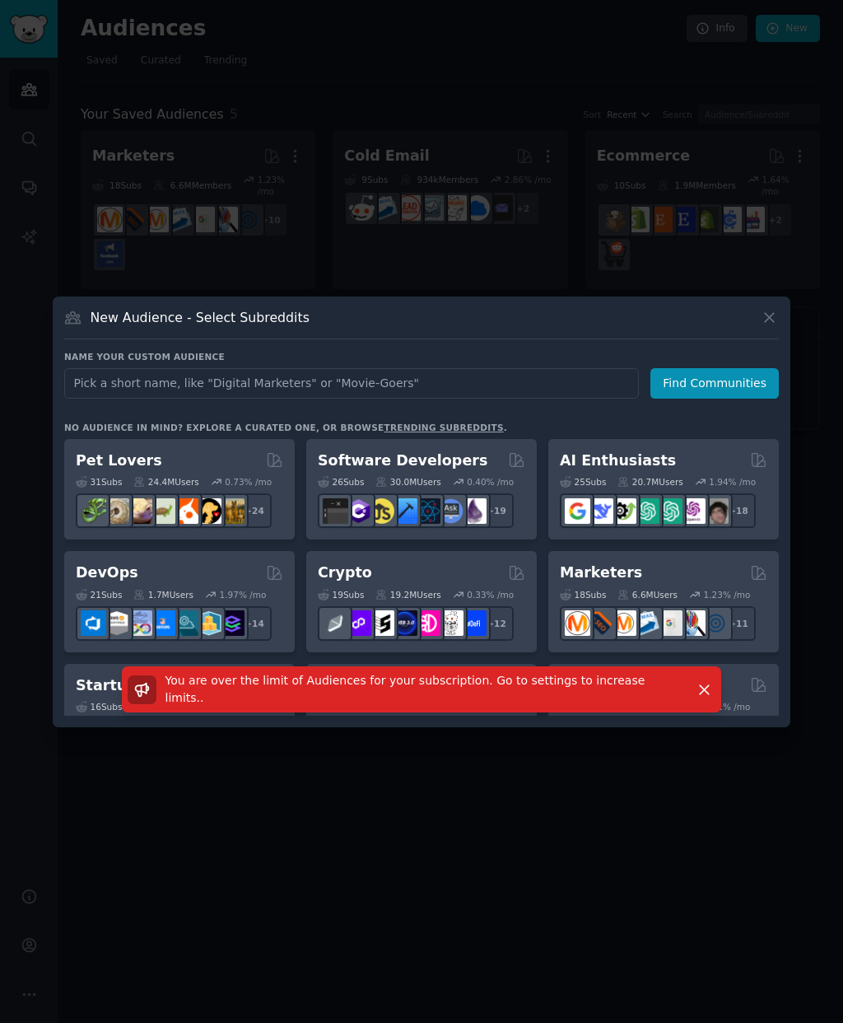
click at [519, 704] on span "You are over the limit of Audiences for your subscription. Go to settings to in…" at bounding box center [406, 689] width 480 height 30
click at [342, 704] on span "You are over the limit of Audiences for your subscription. Go to settings to in…" at bounding box center [406, 689] width 480 height 30
click at [586, 298] on div at bounding box center [421, 511] width 843 height 1023
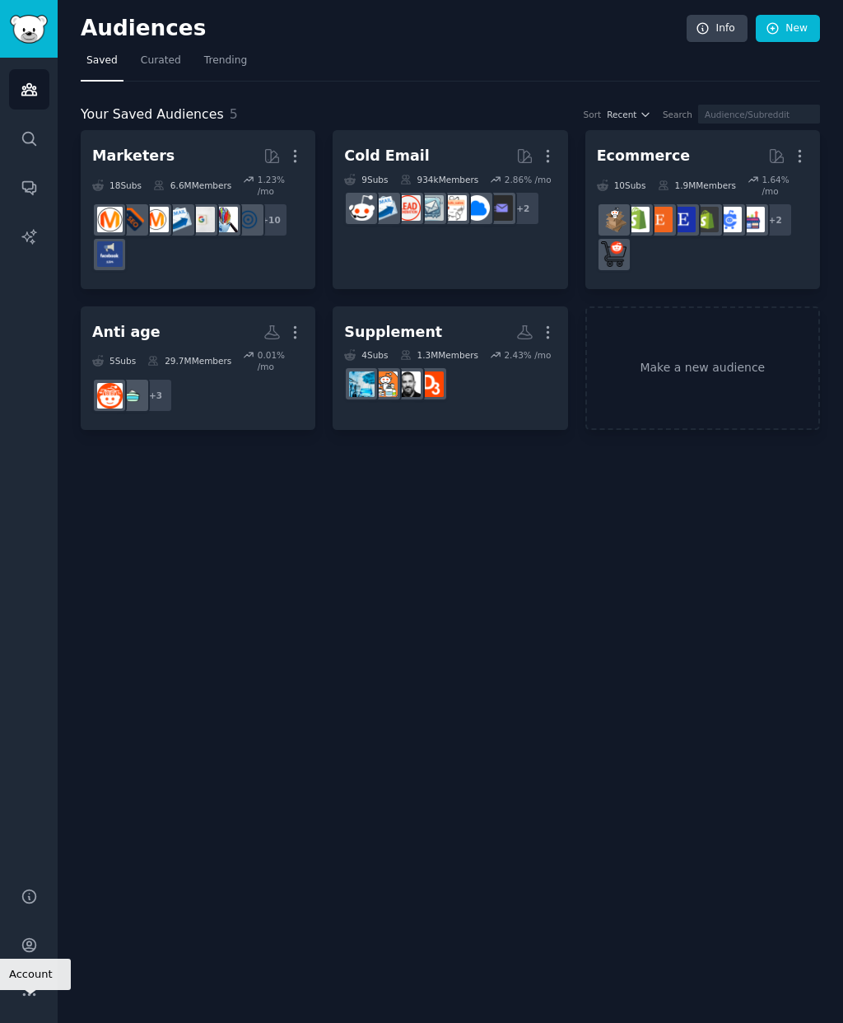
click at [32, 954] on icon "Sidebar" at bounding box center [29, 944] width 17 height 17
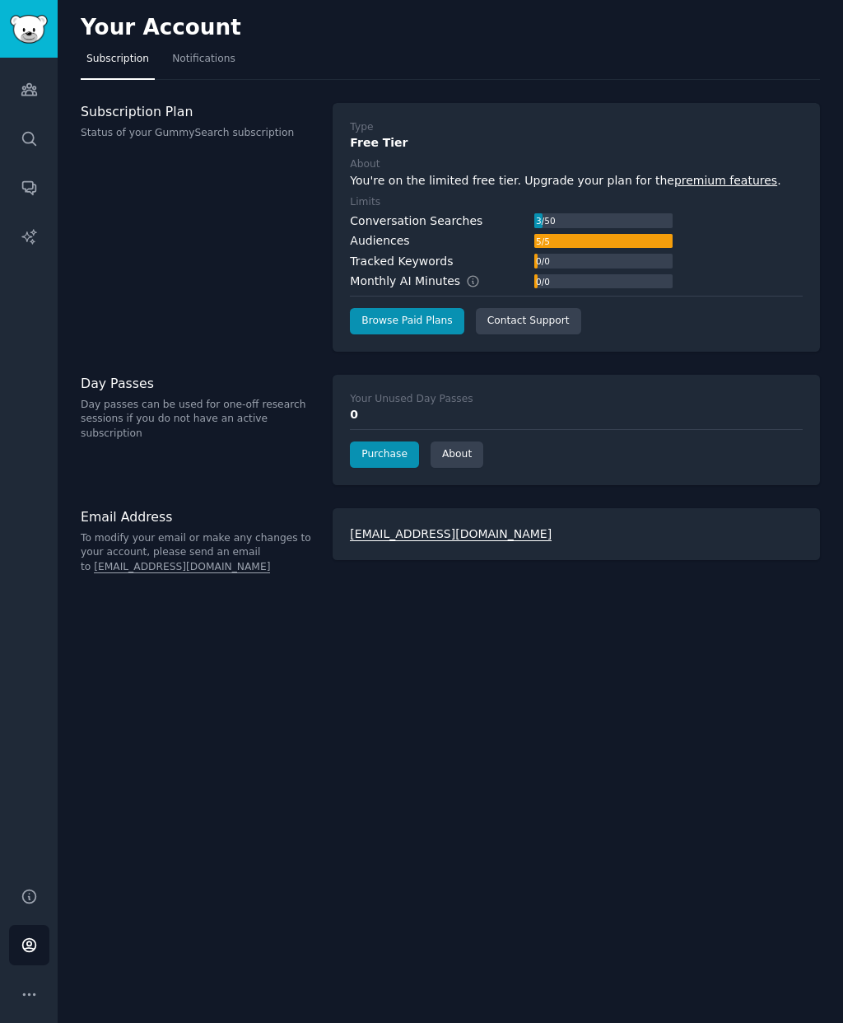
click at [436, 52] on nav "Subscription Notifications" at bounding box center [450, 63] width 739 height 34
click at [217, 50] on link "Notifications" at bounding box center [203, 63] width 75 height 34
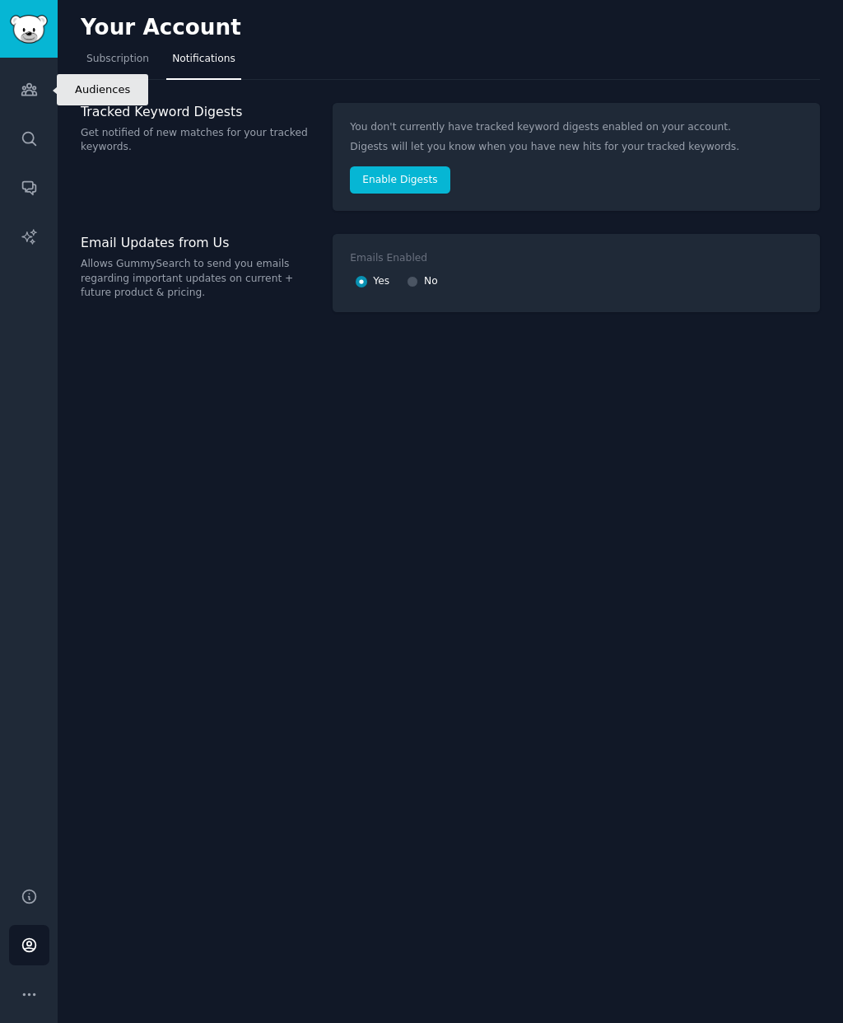
click at [31, 93] on icon "Sidebar" at bounding box center [29, 89] width 17 height 17
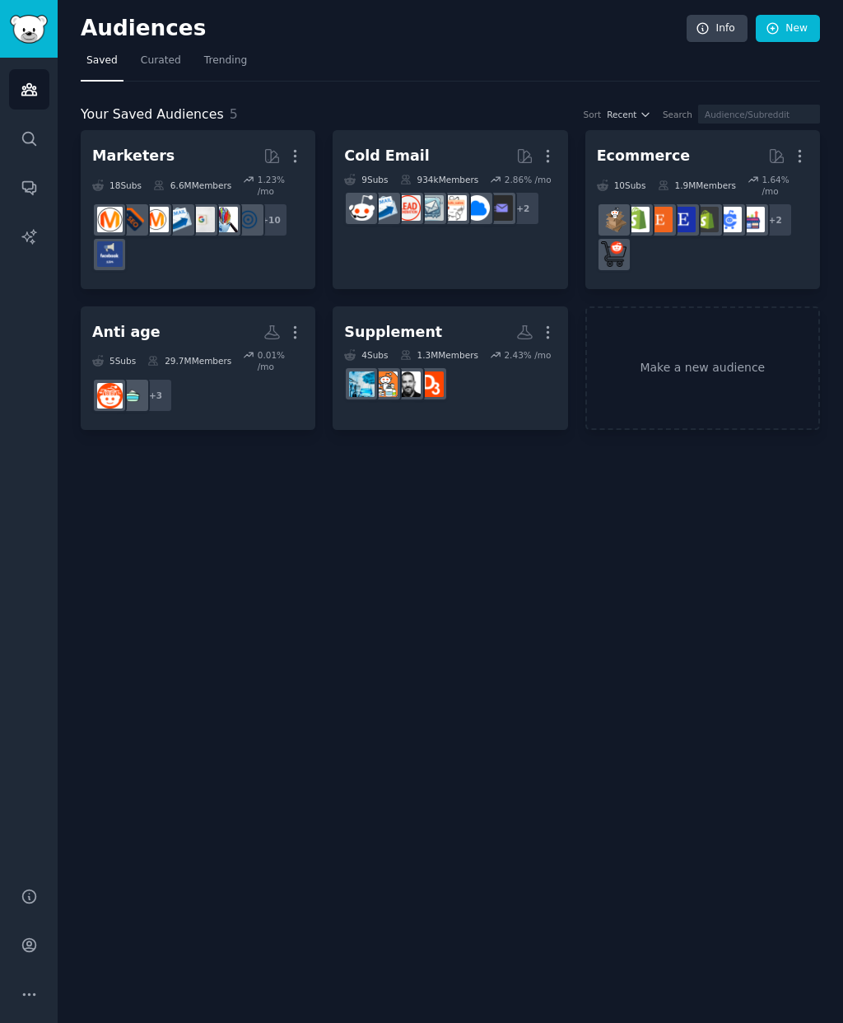
click at [430, 329] on h2 "Supplement More" at bounding box center [450, 332] width 212 height 29
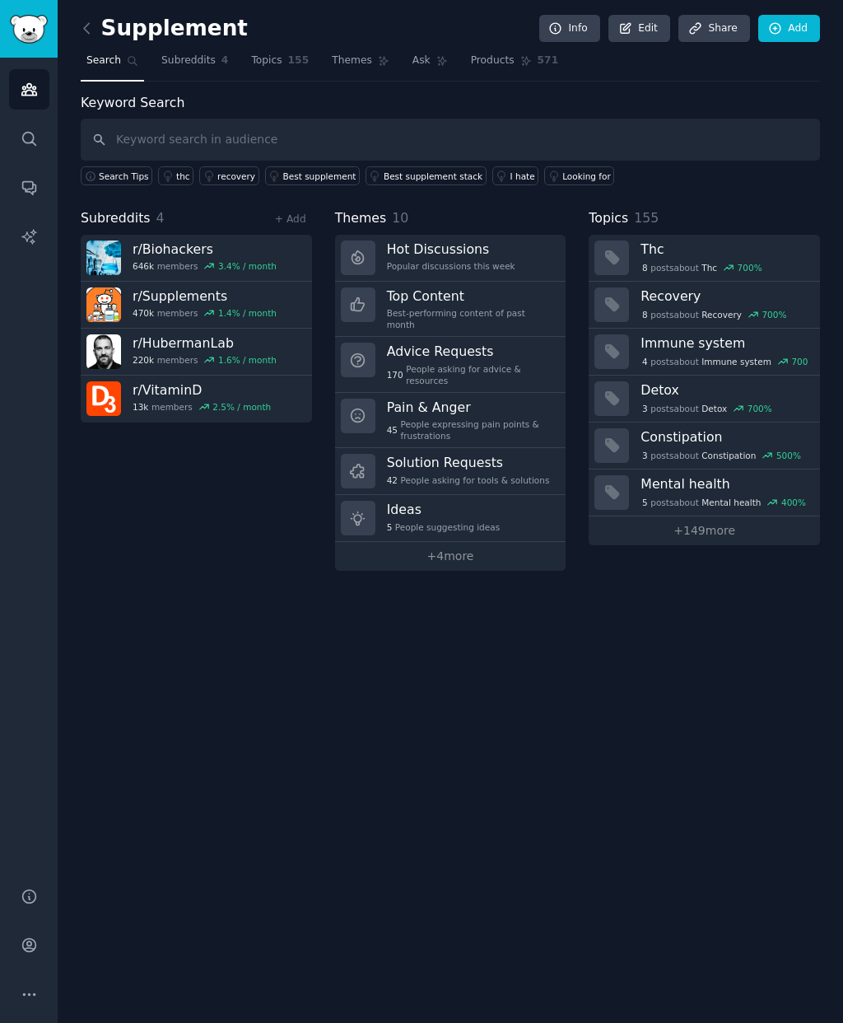
click at [442, 178] on div "Best supplement stack" at bounding box center [433, 176] width 99 height 12
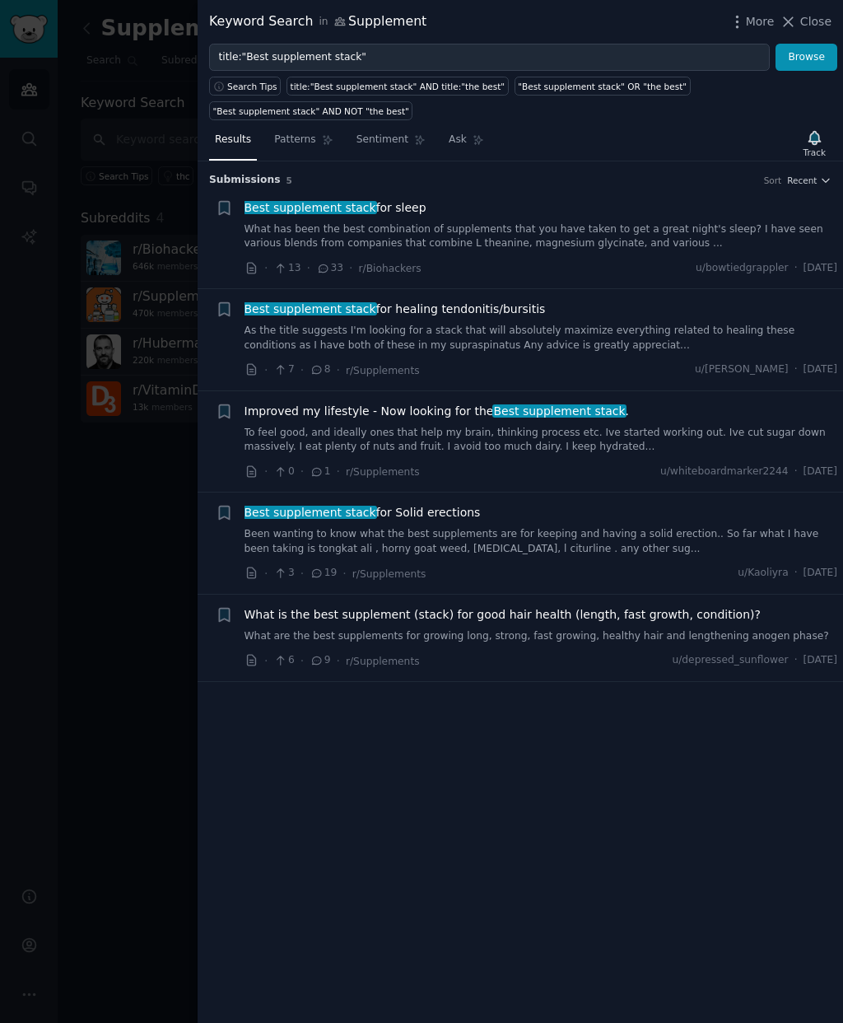
click at [613, 240] on link "What has been the best combination of supplements that you have taken to get a …" at bounding box center [542, 236] width 594 height 29
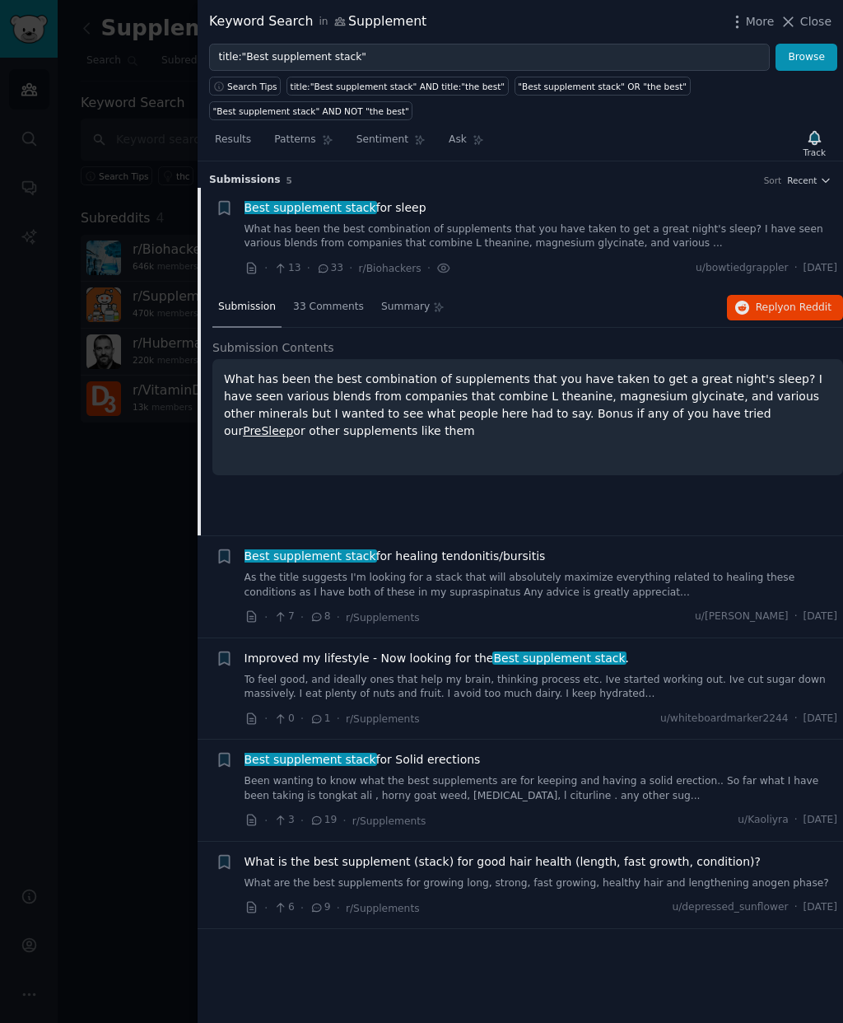
click at [305, 663] on span "Improved my lifestyle - Now looking for the Best supplement stack ." at bounding box center [437, 658] width 385 height 17
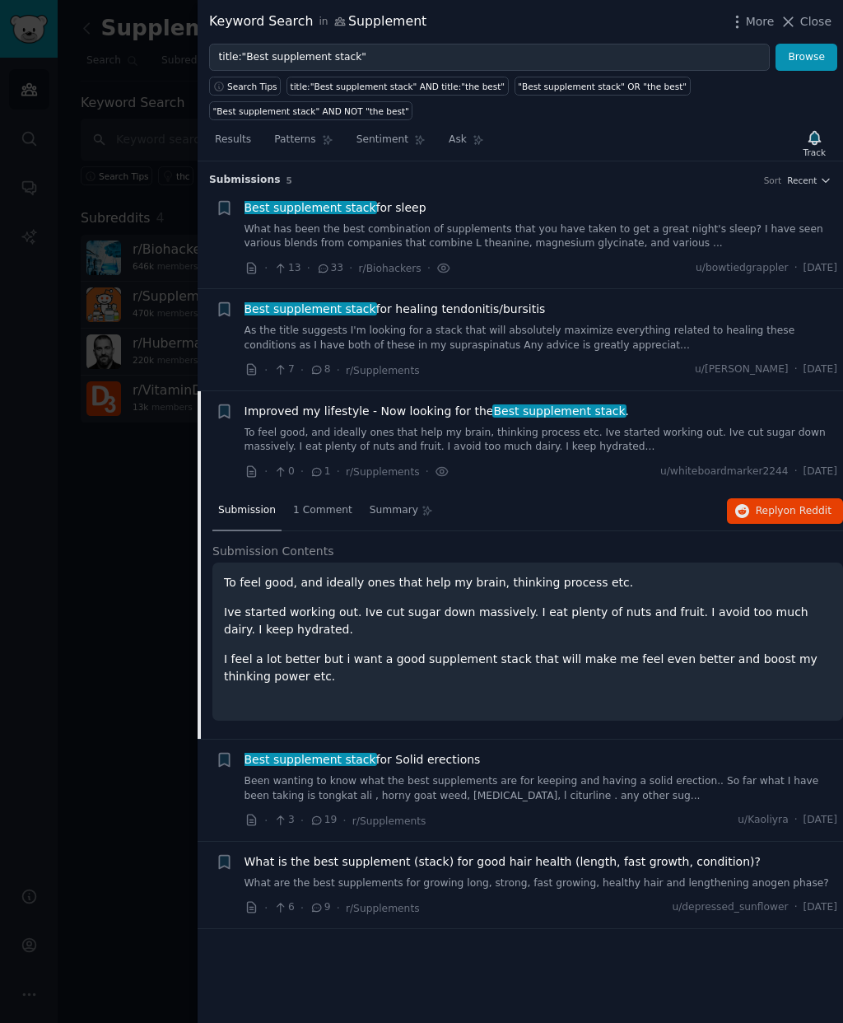
click at [632, 619] on p "Ive started working out. Ive cut sugar down massively. I eat plenty of nuts and…" at bounding box center [528, 621] width 608 height 35
click at [818, 145] on icon "button" at bounding box center [814, 137] width 17 height 17
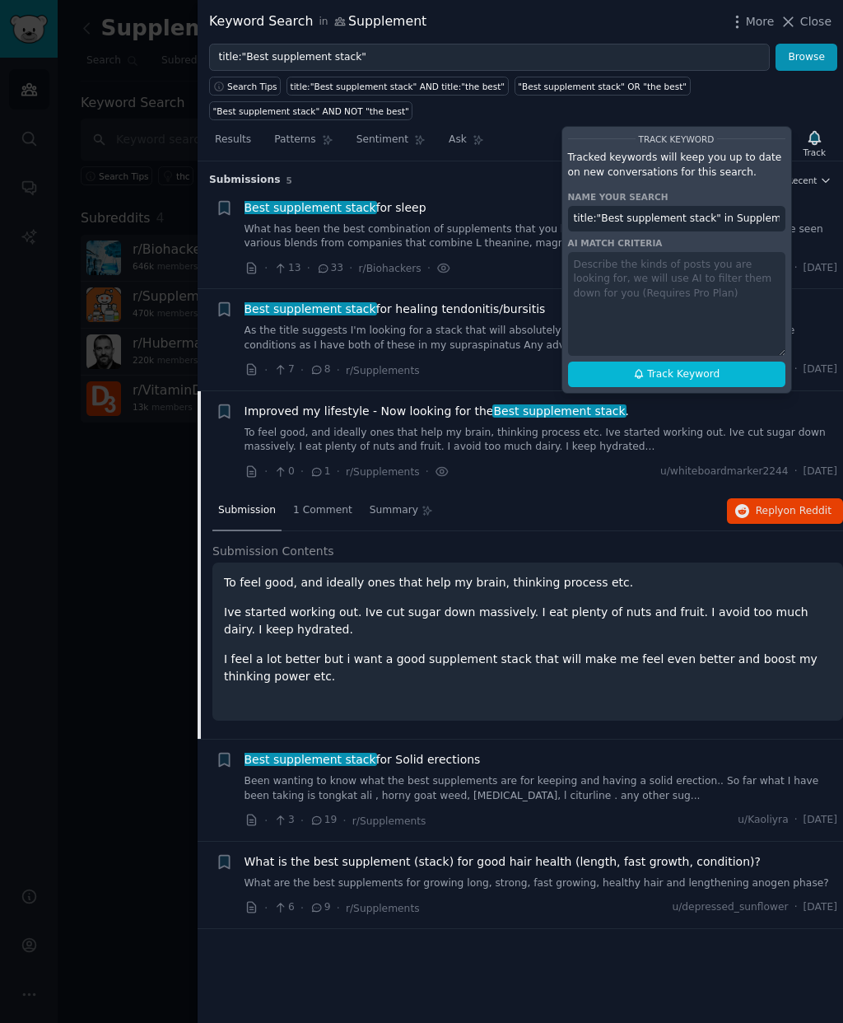
scroll to position [0, 6]
click at [763, 363] on button "Track Keyword" at bounding box center [676, 375] width 217 height 26
type input "title:"Best supplement stack" in Supplement"
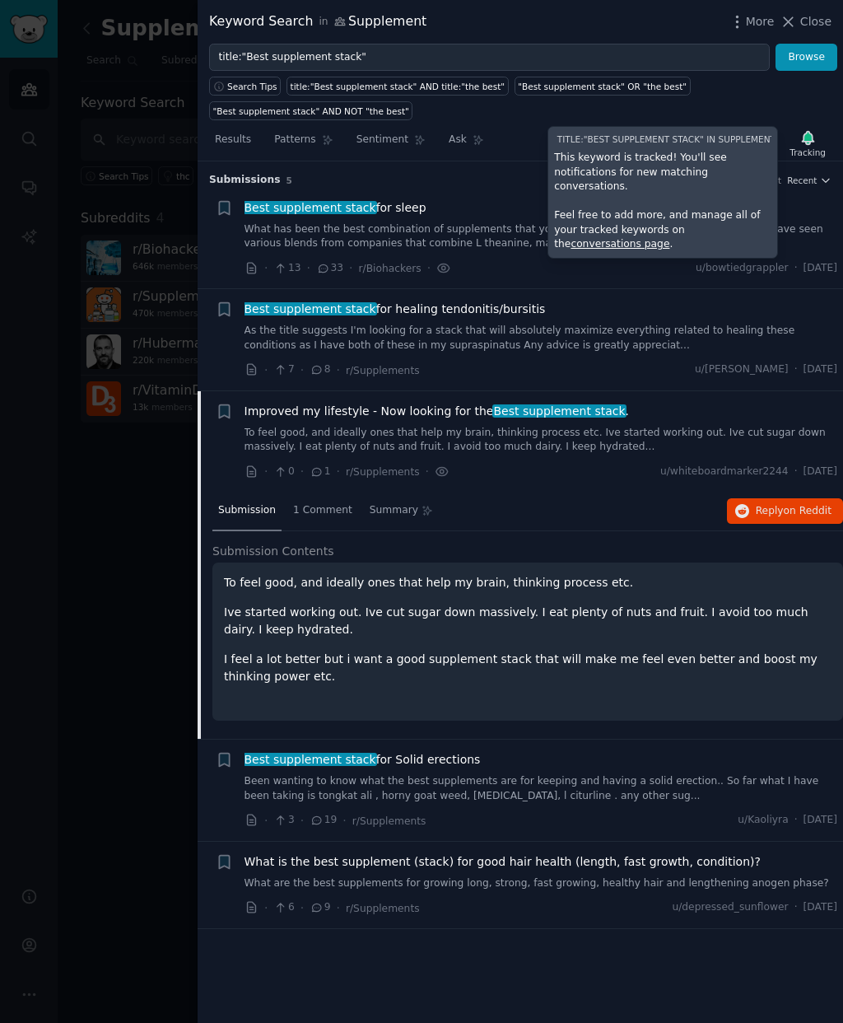
click at [731, 90] on div "Search Tips title:"Best supplement stack" AND title:"the best" "Best supplement…" at bounding box center [521, 95] width 646 height 49
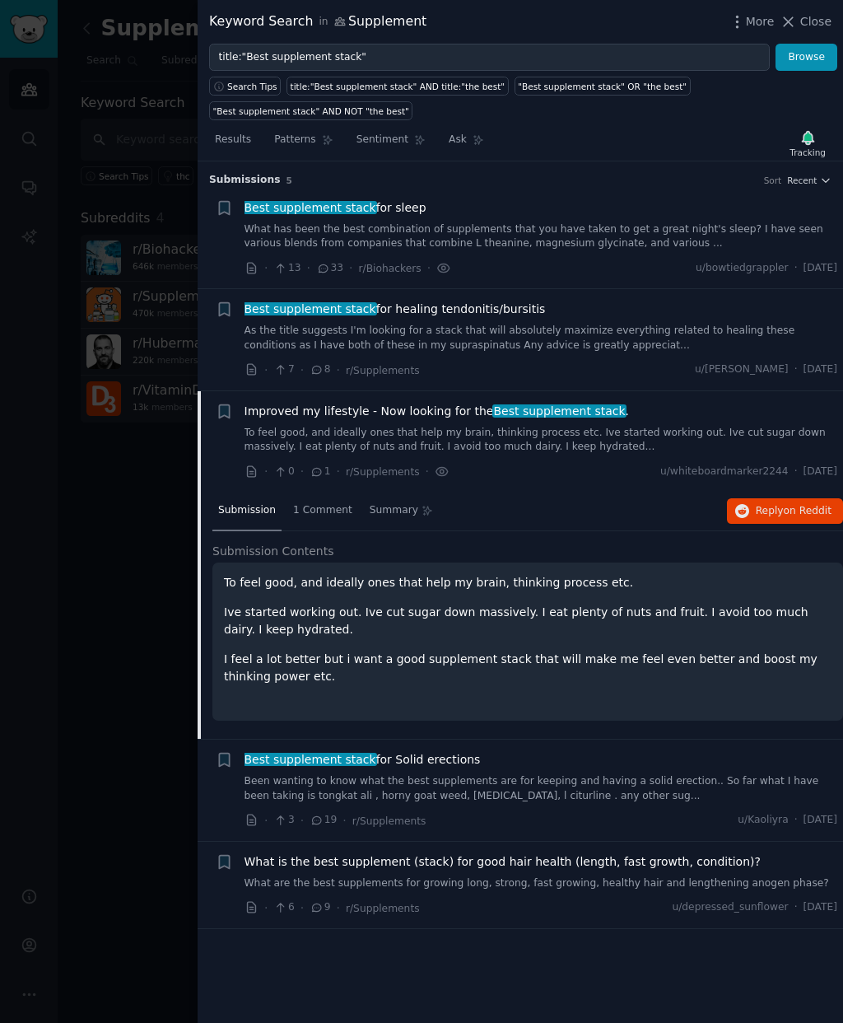
click at [322, 139] on icon at bounding box center [328, 140] width 12 height 12
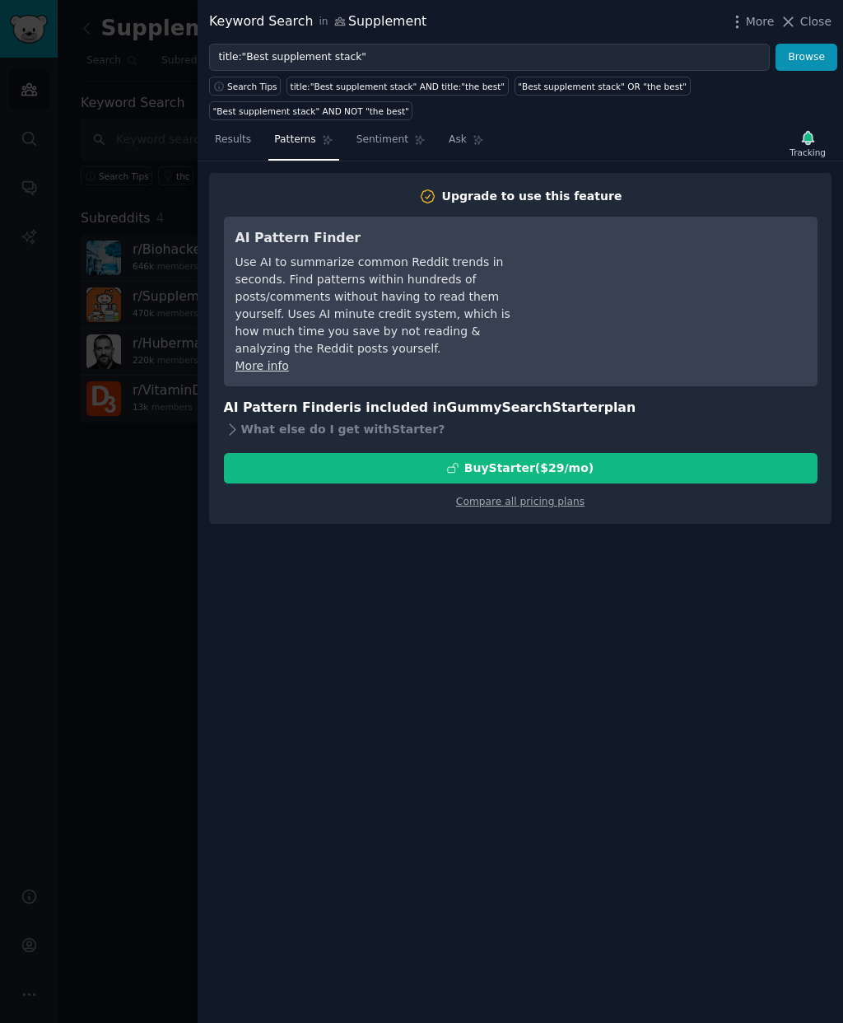
click at [382, 146] on span "Sentiment" at bounding box center [383, 140] width 52 height 15
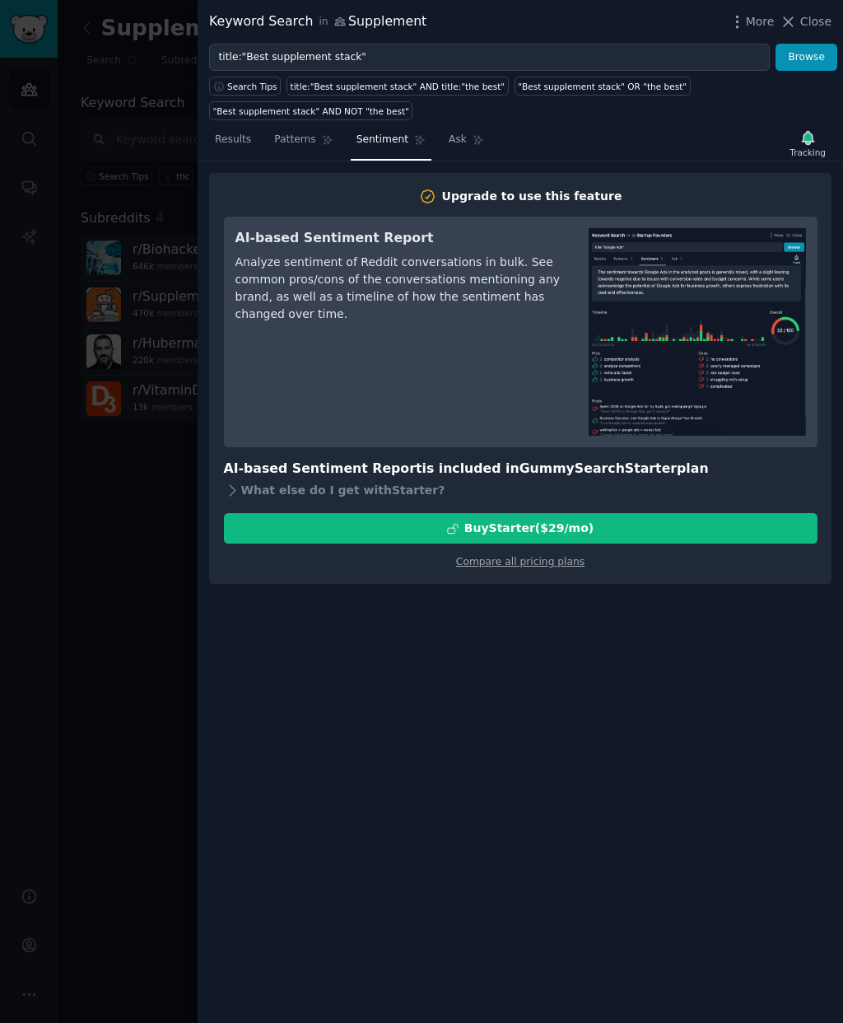
click at [473, 144] on icon at bounding box center [479, 140] width 12 height 12
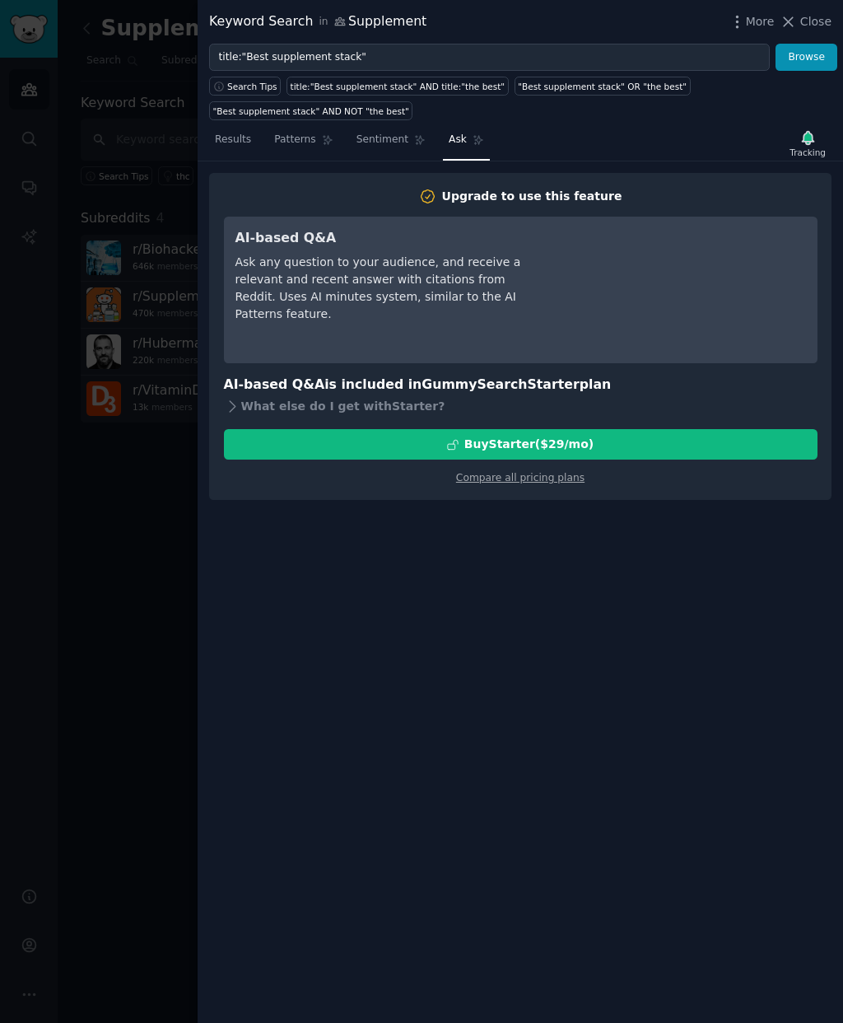
click at [236, 148] on link "Results" at bounding box center [233, 144] width 48 height 34
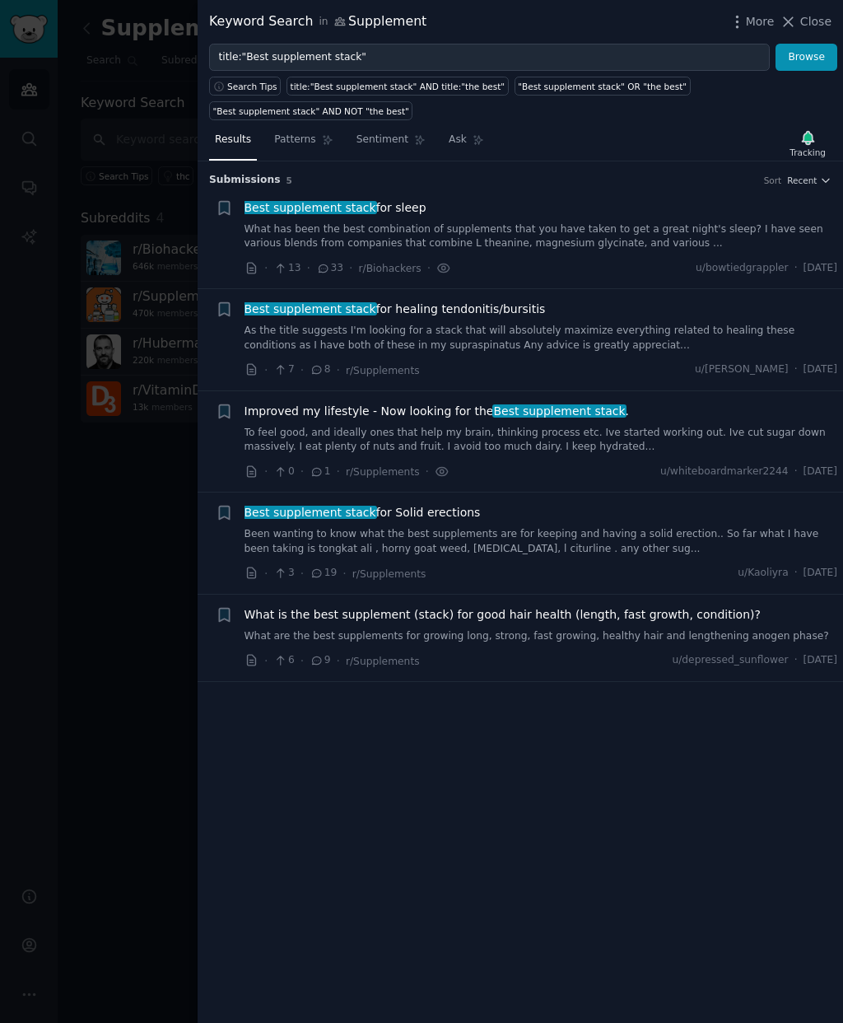
click at [165, 56] on div at bounding box center [421, 511] width 843 height 1023
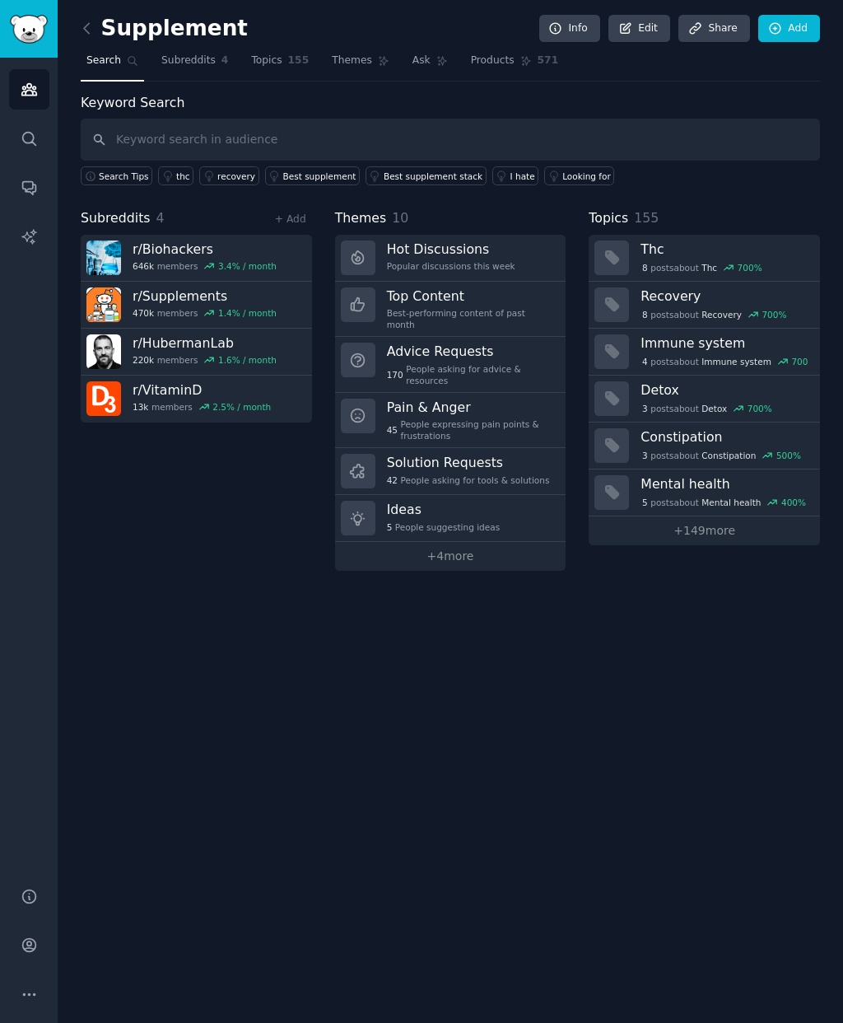
click at [600, 195] on div "Keyword Search Search Tips thc recovery Best supplement Best supplement stack I…" at bounding box center [450, 332] width 739 height 478
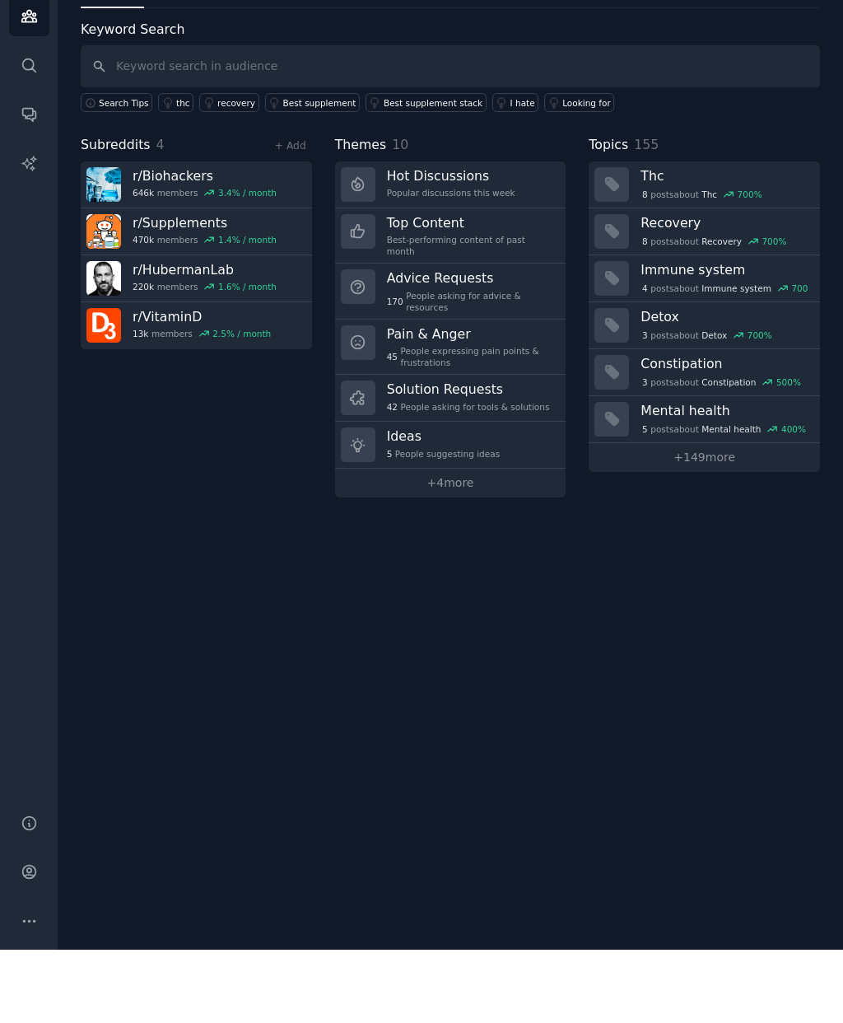
click at [720, 516] on link "+ 149 more" at bounding box center [704, 530] width 231 height 29
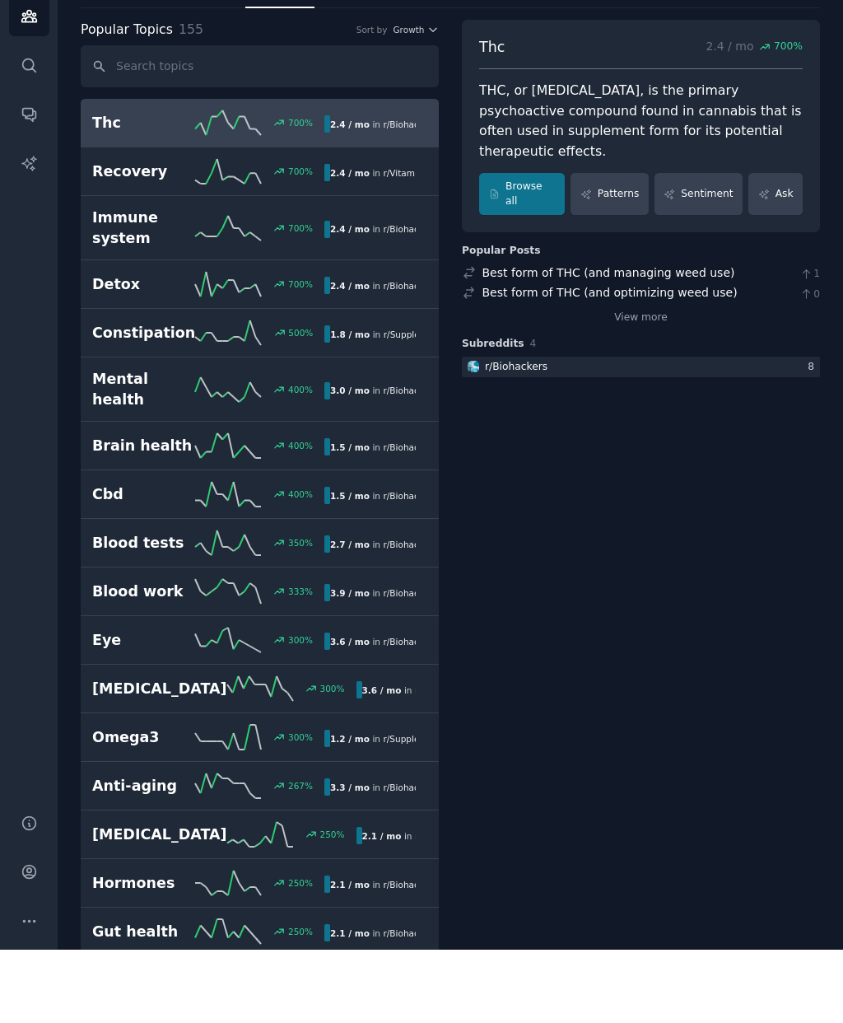
click at [192, 849] on h2 "Anti-aging" at bounding box center [143, 859] width 103 height 21
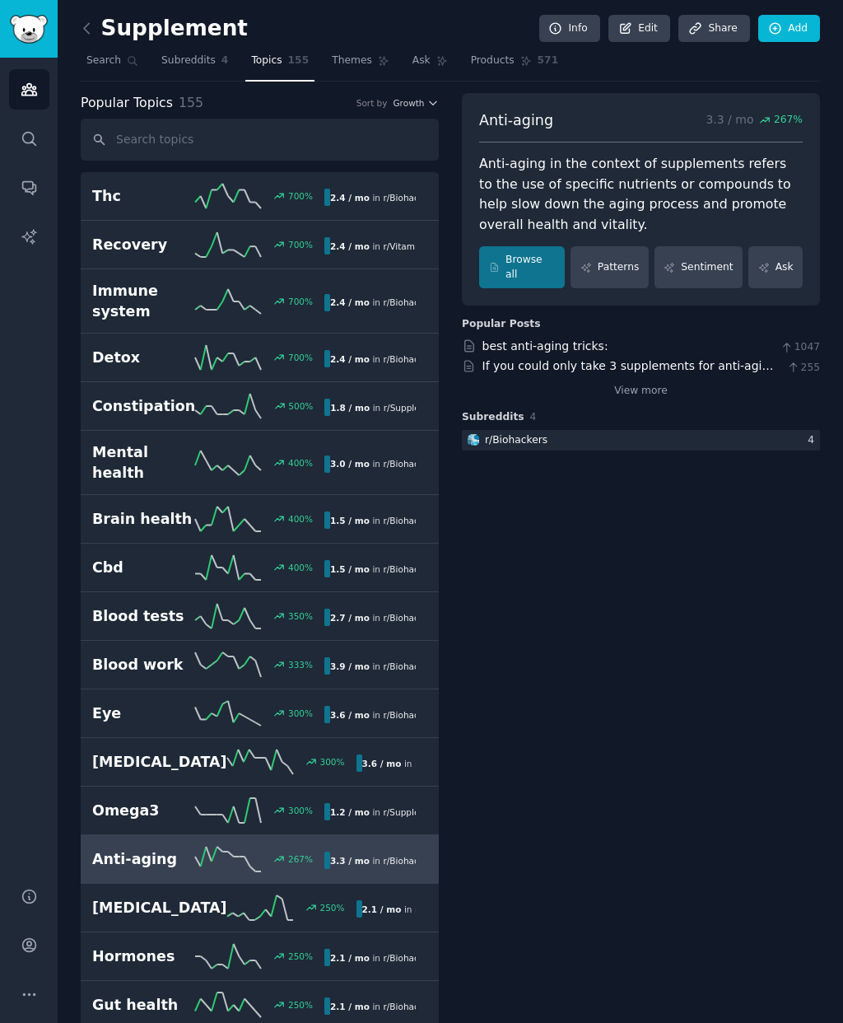
click at [637, 259] on link "Patterns" at bounding box center [609, 267] width 77 height 42
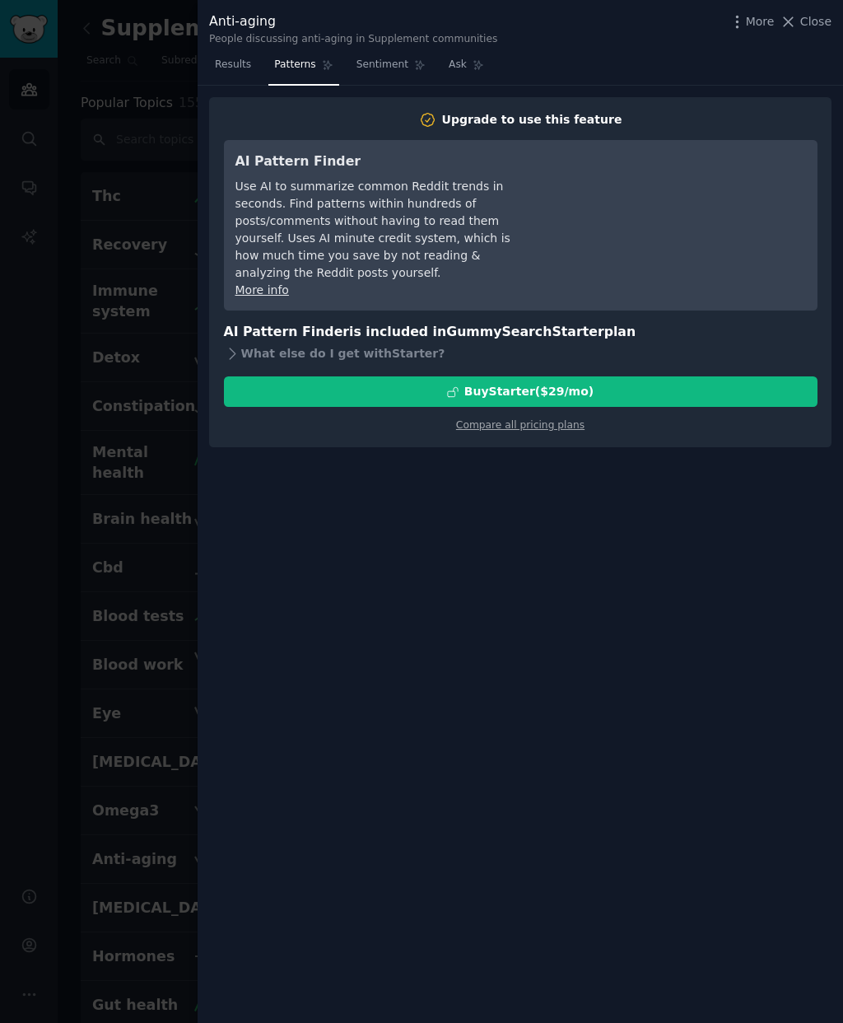
click at [380, 53] on link "Sentiment" at bounding box center [391, 69] width 81 height 34
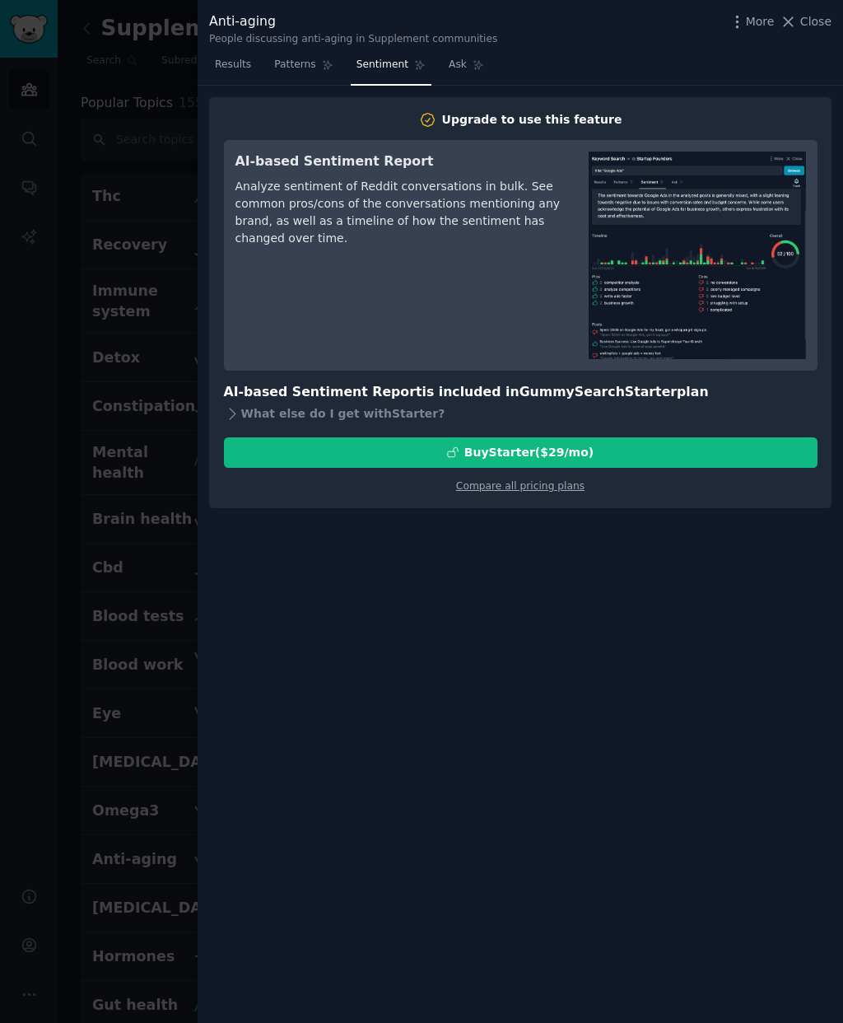
click at [468, 54] on link "Ask" at bounding box center [466, 69] width 47 height 34
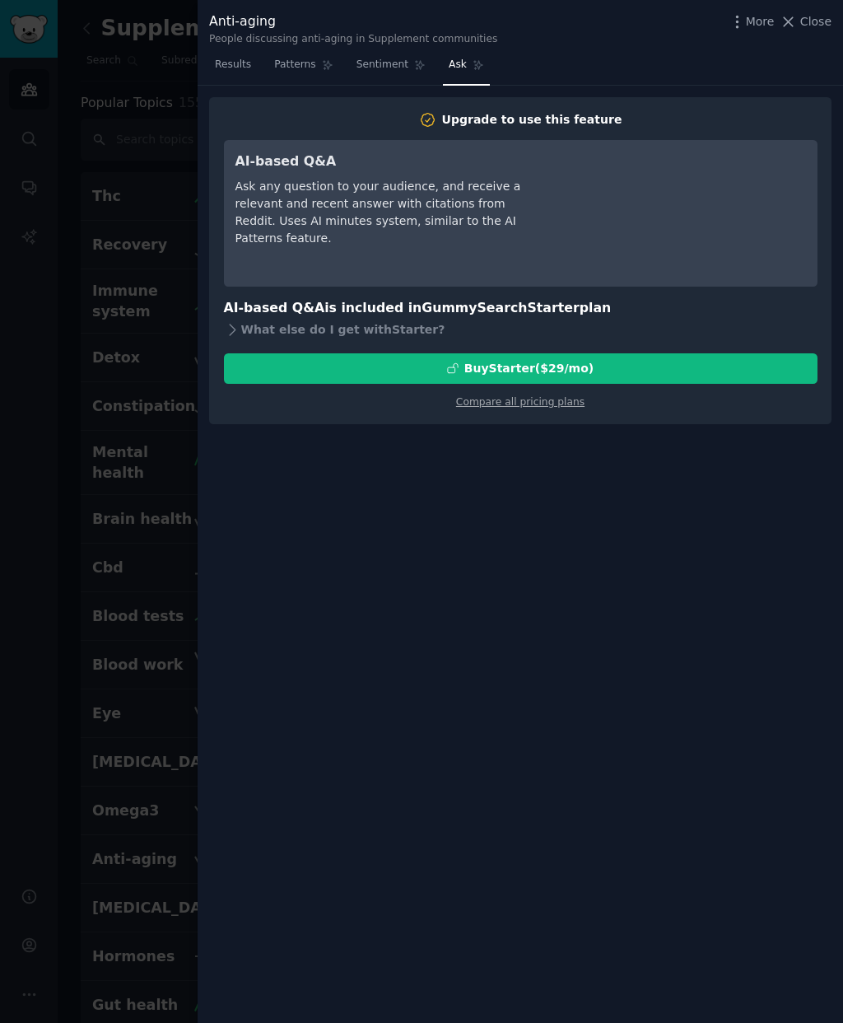
click at [167, 183] on div at bounding box center [421, 511] width 843 height 1023
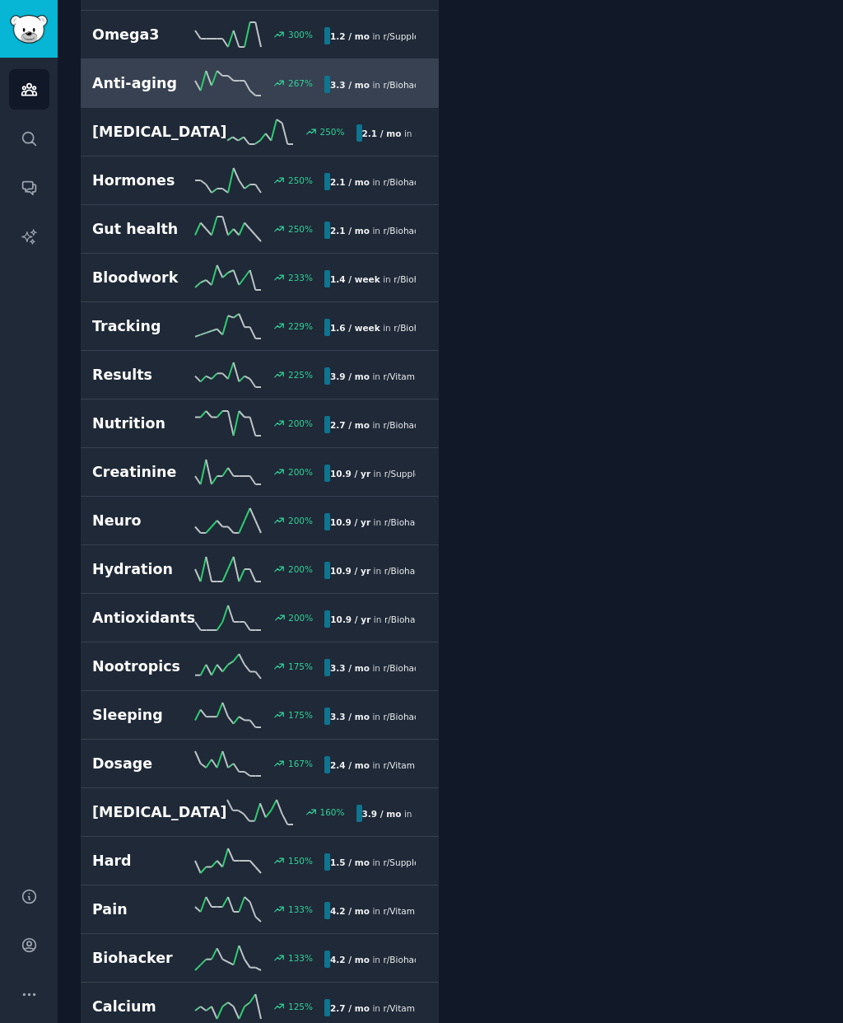
scroll to position [837, 0]
